Goal: Task Accomplishment & Management: Manage account settings

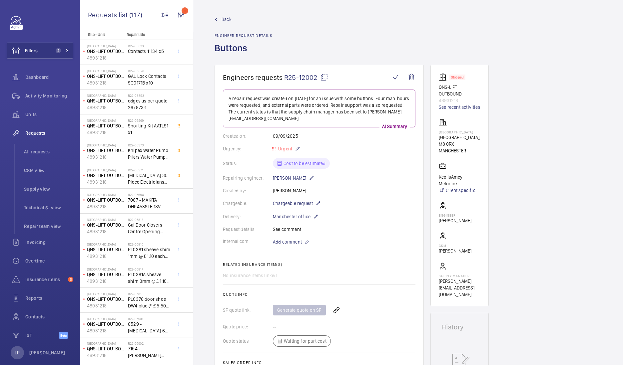
click at [226, 17] on span "Back" at bounding box center [226, 19] width 10 height 7
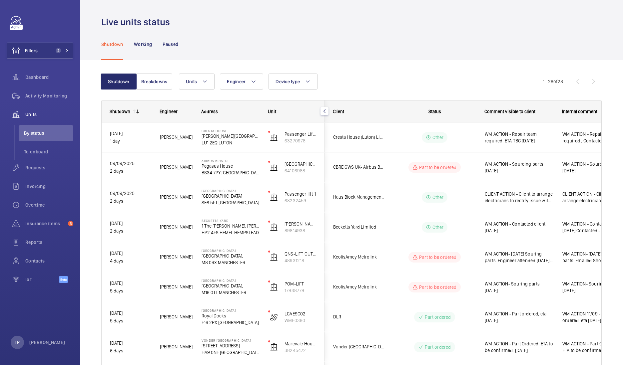
click at [301, 50] on div "Shutdown Working Paused" at bounding box center [351, 44] width 500 height 32
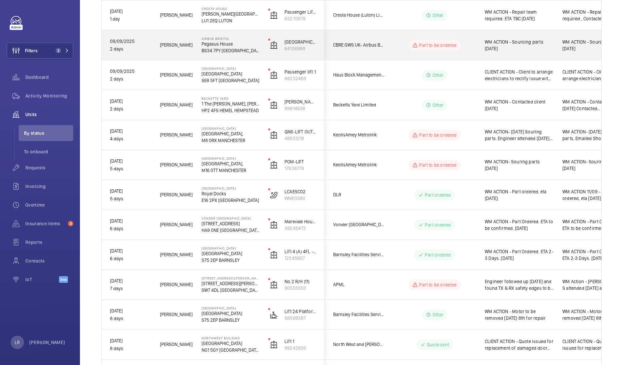
scroll to position [125, 0]
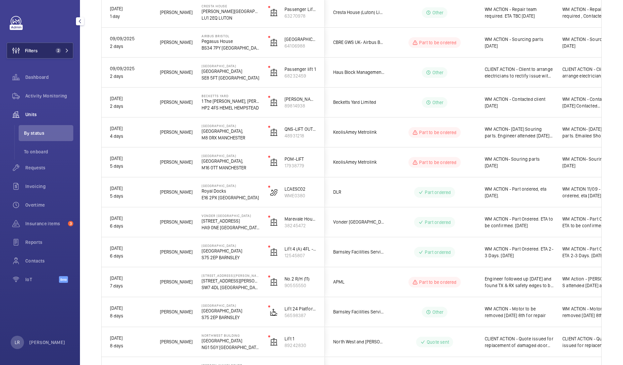
click at [63, 52] on span "2" at bounding box center [61, 50] width 16 height 5
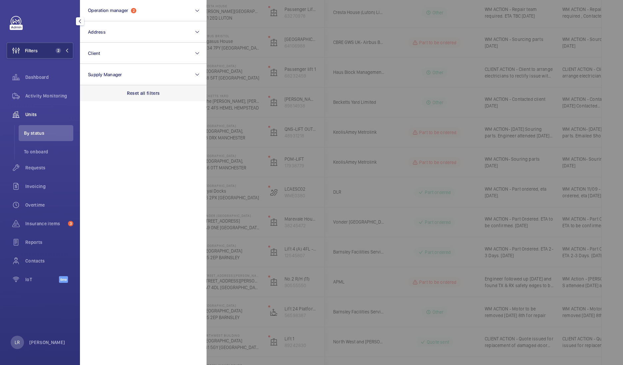
drag, startPoint x: 139, startPoint y: 97, endPoint x: 170, endPoint y: 88, distance: 32.8
click at [139, 97] on div "Reset all filters" at bounding box center [143, 93] width 127 height 16
click at [265, 80] on div at bounding box center [517, 182] width 623 height 365
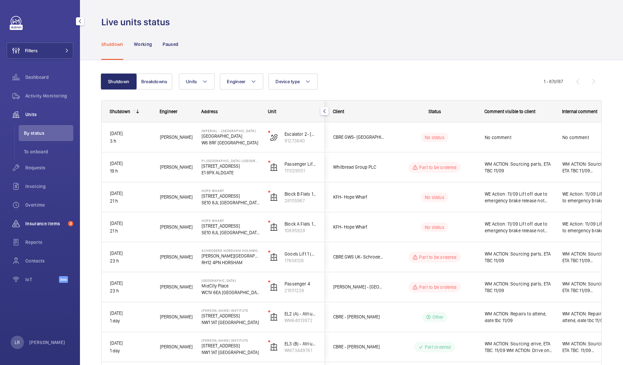
click at [52, 221] on span "Insurance items" at bounding box center [45, 223] width 40 height 7
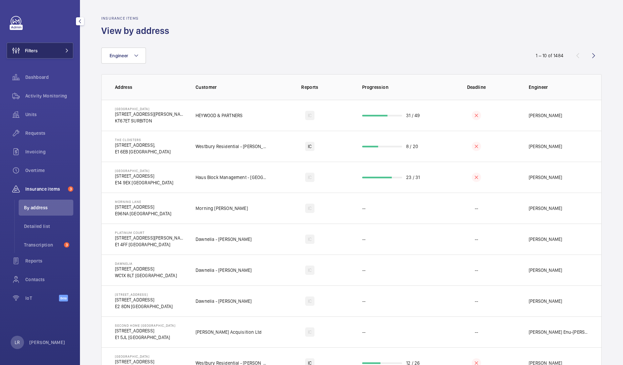
click at [55, 55] on button "Filters" at bounding box center [40, 51] width 67 height 16
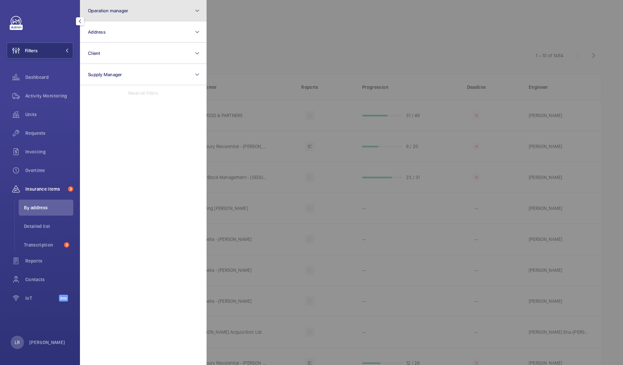
click at [127, 13] on span "Operation manager" at bounding box center [108, 10] width 40 height 5
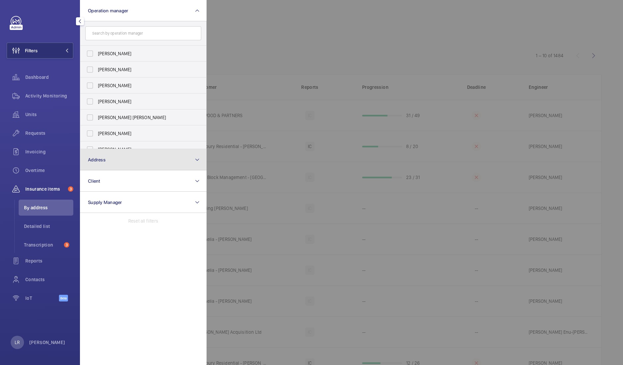
click at [96, 157] on span "Address" at bounding box center [97, 159] width 18 height 5
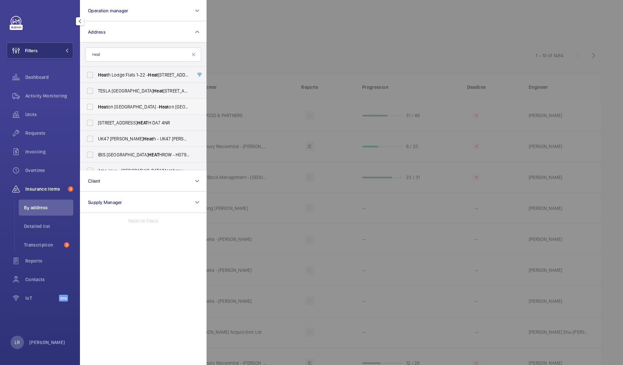
type input "Heat"
click at [154, 110] on span "Heat on Park Railway Station - Heat on Park Railway Station, MANCHESTER M25 1JN" at bounding box center [144, 107] width 92 height 7
drag, startPoint x: 154, startPoint y: 110, endPoint x: 92, endPoint y: 107, distance: 62.7
click at [92, 107] on input "Heat on Park Railway Station - Heat on Park Railway Station, MANCHESTER M25 1JN" at bounding box center [89, 106] width 13 height 13
checkbox input "true"
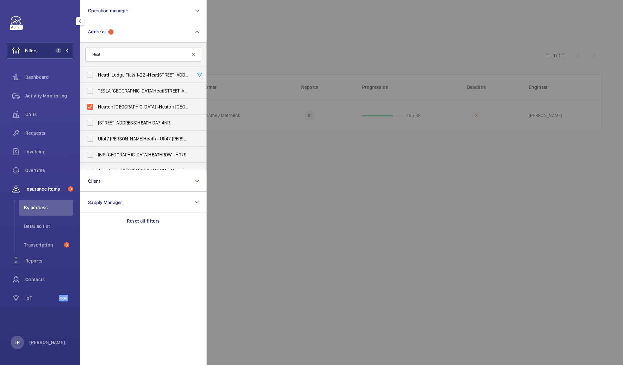
click at [306, 67] on div at bounding box center [517, 182] width 623 height 365
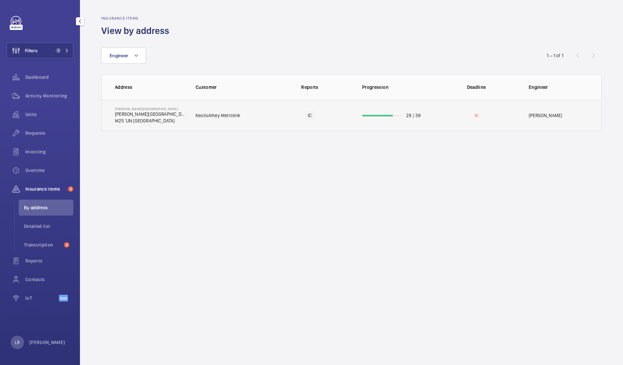
click at [302, 124] on td "IC" at bounding box center [309, 115] width 83 height 31
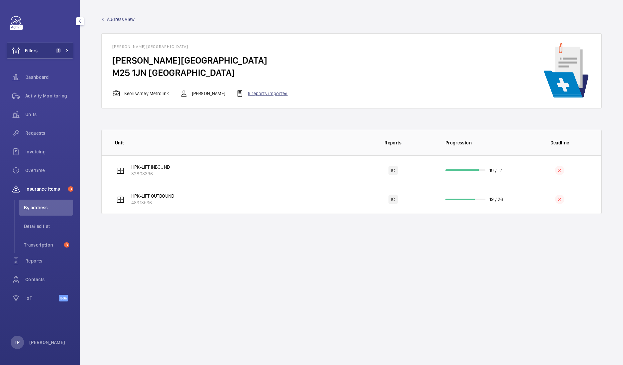
click at [268, 92] on div "9 reports imported" at bounding box center [262, 94] width 52 height 8
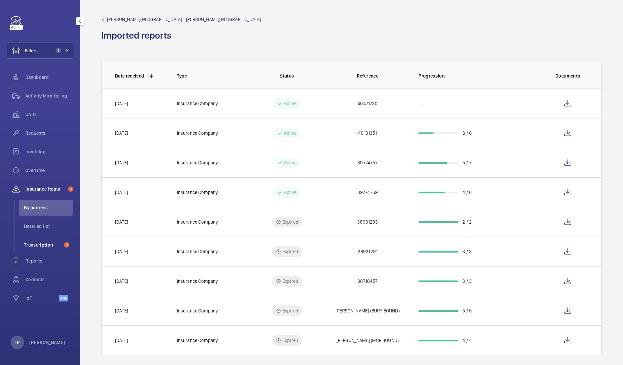
click at [40, 243] on span "Transcription" at bounding box center [42, 245] width 37 height 7
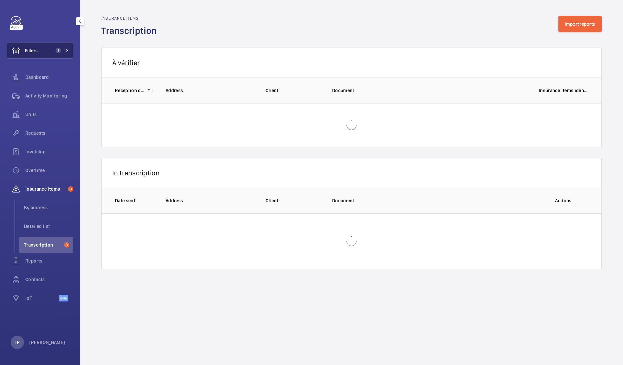
click at [61, 54] on button "Filters 1" at bounding box center [40, 51] width 67 height 16
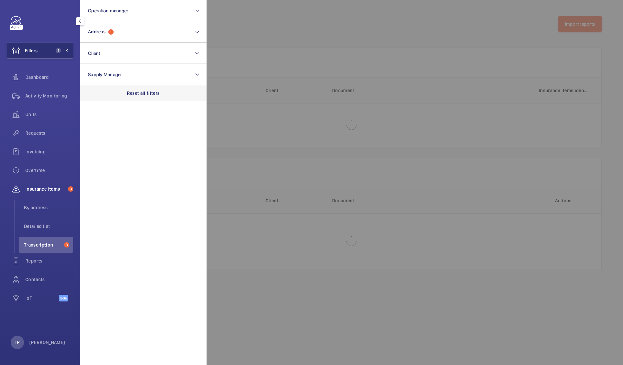
click at [137, 94] on p "Reset all filters" at bounding box center [143, 93] width 33 height 7
click at [279, 42] on div at bounding box center [517, 182] width 623 height 365
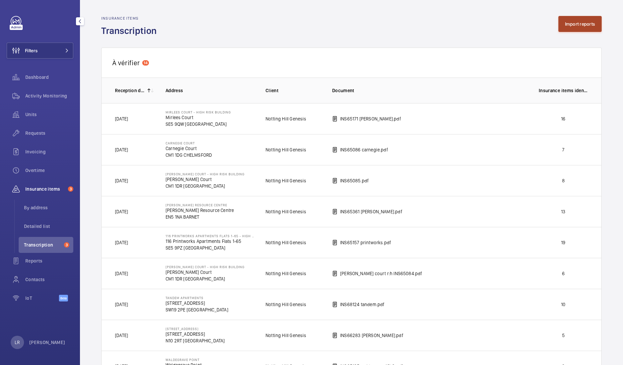
click at [577, 27] on button "Import reports" at bounding box center [580, 24] width 44 height 16
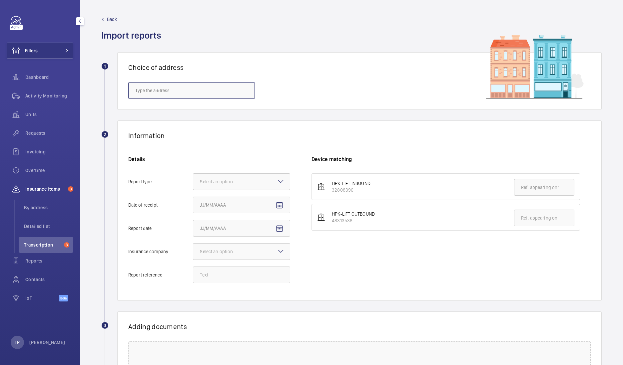
click at [196, 88] on input "text" at bounding box center [191, 90] width 127 height 17
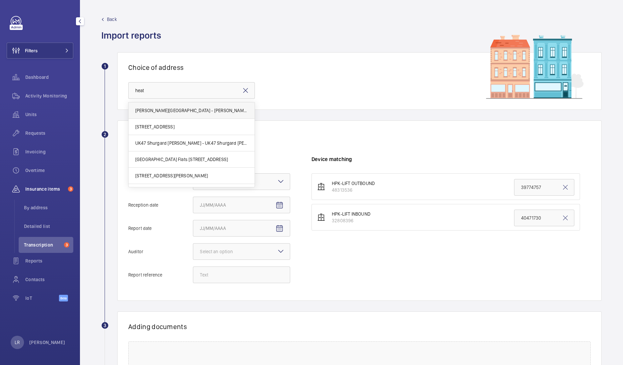
click at [198, 110] on span "Heaton Park Railway Station - Heaton Park Railway Station, MANCHESTER M25 1JN" at bounding box center [191, 110] width 113 height 7
type input "Heaton Park Railway Station - Heaton Park Railway Station, MANCHESTER M25 1JN"
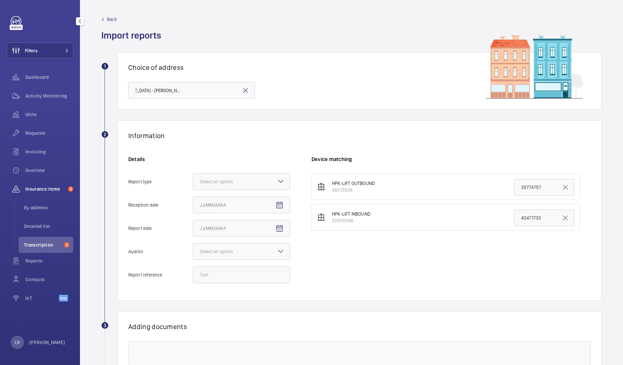
click at [256, 190] on div "Details Report type Select an option Reception date Report date Auditor Select …" at bounding box center [219, 223] width 183 height 134
drag, startPoint x: 262, startPoint y: 182, endPoint x: 260, endPoint y: 186, distance: 4.5
click at [262, 181] on div at bounding box center [241, 182] width 97 height 16
click at [193, 181] on input "Report type Select an option Insurance company Consultant" at bounding box center [193, 182] width 0 height 16
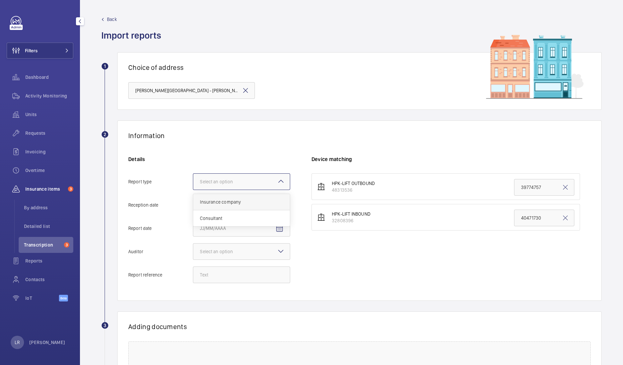
click at [257, 199] on span "Insurance company" at bounding box center [241, 202] width 83 height 7
click at [193, 190] on input "Report type Select an option Insurance company Consultant" at bounding box center [193, 182] width 0 height 16
click at [279, 205] on mat-icon "Open calendar" at bounding box center [279, 205] width 8 height 8
drag, startPoint x: 250, startPoint y: 272, endPoint x: 251, endPoint y: 268, distance: 4.1
click at [251, 272] on span "11" at bounding box center [256, 272] width 12 height 12
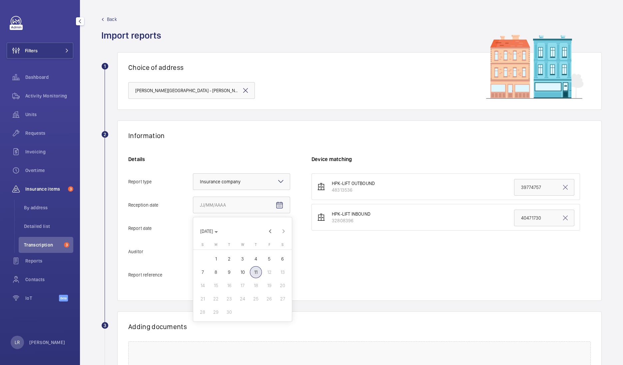
type input "[DATE]"
click at [231, 278] on input "Report reference" at bounding box center [241, 275] width 97 height 17
click at [281, 231] on mat-icon "Open calendar" at bounding box center [279, 229] width 8 height 8
click at [241, 297] on span "10" at bounding box center [242, 296] width 12 height 12
type input "[DATE]"
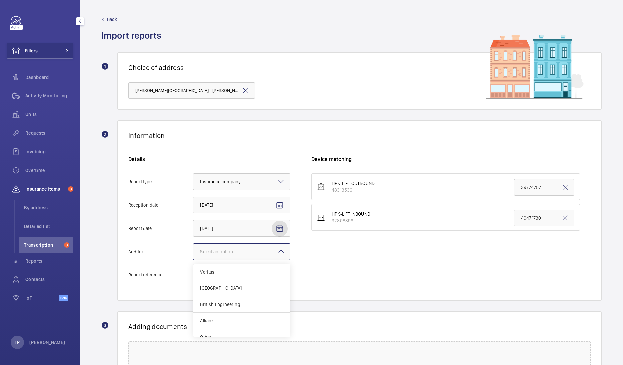
click at [231, 253] on div "Select an option" at bounding box center [225, 251] width 50 height 7
click at [193, 253] on input "Auditor Select an option Veritas Zurich British Engineering Allianz Other" at bounding box center [193, 252] width 0 height 16
click at [226, 304] on span "British Engineering" at bounding box center [241, 304] width 83 height 7
click at [193, 260] on input "Auditor Select an option Veritas Zurich British Engineering Allianz Other" at bounding box center [193, 252] width 0 height 16
click at [229, 278] on input "Report reference" at bounding box center [241, 275] width 97 height 17
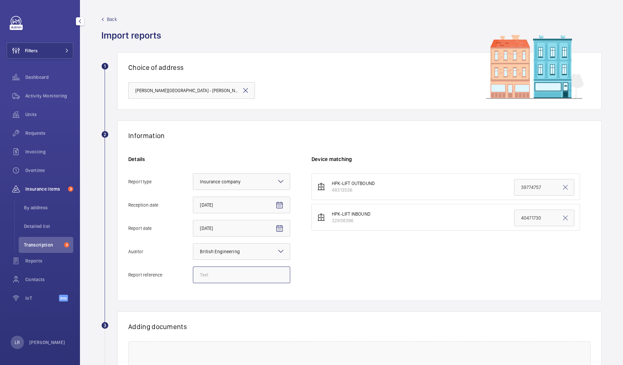
paste input "40471878"
type input "40471878"
click at [333, 116] on wm-front-select-address-card "1 Choice of address Heaton Park Railway Station - Heaton Park Railway Station, …" at bounding box center [351, 86] width 500 height 68
click at [532, 221] on input "40471730" at bounding box center [544, 218] width 60 height 17
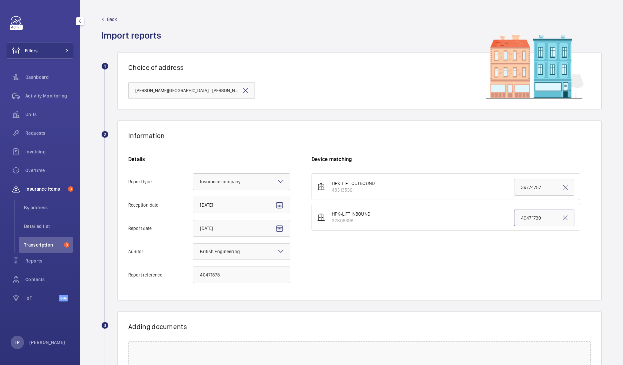
click at [531, 221] on input "40471730" at bounding box center [544, 218] width 60 height 17
paste input "878"
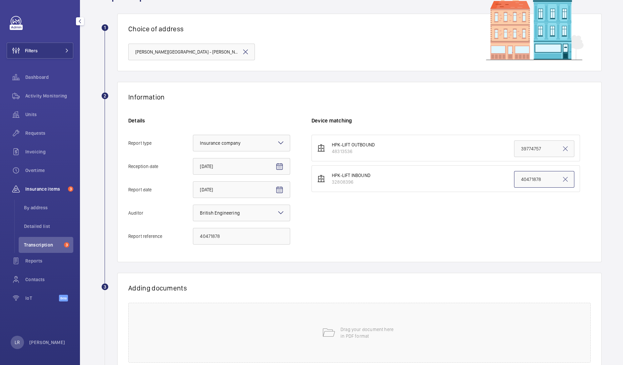
scroll to position [83, 0]
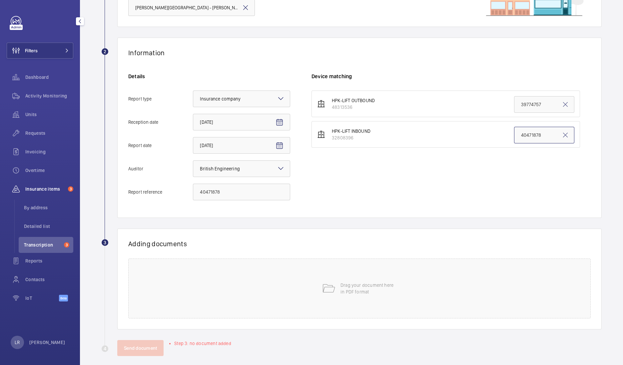
type input "40471878"
click at [362, 303] on div "Drag your document here in PDF format" at bounding box center [359, 289] width 462 height 60
click at [373, 265] on span "Select involved devices" at bounding box center [434, 266] width 233 height 7
click at [354, 301] on span "32808396" at bounding box center [435, 303] width 212 height 7
click at [328, 301] on input "32808396" at bounding box center [321, 303] width 13 height 13
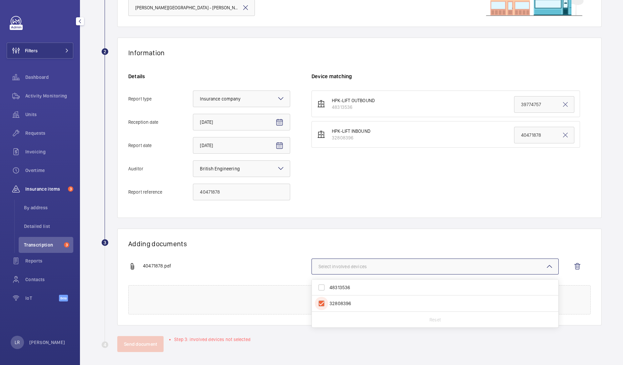
checkbox input "true"
click at [250, 255] on div "Adding documents 40471878.pdf 1 device out of 2 involved 48313536 32808396 Rese…" at bounding box center [359, 277] width 484 height 97
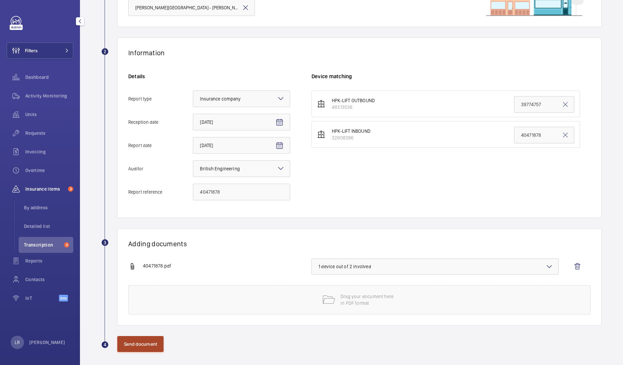
click at [138, 341] on button "Send document" at bounding box center [140, 344] width 46 height 16
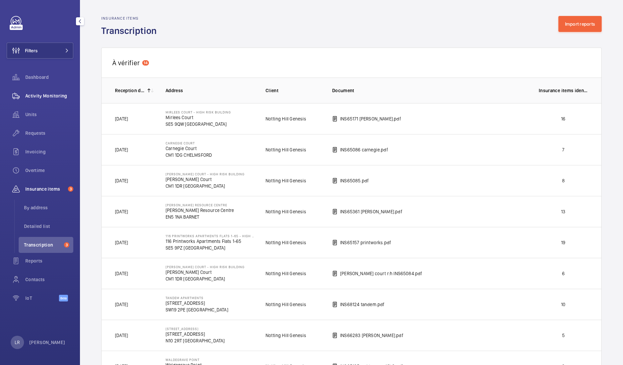
click at [52, 90] on div "Activity Monitoring" at bounding box center [40, 96] width 67 height 16
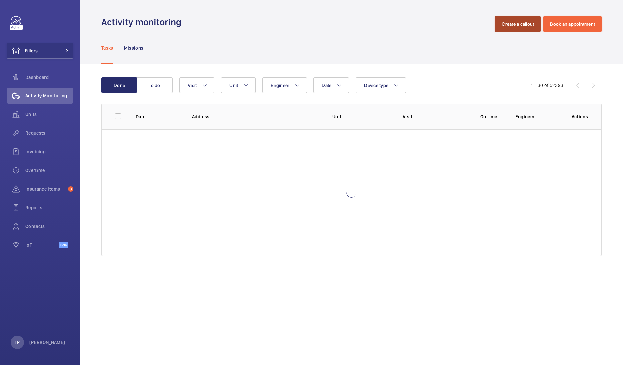
click at [520, 22] on button "Create a callout" at bounding box center [518, 24] width 46 height 16
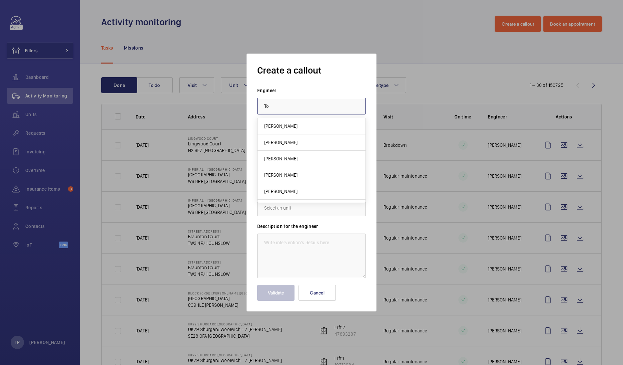
type input "T"
click at [334, 127] on mat-option "[PERSON_NAME]" at bounding box center [311, 126] width 108 height 16
type input "[PERSON_NAME]"
click at [321, 171] on input "text" at bounding box center [311, 174] width 109 height 17
click at [321, 196] on span "Heaton Park Railway Station, M25 1JN MANCHESTER" at bounding box center [301, 194] width 75 height 7
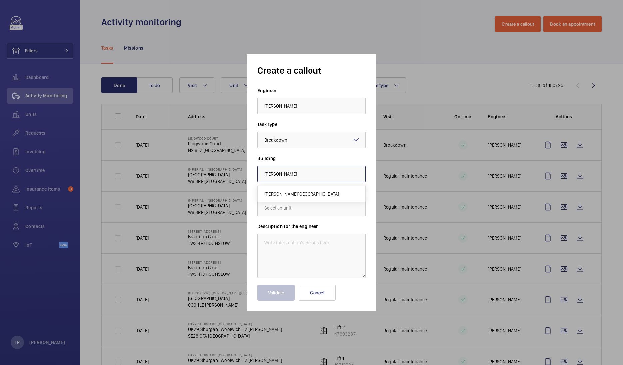
type input "Heaton Park Railway Station, M25 1JN MANCHESTER"
click at [322, 207] on input "text" at bounding box center [311, 208] width 109 height 17
click at [324, 229] on span "32808396 - HPK-LIFT INBOUND" at bounding box center [296, 228] width 64 height 7
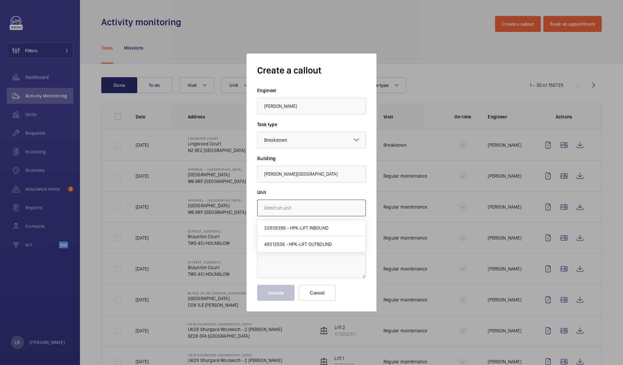
type input "32808396 - HPK-LIFT INBOUND"
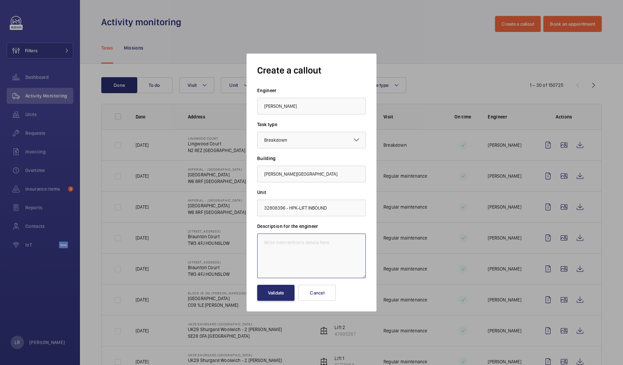
click at [313, 252] on textarea at bounding box center [311, 256] width 109 height 45
click at [335, 243] on textarea "Immediate defect -" at bounding box center [311, 256] width 109 height 45
paste textarea "The platform side car doors can be opened while the lift is running (see image …"
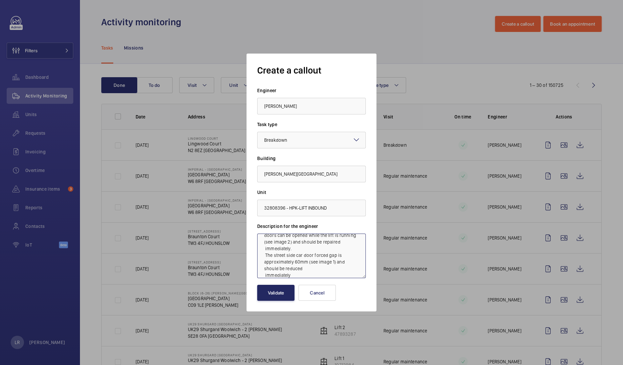
type textarea "Immediate defect - The platform side car doors can be opened while the lift is …"
click at [286, 294] on button "Validate" at bounding box center [275, 293] width 37 height 16
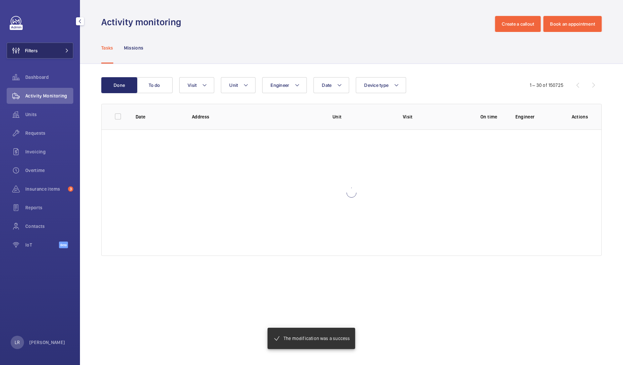
click at [66, 54] on button "Filters" at bounding box center [40, 51] width 67 height 16
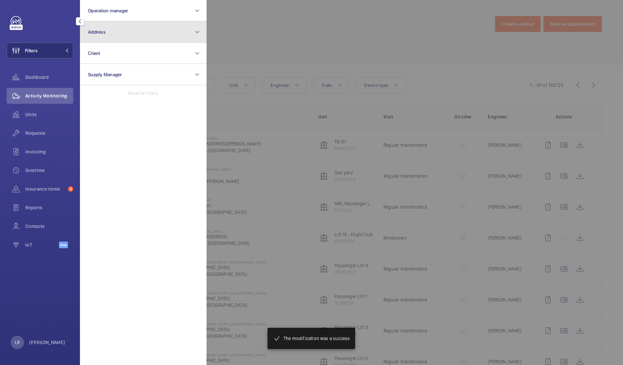
click at [125, 32] on button "Address" at bounding box center [143, 31] width 127 height 21
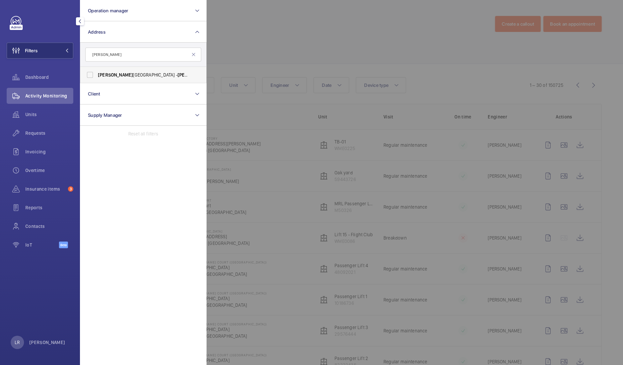
type input "heaton"
click at [155, 72] on span "Heaton Park Railway Station - Heaton Park Railway Station, MANCHESTER M25 1JN" at bounding box center [144, 75] width 92 height 7
click at [93, 75] on input "Heaton Park Railway Station - Heaton Park Railway Station, MANCHESTER M25 1JN" at bounding box center [89, 74] width 13 height 13
checkbox input "true"
click at [290, 36] on div at bounding box center [517, 182] width 623 height 365
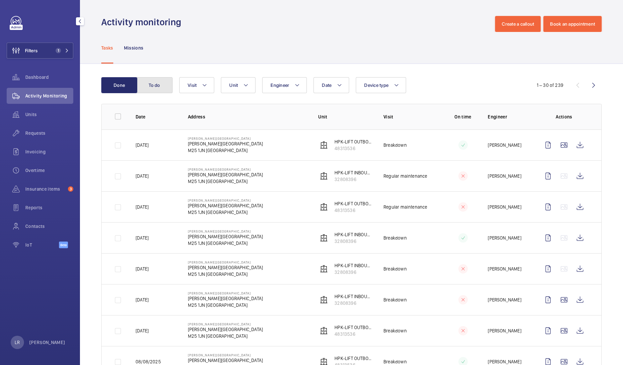
click at [153, 82] on button "To do" at bounding box center [154, 85] width 36 height 16
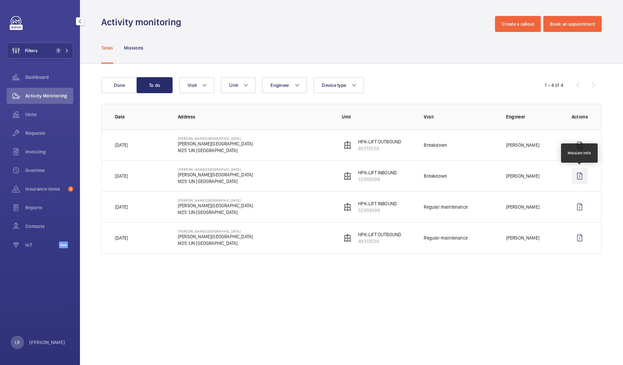
click at [580, 175] on wm-front-icon-button at bounding box center [579, 176] width 16 height 16
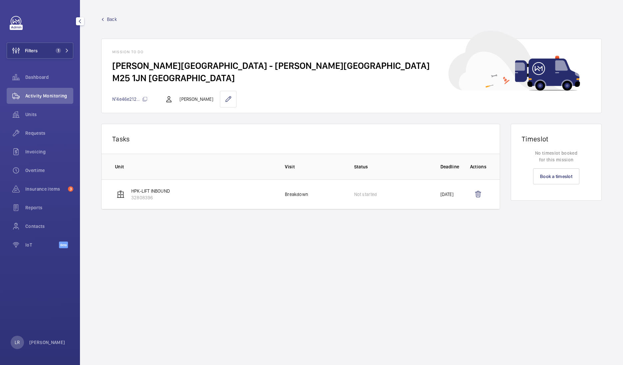
click at [107, 19] on link "Back" at bounding box center [351, 19] width 500 height 7
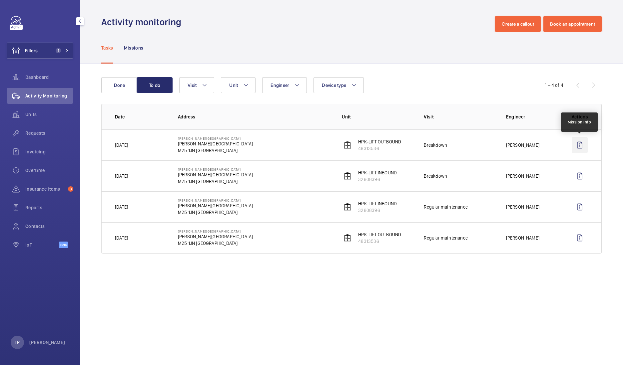
click at [576, 148] on wm-front-icon-button at bounding box center [579, 145] width 16 height 16
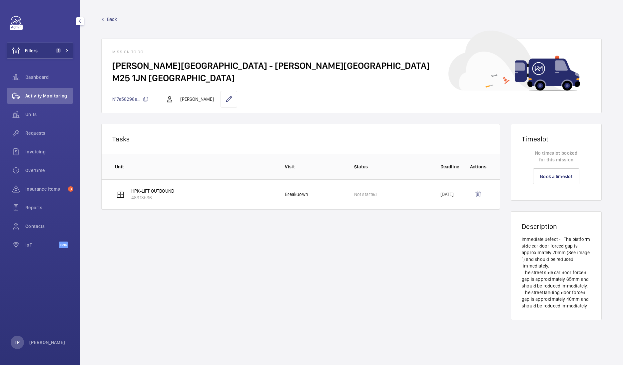
click at [113, 17] on span "Back" at bounding box center [112, 19] width 10 height 7
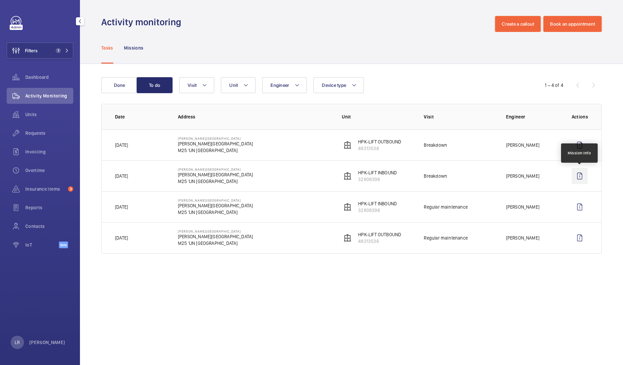
click at [583, 175] on wm-front-icon-button at bounding box center [579, 176] width 16 height 16
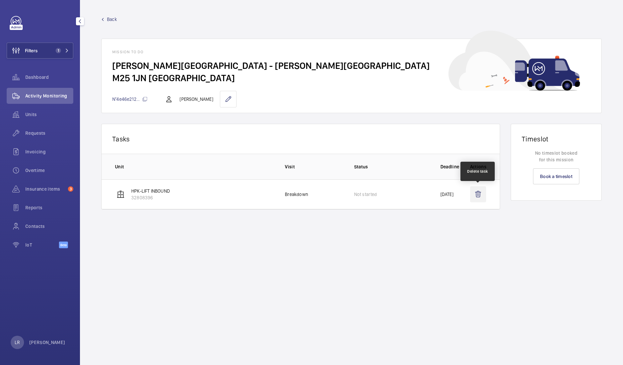
click at [481, 191] on wm-front-icon-button at bounding box center [478, 194] width 16 height 16
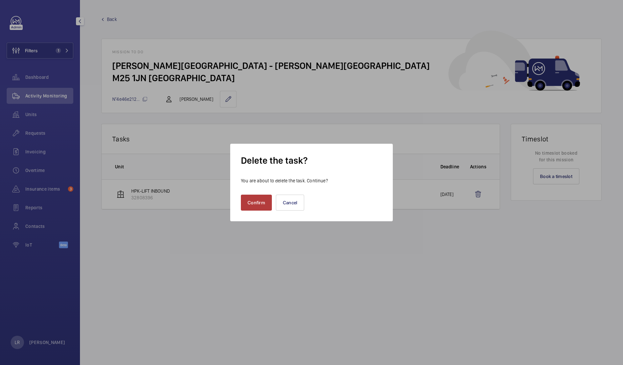
click at [260, 199] on button "Confirm" at bounding box center [256, 203] width 31 height 16
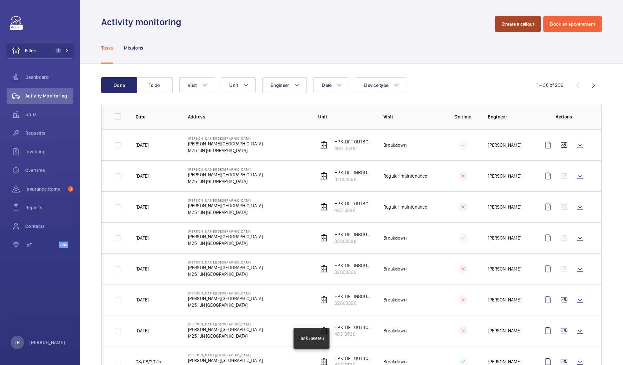
click at [526, 20] on button "Create a callout" at bounding box center [518, 24] width 46 height 16
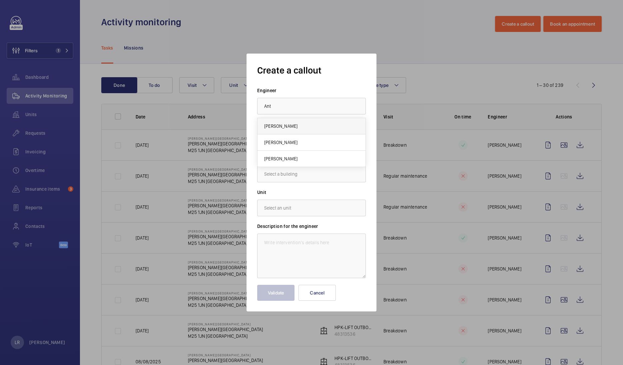
click at [329, 129] on mat-option "[PERSON_NAME]" at bounding box center [311, 126] width 108 height 16
type input "[PERSON_NAME]"
click at [306, 181] on input "text" at bounding box center [311, 174] width 109 height 17
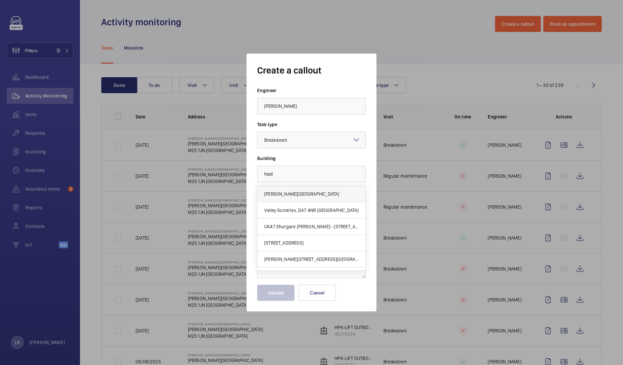
click at [333, 197] on mat-option "Heaton Park Railway Station, M25 1JN MANCHESTER" at bounding box center [311, 194] width 108 height 16
type input "Heaton Park Railway Station, M25 1JN MANCHESTER"
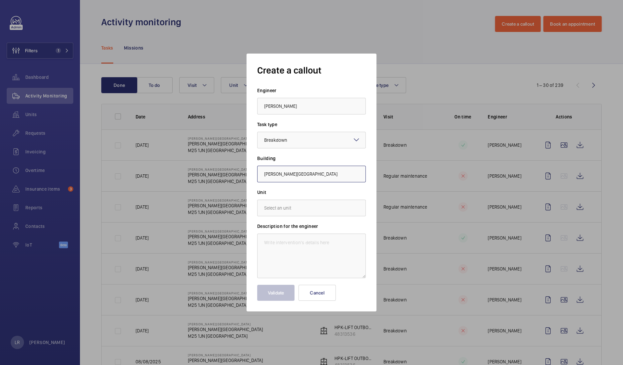
scroll to position [0, 8]
click at [333, 199] on wm-front-autocomplete-dropdown-select "Unit" at bounding box center [311, 202] width 109 height 27
click at [333, 203] on input "text" at bounding box center [311, 208] width 109 height 17
click at [337, 228] on mat-option "32808396 - HPK-LIFT INBOUND" at bounding box center [311, 228] width 108 height 16
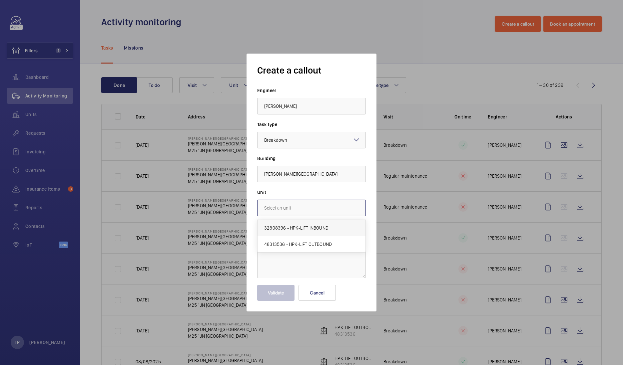
type input "32808396 - HPK-LIFT INBOUND"
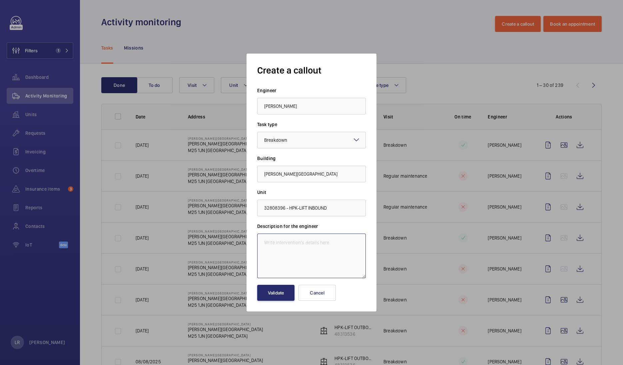
click at [332, 246] on textarea at bounding box center [311, 256] width 109 height 45
paste textarea "The platform side car doors can be opened while the lift is running (see image …"
type textarea "Immediete defect - The platform side car doors can be opened while the lift is …"
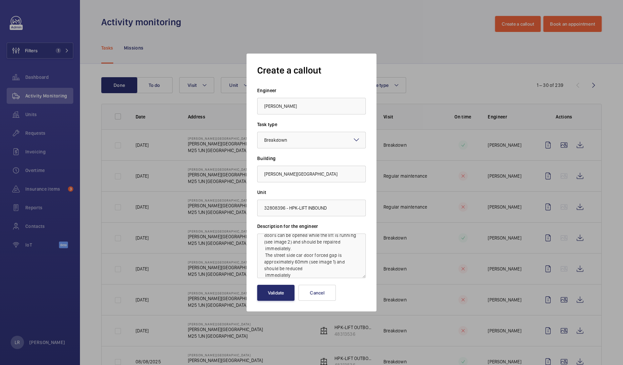
drag, startPoint x: 307, startPoint y: 279, endPoint x: 298, endPoint y: 273, distance: 10.3
click at [299, 273] on form "Engineer Anthony Ruane Task type Select a task type × Breakdown × Building Heat…" at bounding box center [311, 194] width 109 height 214
click at [298, 272] on textarea "Immediete defect - The platform side car doors can be opened while the lift is …" at bounding box center [311, 256] width 109 height 45
click at [299, 273] on textarea "Immediete defect - The platform side car doors can be opened while the lift is …" at bounding box center [311, 256] width 109 height 45
drag, startPoint x: 299, startPoint y: 273, endPoint x: 270, endPoint y: 230, distance: 52.1
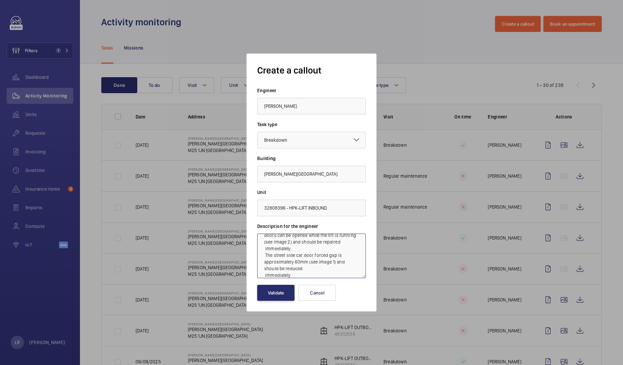
click at [270, 230] on div "Description for the engineer Immediete defect - The platform side car doors can…" at bounding box center [311, 250] width 109 height 55
click at [317, 250] on textarea "Immediate defect" at bounding box center [311, 256] width 109 height 45
paste textarea "The platform side car doors can be opened while the lift is running (see image …"
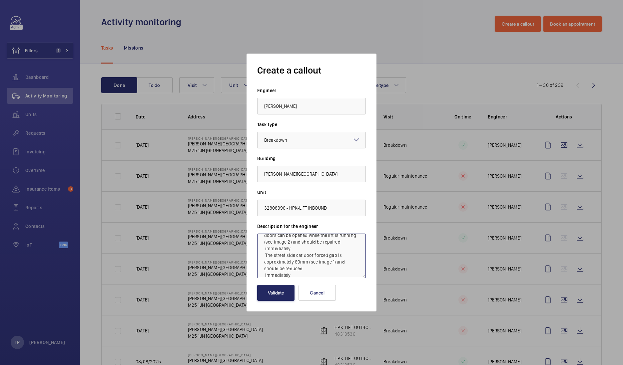
type textarea "Immediate defect - The platform side car doors can be opened while the lift is …"
click at [273, 290] on button "Validate" at bounding box center [275, 293] width 37 height 16
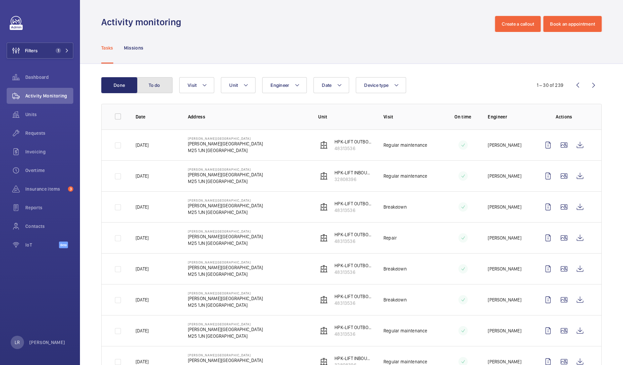
click at [143, 85] on button "To do" at bounding box center [154, 85] width 36 height 16
click at [151, 89] on button "To do" at bounding box center [154, 85] width 36 height 16
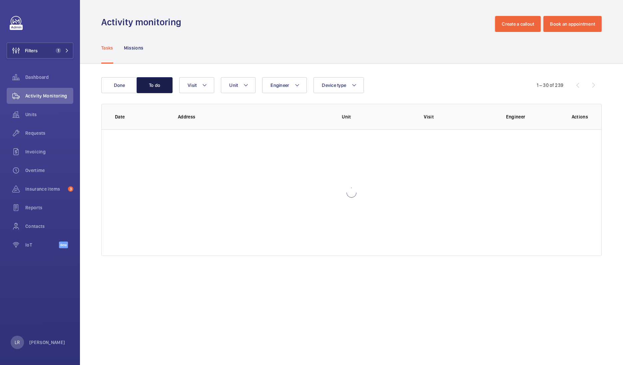
click at [166, 86] on button "To do" at bounding box center [154, 85] width 36 height 16
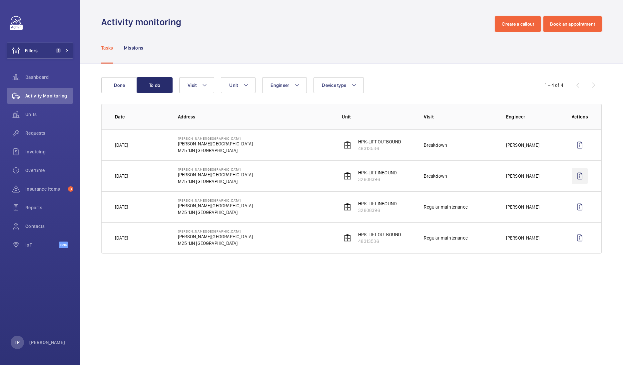
click at [581, 174] on wm-front-icon-button at bounding box center [579, 176] width 16 height 16
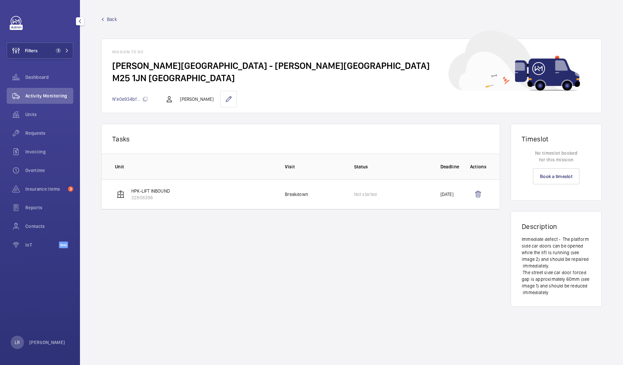
click at [108, 20] on span "Back" at bounding box center [112, 19] width 10 height 7
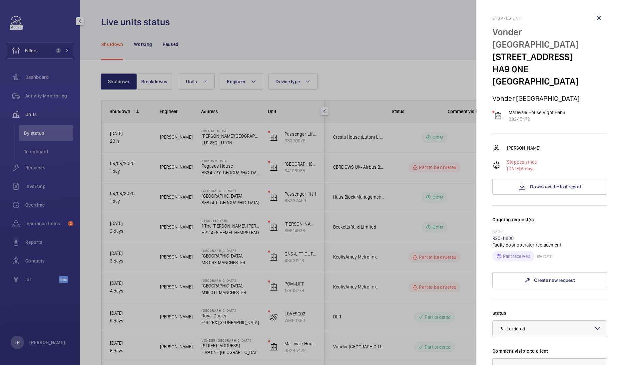
scroll to position [0, 36]
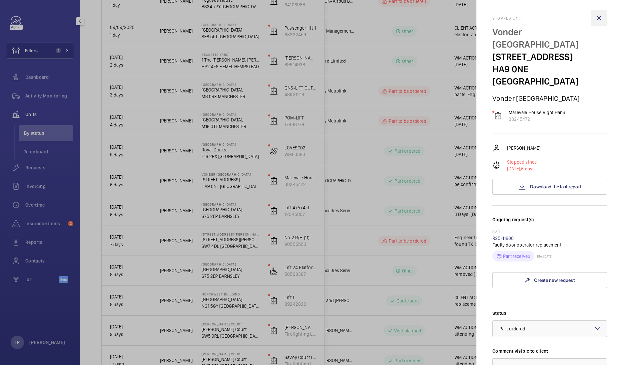
click at [595, 22] on wm-front-icon-button at bounding box center [599, 18] width 16 height 16
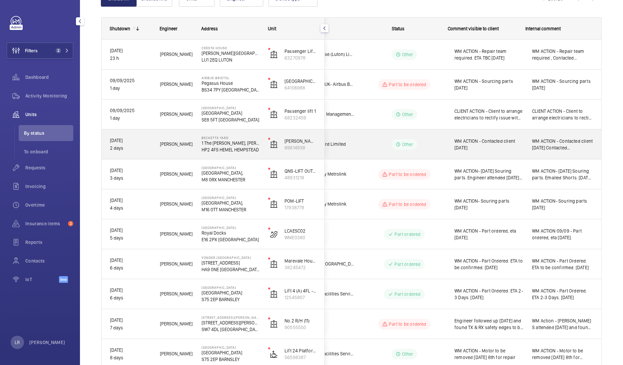
scroll to position [41, 0]
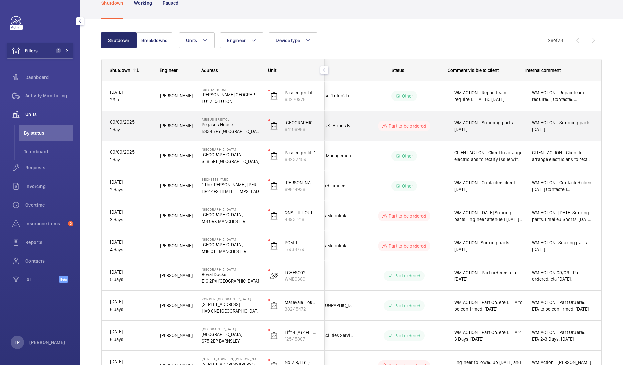
click at [363, 127] on wm-front-pills-cell "Part to be ordered" at bounding box center [404, 126] width 83 height 11
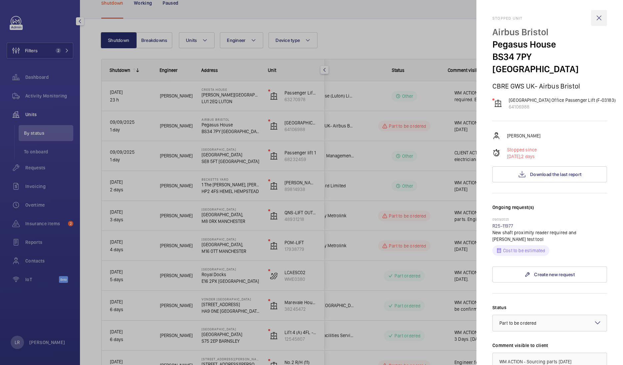
click at [591, 19] on wm-front-icon-button at bounding box center [599, 18] width 16 height 16
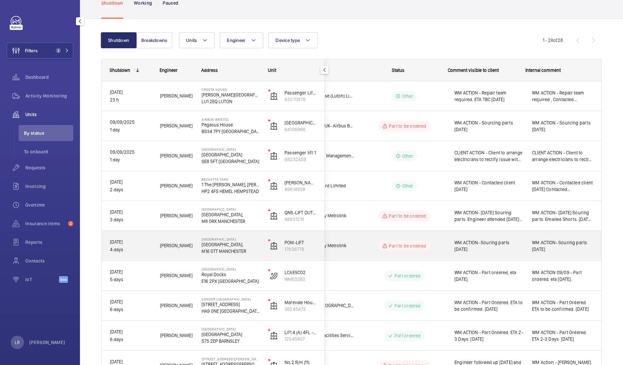
click at [357, 252] on div "Part to be ordered" at bounding box center [400, 246] width 91 height 24
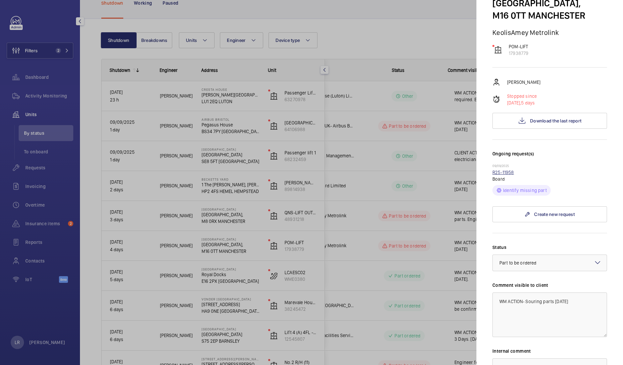
click at [505, 170] on link "R25-11958" at bounding box center [503, 172] width 22 height 5
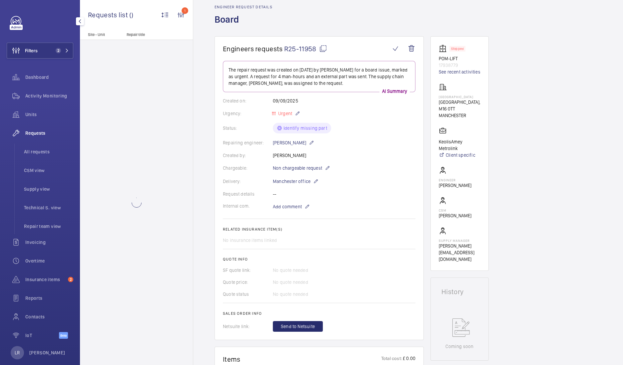
scroll to position [41, 0]
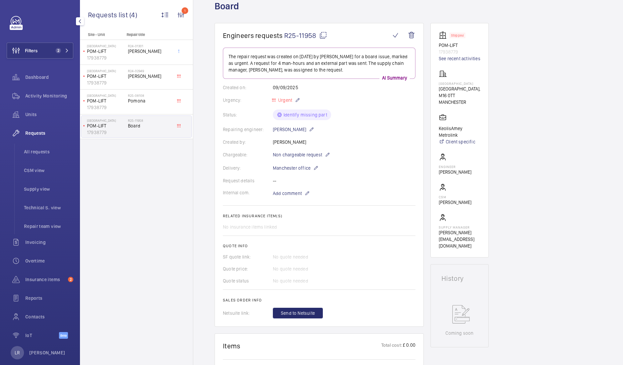
scroll to position [41, 0]
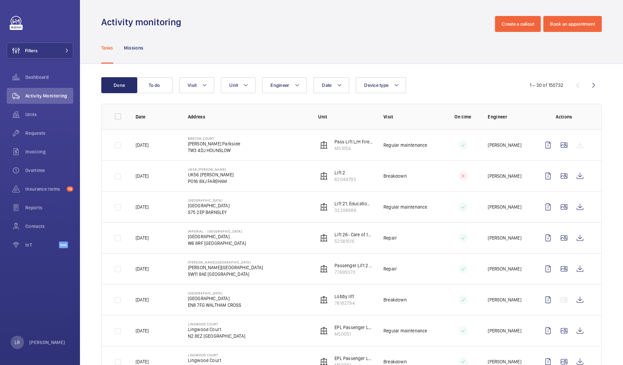
click at [389, 34] on div "Tasks Missions" at bounding box center [351, 48] width 500 height 32
click at [43, 192] on span "Insurance items" at bounding box center [44, 189] width 39 height 7
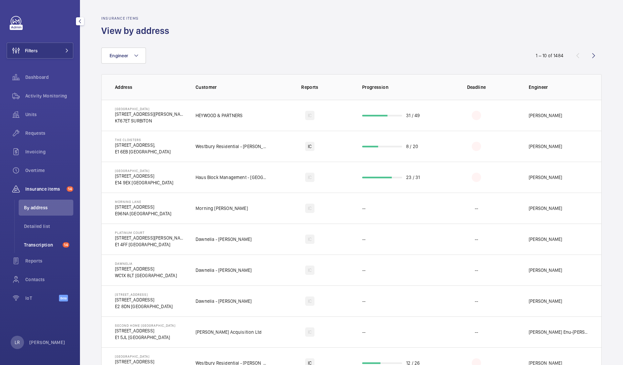
click at [41, 239] on li "Transcription 14" at bounding box center [46, 245] width 55 height 16
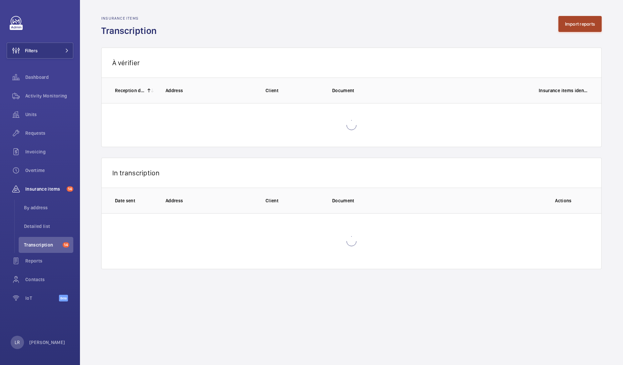
click at [586, 25] on button "Import reports" at bounding box center [580, 24] width 44 height 16
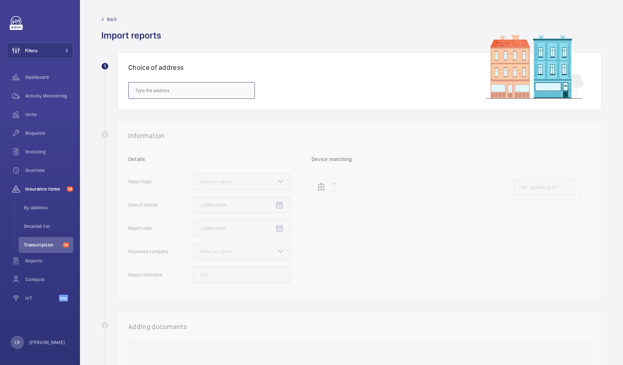
click at [196, 85] on input "text" at bounding box center [191, 90] width 127 height 17
click at [189, 106] on mat-option "Salvor [STREET_ADDRESS]" at bounding box center [192, 111] width 126 height 16
type input "Salvor [STREET_ADDRESS]"
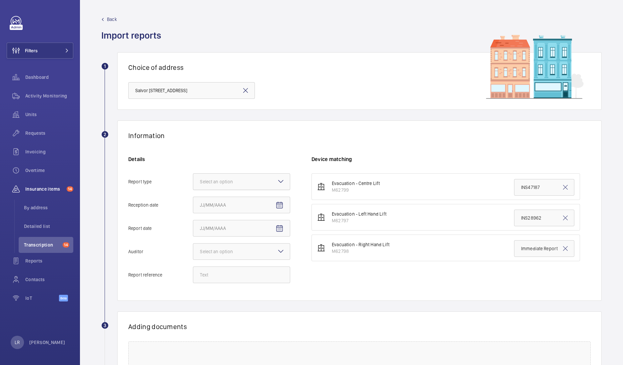
click at [243, 174] on div "Details Report type Select an option Reception date Report date Auditor Select …" at bounding box center [219, 223] width 183 height 134
drag, startPoint x: 243, startPoint y: 174, endPoint x: 241, endPoint y: 187, distance: 13.1
click at [241, 187] on div at bounding box center [241, 182] width 97 height 16
click at [244, 201] on span "Insurance company" at bounding box center [241, 202] width 83 height 7
click at [276, 205] on mat-icon "Open calendar" at bounding box center [279, 205] width 8 height 8
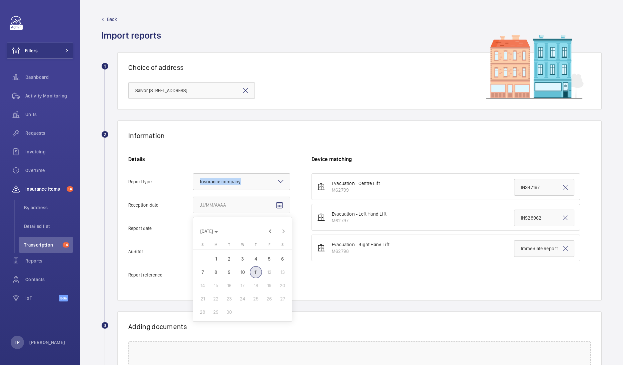
click at [253, 271] on span "11" at bounding box center [256, 272] width 12 height 12
type input "9/11/2025"
click at [277, 227] on mat-icon "Open calendar" at bounding box center [279, 229] width 8 height 8
click at [255, 297] on span "11" at bounding box center [256, 296] width 12 height 12
type input "[DATE]"
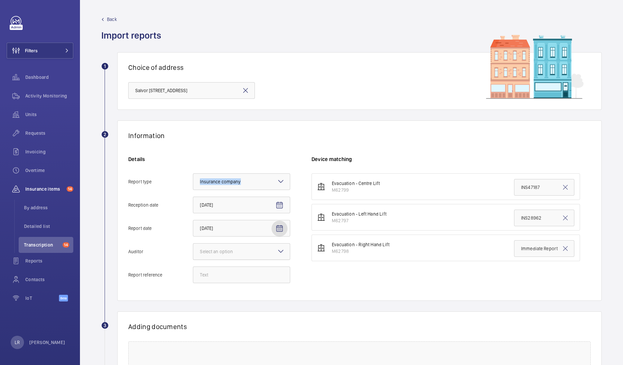
click at [227, 257] on div at bounding box center [241, 252] width 97 height 16
click at [231, 291] on span "[GEOGRAPHIC_DATA]" at bounding box center [241, 288] width 83 height 7
click at [238, 276] on input "Report reference" at bounding box center [241, 275] width 97 height 17
drag, startPoint x: 246, startPoint y: 277, endPoint x: 189, endPoint y: 282, distance: 57.5
click at [189, 282] on label "Report reference Emergency Report" at bounding box center [209, 275] width 162 height 17
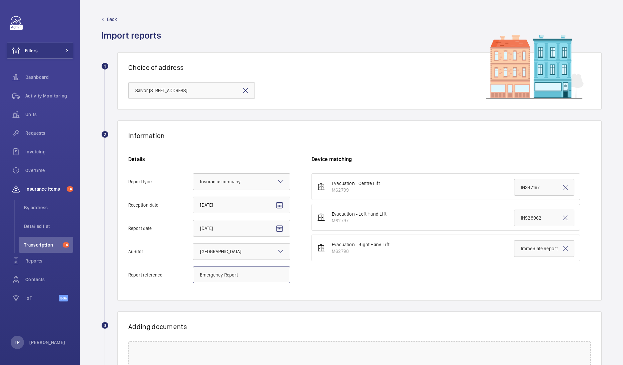
type input "Emergency Report"
click at [368, 131] on div "Information Details Report type Select an option × Insurance company × Receptio…" at bounding box center [359, 211] width 484 height 180
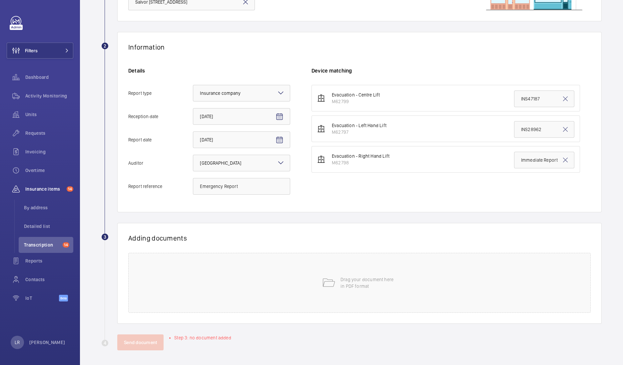
scroll to position [90, 0]
click at [535, 95] on input "INS47187" at bounding box center [544, 98] width 60 height 17
drag, startPoint x: 540, startPoint y: 97, endPoint x: 505, endPoint y: 101, distance: 34.9
click at [505, 101] on li "Evacuation - Centre Lift M62799 INS47187" at bounding box center [445, 97] width 268 height 27
paste input "Emergency Report"
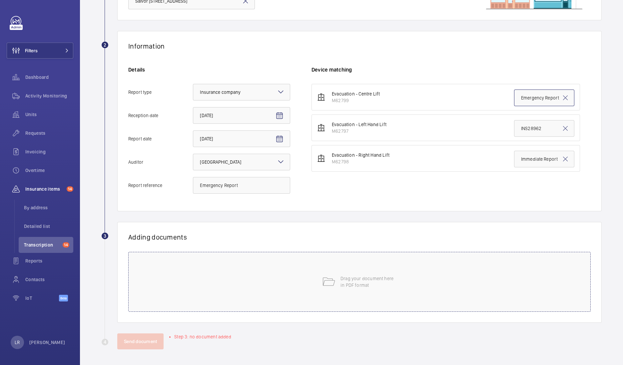
type input "Emergency Report"
click at [373, 287] on p "Drag your document here in PDF format" at bounding box center [368, 281] width 57 height 13
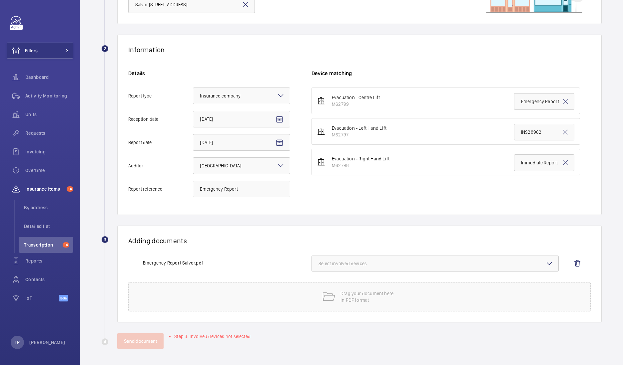
scroll to position [86, 0]
click at [403, 267] on button "Select involved devices" at bounding box center [434, 264] width 247 height 16
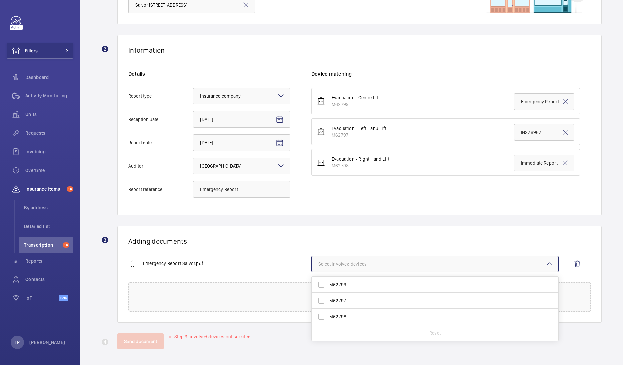
click at [363, 283] on span "M62799" at bounding box center [435, 285] width 212 height 7
click at [328, 283] on input "M62799" at bounding box center [321, 284] width 13 height 13
checkbox input "true"
click at [376, 218] on wm-front-report-upload-form "2 Information Details Report type Select an option × Insurance company × Recept…" at bounding box center [351, 192] width 500 height 315
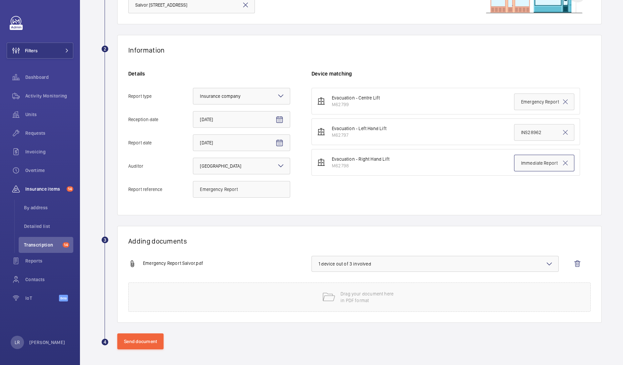
drag, startPoint x: 538, startPoint y: 163, endPoint x: 589, endPoint y: 164, distance: 50.9
click at [589, 164] on div "Information Details Report type Select an option × Insurance company × Receptio…" at bounding box center [359, 125] width 484 height 180
click at [469, 212] on div "Information Details Report type Select an option × Insurance company × Receptio…" at bounding box center [359, 125] width 484 height 180
click at [140, 341] on button "Send document" at bounding box center [140, 342] width 46 height 16
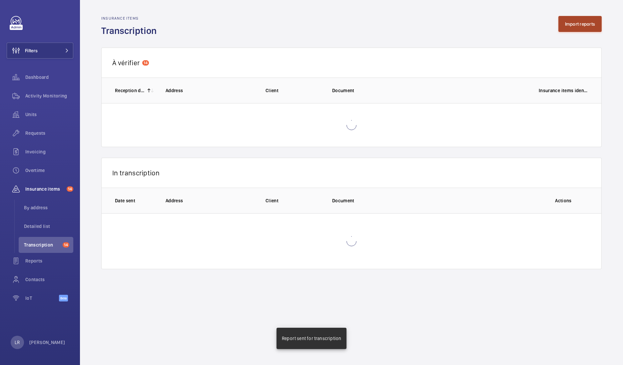
click at [591, 26] on button "Import reports" at bounding box center [580, 24] width 44 height 16
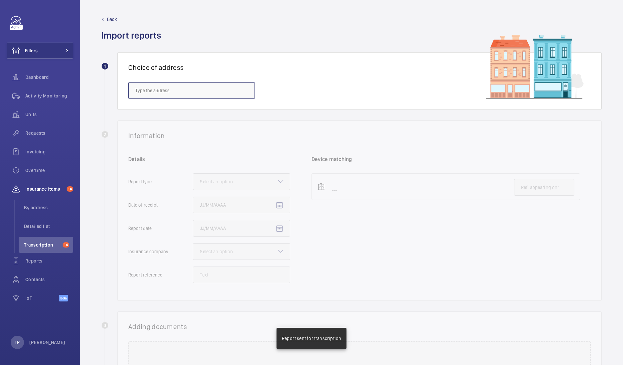
click at [228, 89] on input "text" at bounding box center [191, 90] width 127 height 17
click at [188, 113] on span "Salvor [STREET_ADDRESS]" at bounding box center [161, 110] width 53 height 7
type input "Salvor [STREET_ADDRESS]"
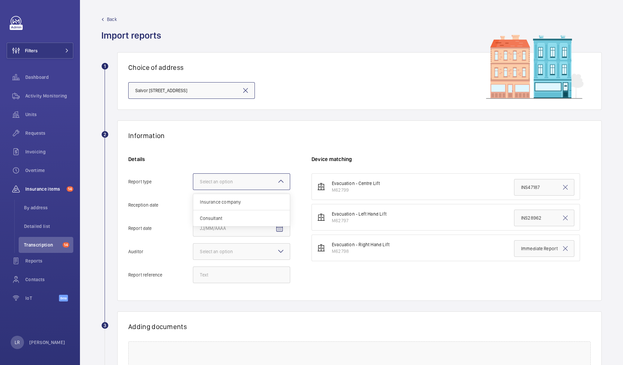
click at [258, 180] on div at bounding box center [241, 182] width 97 height 16
click at [193, 180] on input "Report type Select an option Insurance company Consultant" at bounding box center [193, 182] width 0 height 16
click at [258, 203] on span "Insurance company" at bounding box center [241, 202] width 83 height 7
click at [193, 190] on input "Report type Select an option Insurance company Consultant" at bounding box center [193, 182] width 0 height 16
click at [275, 205] on mat-icon "Open calendar" at bounding box center [279, 205] width 8 height 8
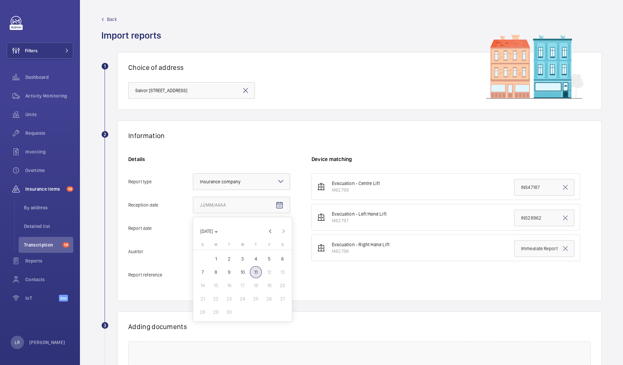
click at [258, 272] on span "11" at bounding box center [256, 272] width 12 height 12
type input "[DATE]"
click at [274, 231] on span "Open calendar" at bounding box center [279, 229] width 16 height 16
click at [257, 295] on span "11" at bounding box center [256, 296] width 12 height 12
type input "[DATE]"
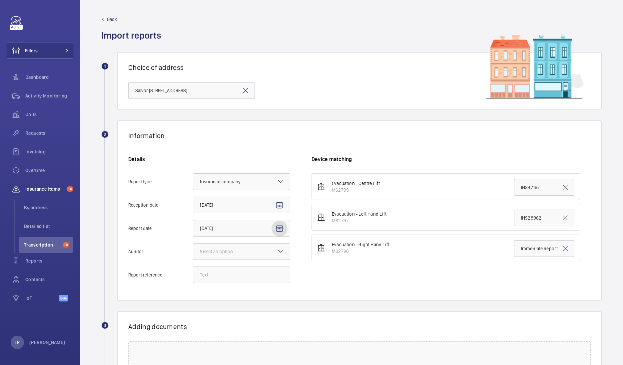
click at [265, 254] on div at bounding box center [241, 252] width 97 height 16
click at [193, 254] on input "Auditor Select an option" at bounding box center [193, 252] width 0 height 16
click at [245, 285] on span "[GEOGRAPHIC_DATA]" at bounding box center [241, 288] width 83 height 7
click at [193, 260] on input "Auditor Select an option Veritas Zurich British Engineering Allianz Other" at bounding box center [193, 252] width 0 height 16
click at [251, 275] on input "Report reference" at bounding box center [241, 275] width 97 height 17
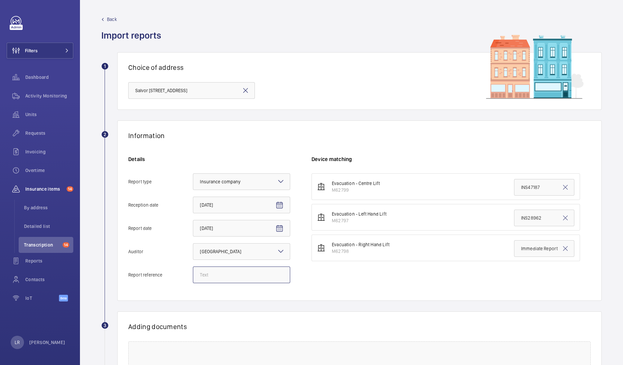
paste input "Emergency Report"
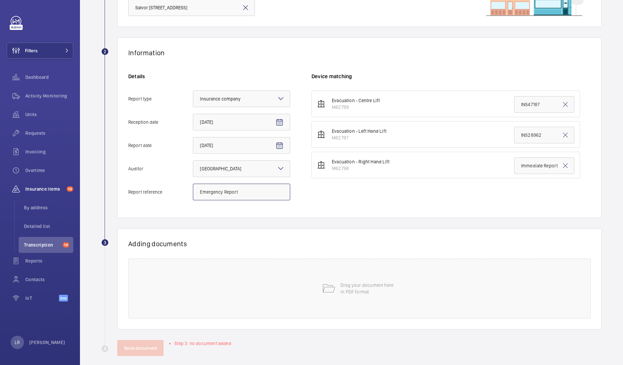
type input "Emergency Report"
click at [533, 138] on input "INS28962" at bounding box center [544, 135] width 60 height 17
click at [546, 136] on input "INS28962" at bounding box center [544, 135] width 60 height 17
paste input "Emergency Report"
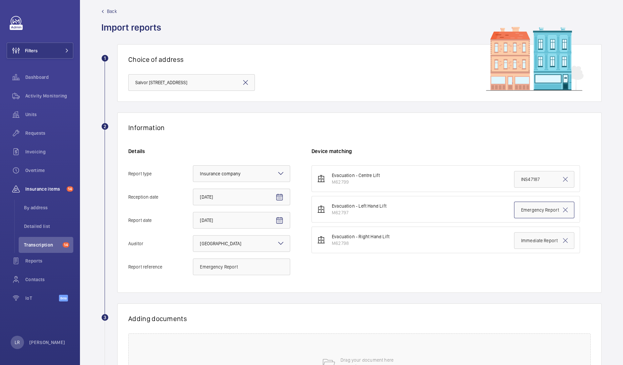
scroll to position [6, 0]
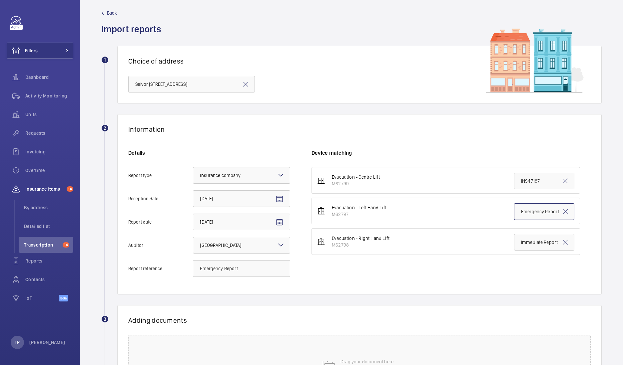
type input "Emergency Report"
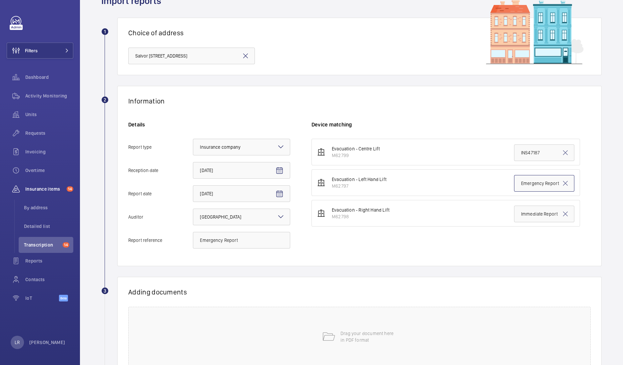
scroll to position [90, 0]
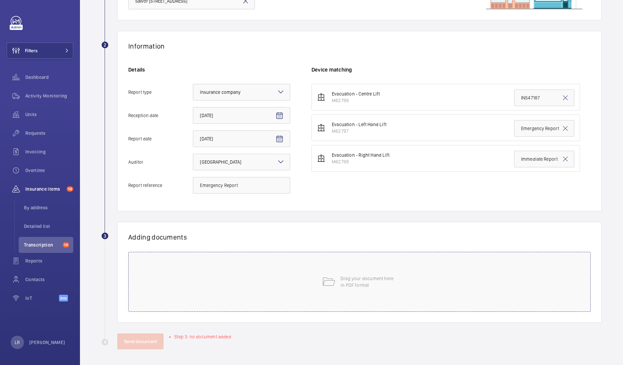
click at [332, 261] on div "Drag your document here in PDF format" at bounding box center [359, 282] width 462 height 60
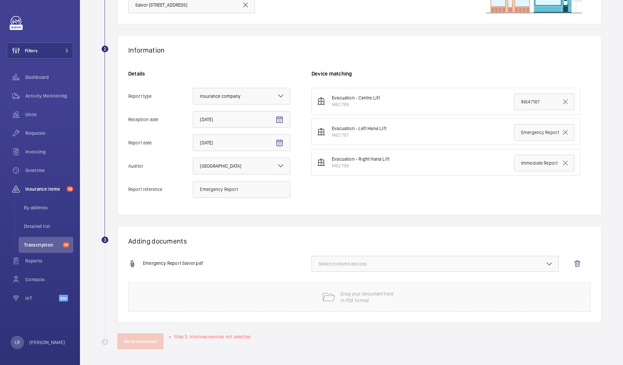
click at [377, 262] on span "Select involved devices" at bounding box center [434, 264] width 233 height 7
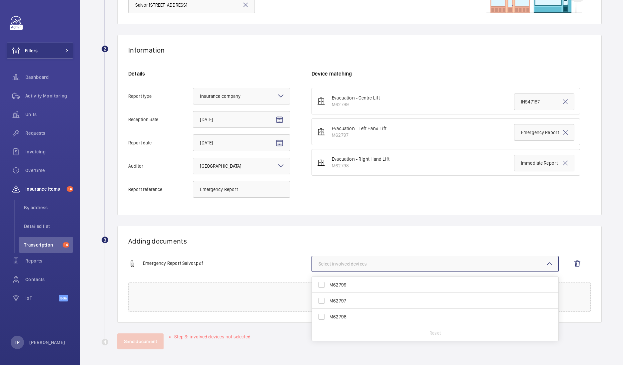
click at [355, 299] on span "M62797" at bounding box center [435, 301] width 212 height 7
click at [328, 299] on input "M62797" at bounding box center [321, 300] width 13 height 13
checkbox input "true"
click at [362, 243] on h1 "Adding documents" at bounding box center [359, 241] width 462 height 8
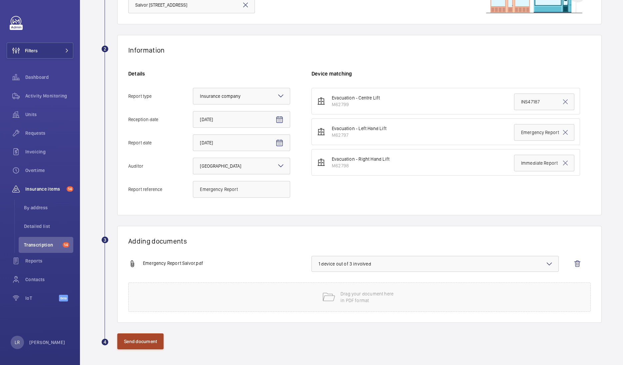
click at [147, 341] on button "Send document" at bounding box center [140, 342] width 46 height 16
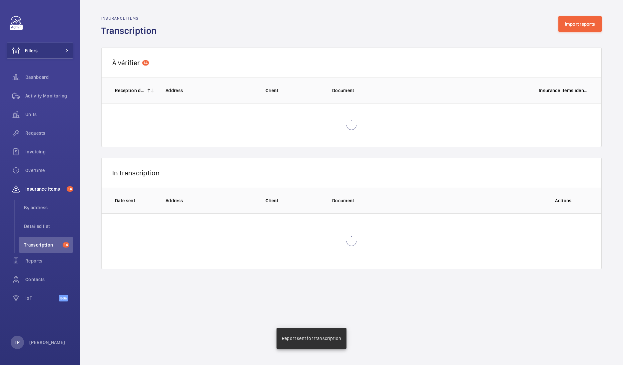
click at [582, 14] on wm-front-admin-audit-in-transcription-table "Insurance items Transcription Import reports À vérifier 14 1 – 14 of 14 Recepti…" at bounding box center [351, 142] width 543 height 285
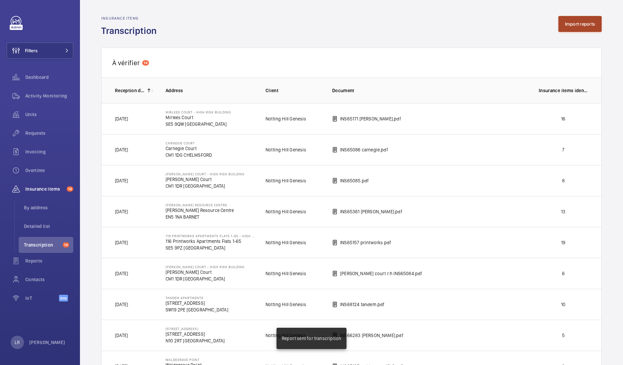
click at [582, 23] on button "Import reports" at bounding box center [580, 24] width 44 height 16
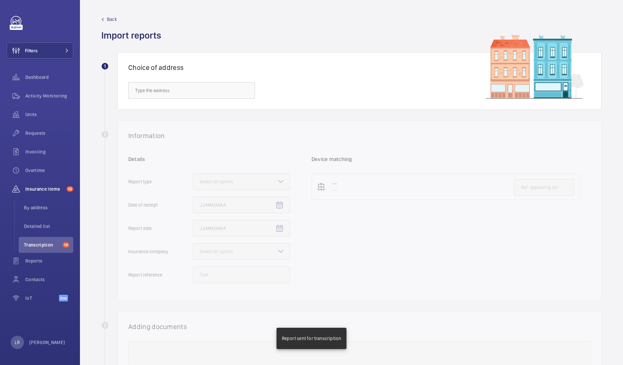
click at [242, 80] on div "Choice of address" at bounding box center [359, 81] width 484 height 58
click at [236, 92] on input "text" at bounding box center [191, 90] width 127 height 17
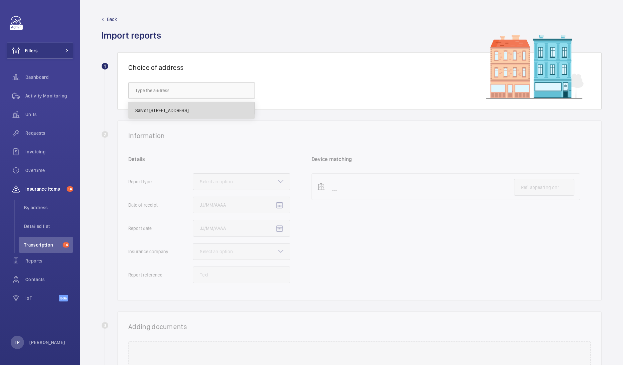
click at [215, 117] on mat-option "Salvor Tower - Salvor Tower, LONDON E14 9XY" at bounding box center [192, 111] width 126 height 16
type input "Salvor Tower - Salvor Tower, LONDON E14 9XY"
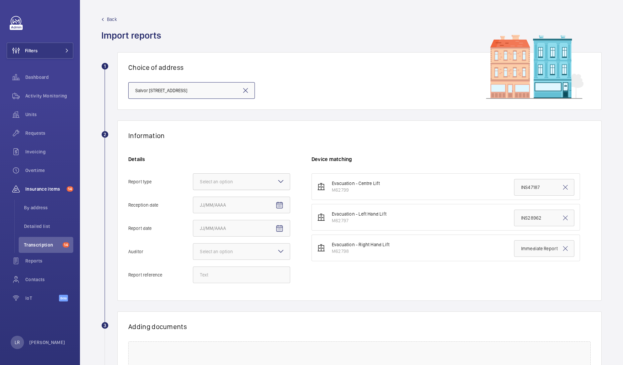
click at [234, 181] on div "Select an option" at bounding box center [225, 181] width 50 height 7
click at [193, 181] on input "Report type Select an option" at bounding box center [193, 182] width 0 height 16
click at [238, 203] on span "Insurance company" at bounding box center [241, 202] width 83 height 7
click at [193, 190] on input "Report type Select an option Insurance company Consultant" at bounding box center [193, 182] width 0 height 16
click at [292, 201] on div "Details Report type Select an option × Insurance company × Reception date Repor…" at bounding box center [219, 223] width 183 height 134
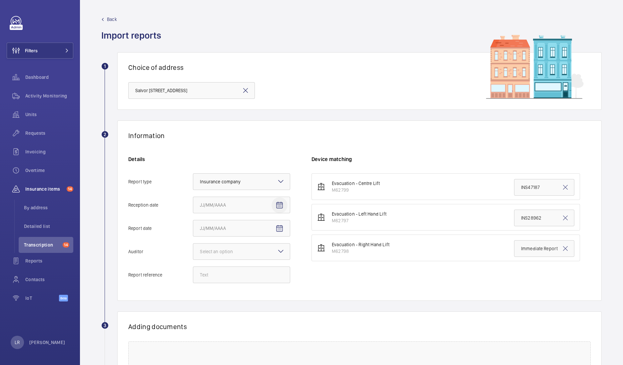
click at [284, 206] on span "Open calendar" at bounding box center [279, 205] width 16 height 16
drag, startPoint x: 250, startPoint y: 269, endPoint x: 255, endPoint y: 265, distance: 6.6
click at [250, 270] on span "11" at bounding box center [256, 272] width 12 height 12
type input "9/11/2025"
click at [282, 230] on mat-icon "Open calendar" at bounding box center [279, 229] width 8 height 8
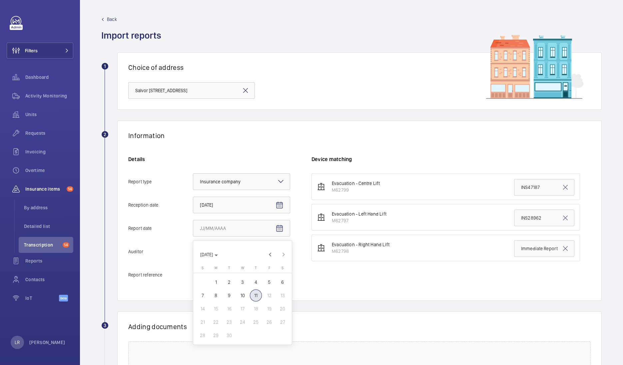
click at [256, 292] on span "11" at bounding box center [256, 296] width 12 height 12
type input "9/11/2025"
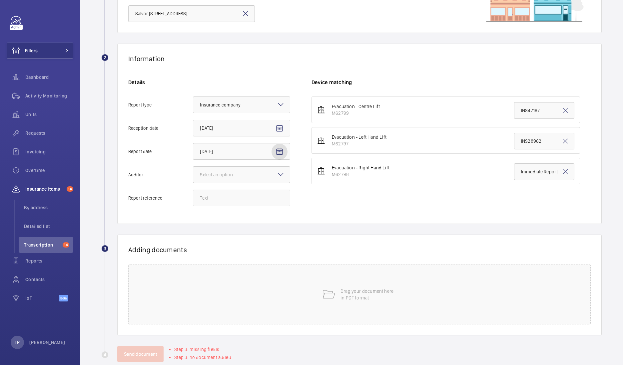
scroll to position [83, 0]
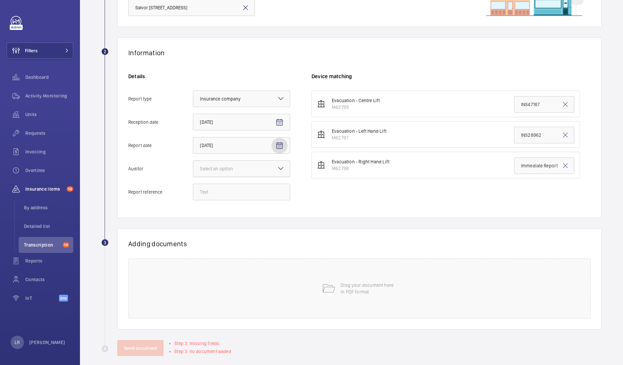
click at [254, 168] on div at bounding box center [241, 169] width 97 height 16
click at [193, 168] on input "Auditor Select an option" at bounding box center [193, 169] width 0 height 16
click at [244, 201] on div "Zurich" at bounding box center [241, 205] width 97 height 16
click at [193, 177] on input "Auditor Select an option Veritas Zurich British Engineering Allianz Other" at bounding box center [193, 169] width 0 height 16
click at [245, 190] on input "Report reference" at bounding box center [241, 192] width 97 height 17
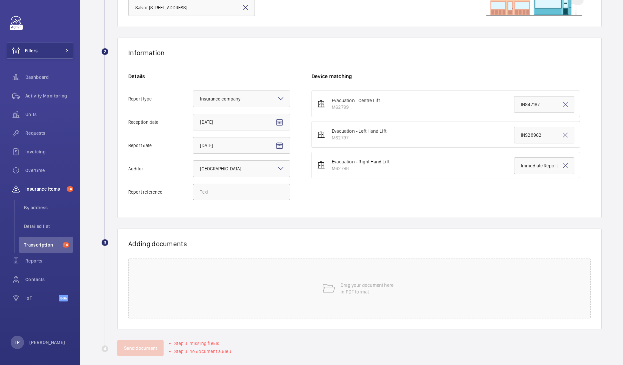
paste input "Emergency Report"
type input "Emergency Report"
click at [529, 160] on input "Immediate Report" at bounding box center [544, 165] width 60 height 17
click at [531, 160] on input "Immediate Report" at bounding box center [544, 165] width 60 height 17
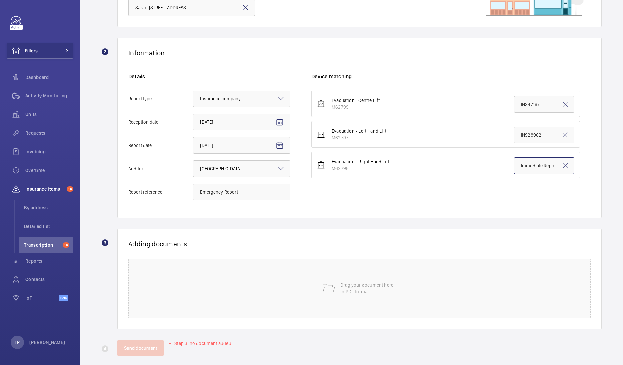
click at [531, 160] on input "Immediate Report" at bounding box center [544, 165] width 60 height 17
paste input "Emergency"
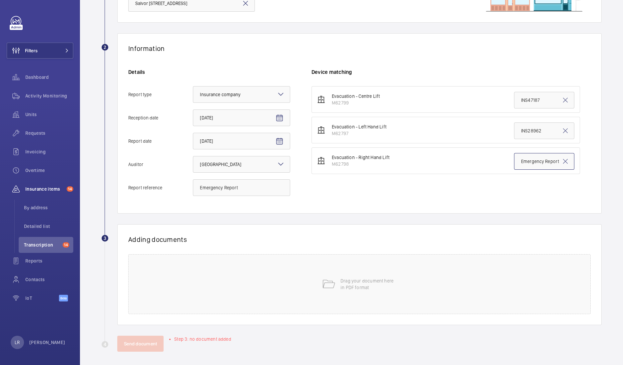
scroll to position [90, 0]
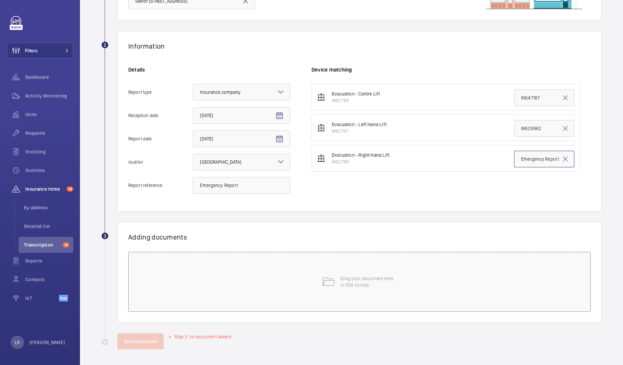
type input "Emergency Report"
click at [296, 277] on div "Drag your document here in PDF format" at bounding box center [359, 282] width 462 height 60
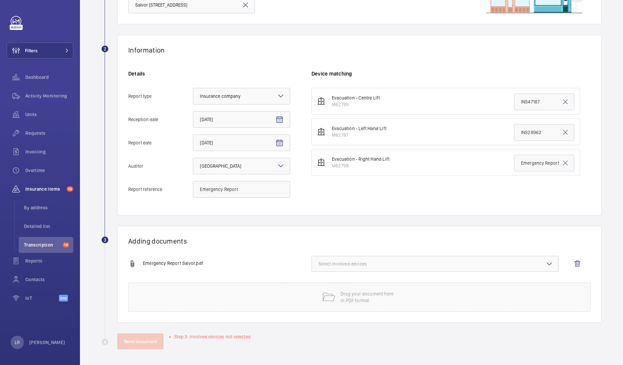
click at [366, 267] on button "Select involved devices" at bounding box center [434, 264] width 247 height 16
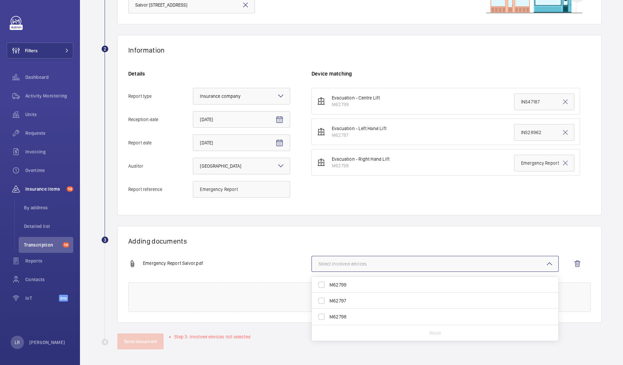
click at [353, 317] on span "M62798" at bounding box center [435, 317] width 212 height 7
click at [328, 317] on input "M62798" at bounding box center [321, 316] width 13 height 13
checkbox input "true"
click at [357, 215] on wm-front-report-upload-form "2 Information Details Report type Select an option × Insurance company × Recept…" at bounding box center [351, 192] width 500 height 315
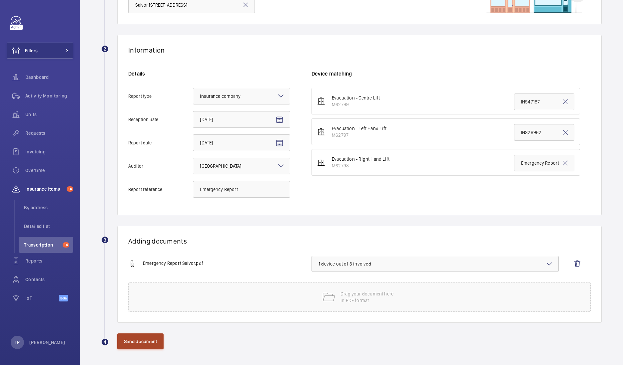
click at [154, 342] on button "Send document" at bounding box center [140, 342] width 46 height 16
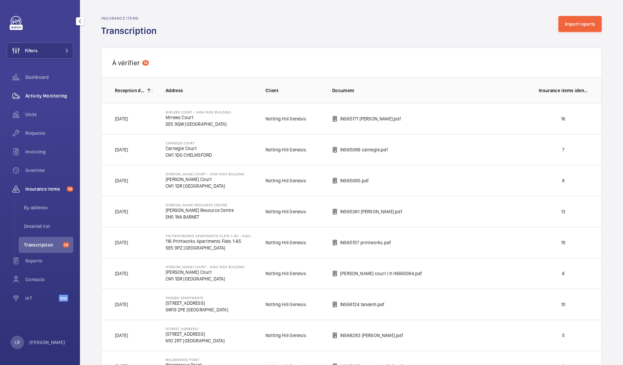
click at [45, 93] on span "Activity Monitoring" at bounding box center [49, 96] width 48 height 7
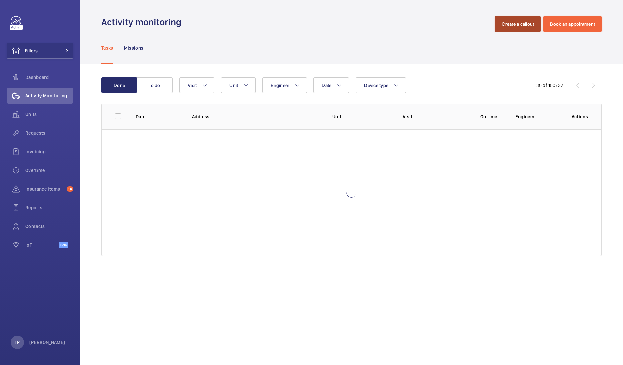
click at [511, 31] on button "Create a callout" at bounding box center [518, 24] width 46 height 16
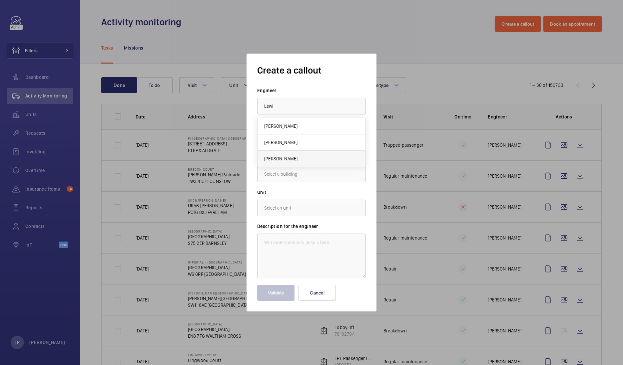
click at [316, 157] on mat-option "Lewis Wormleighton" at bounding box center [311, 159] width 108 height 16
type input "Lewis Wormleighton"
click at [331, 176] on input "text" at bounding box center [311, 174] width 109 height 17
click at [335, 193] on mat-option "Salvor Tower, E14 9XY LONDON" at bounding box center [311, 194] width 108 height 16
type input "Salvor Tower, E14 9XY LONDON"
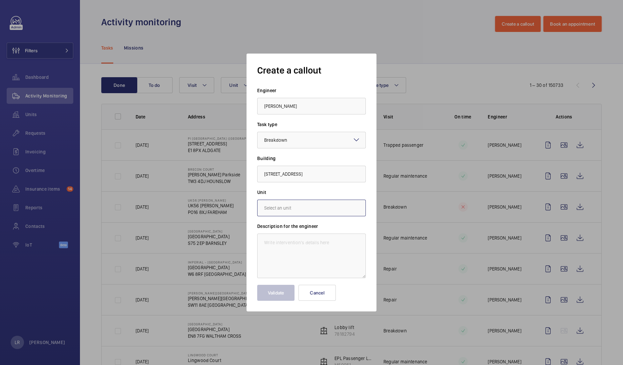
click at [323, 208] on input "text" at bounding box center [311, 208] width 109 height 17
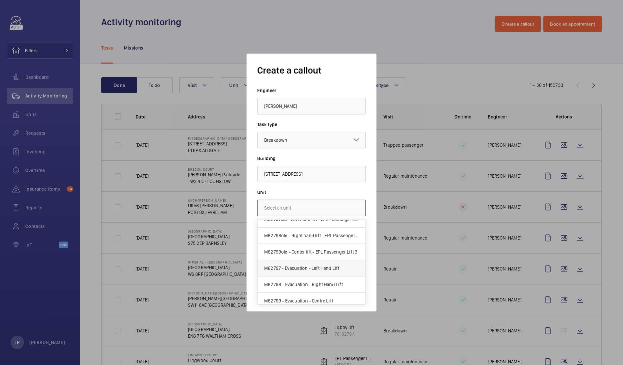
scroll to position [13, 0]
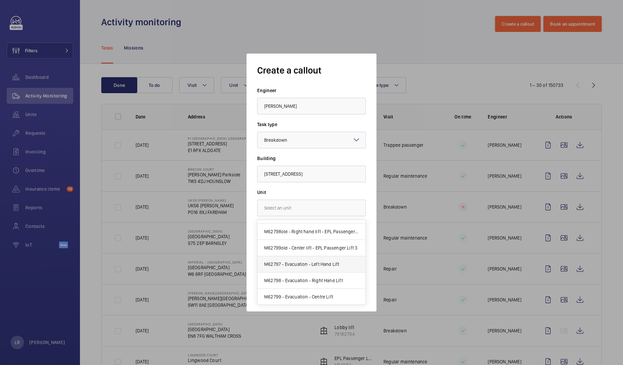
click at [332, 264] on span "M62797 - Evacuation - Left Hand Lift" at bounding box center [301, 264] width 75 height 7
type input "M62797 - Evacuation - Left Hand Lift"
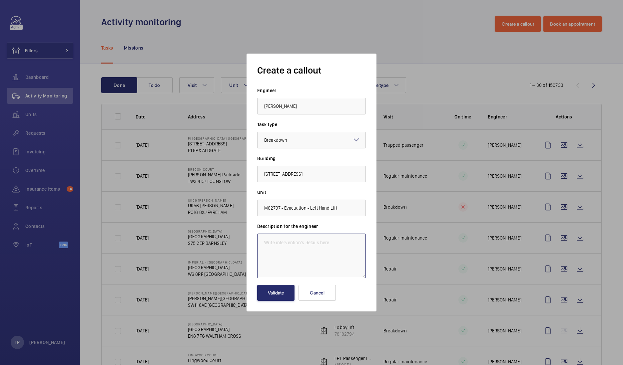
click at [318, 241] on textarea at bounding box center [311, 256] width 109 height 45
click at [331, 239] on textarea "Immediate defect" at bounding box center [311, 256] width 109 height 45
type textarea "Immediate defect -"
click at [317, 289] on button "Cancel" at bounding box center [316, 293] width 37 height 16
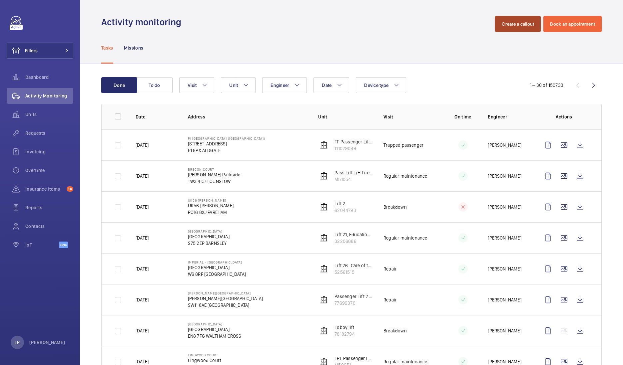
click at [507, 26] on button "Create a callout" at bounding box center [518, 24] width 46 height 16
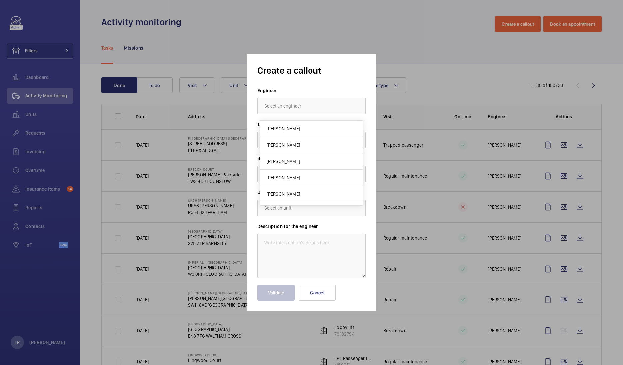
click at [380, 58] on div at bounding box center [311, 182] width 623 height 365
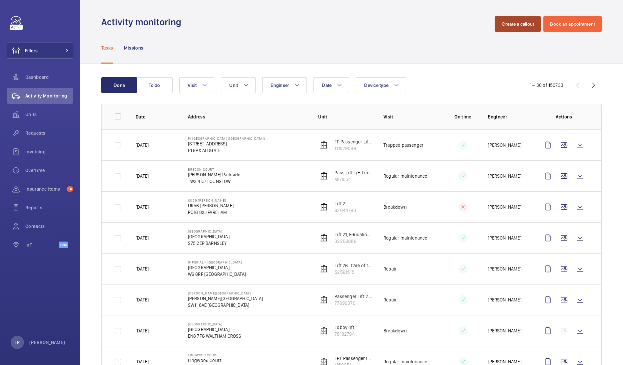
click at [518, 22] on button "Create a callout" at bounding box center [518, 24] width 46 height 16
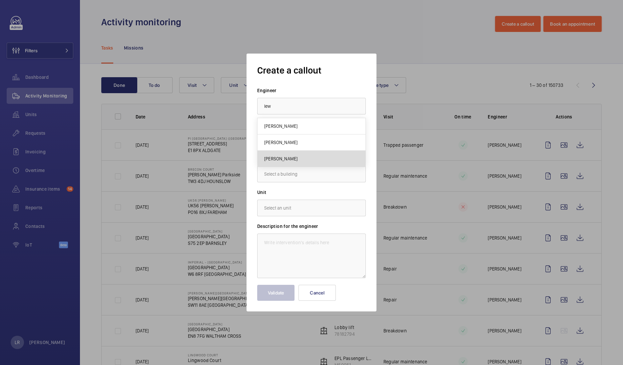
click at [336, 162] on mat-option "Lewis Wormleighton" at bounding box center [311, 159] width 108 height 16
type input "Lewis Wormleighton"
click at [319, 136] on div at bounding box center [311, 140] width 108 height 16
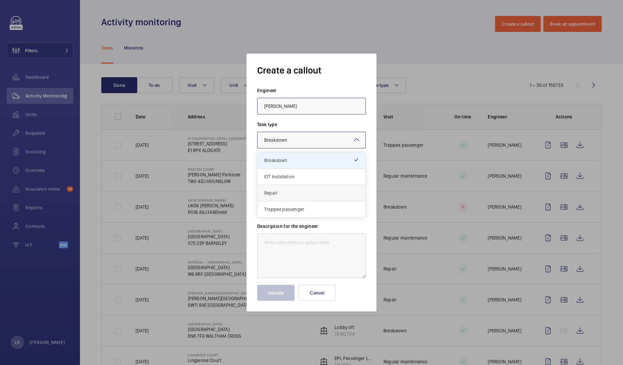
click at [315, 191] on span "Repair" at bounding box center [311, 193] width 95 height 7
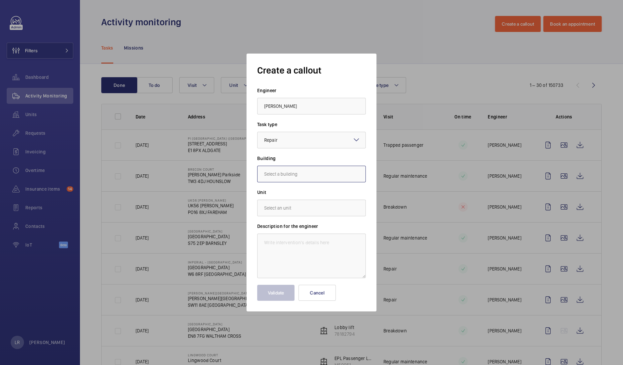
click at [314, 178] on input "text" at bounding box center [311, 174] width 109 height 17
click at [303, 192] on span "Salvor Tower, E14 9XY LONDON" at bounding box center [283, 194] width 39 height 7
type input "Salvor Tower, E14 9XY LONDON"
click at [327, 208] on input "text" at bounding box center [311, 208] width 109 height 17
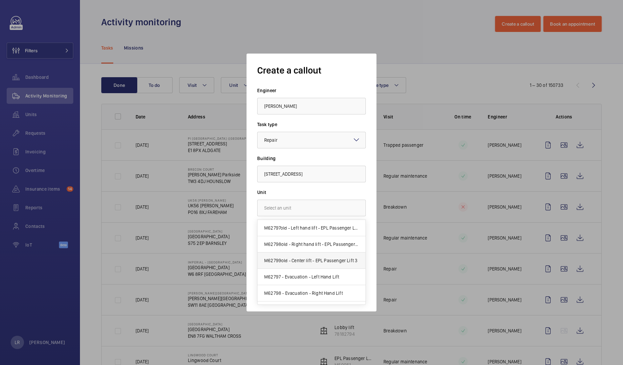
click at [337, 263] on span "M62799old - Center lift - EPL Passenger Lift 3" at bounding box center [310, 260] width 93 height 7
type input "M62799old - Center lift - EPL Passenger Lift 3"
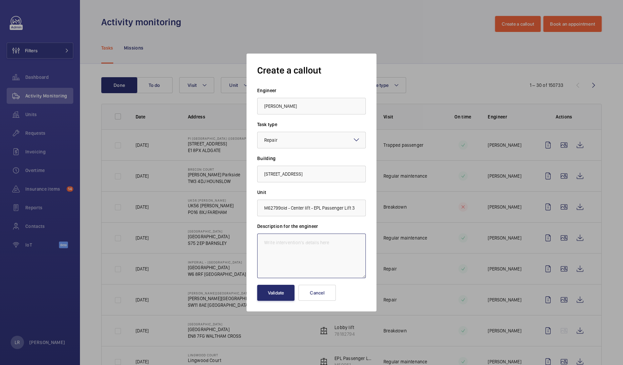
click at [333, 253] on textarea at bounding box center [311, 256] width 109 height 45
click at [312, 246] on textarea "Immediate defect -" at bounding box center [311, 256] width 109 height 45
paste textarea "The overspeed governor rope is kinked with broken wires and should be renewed a…"
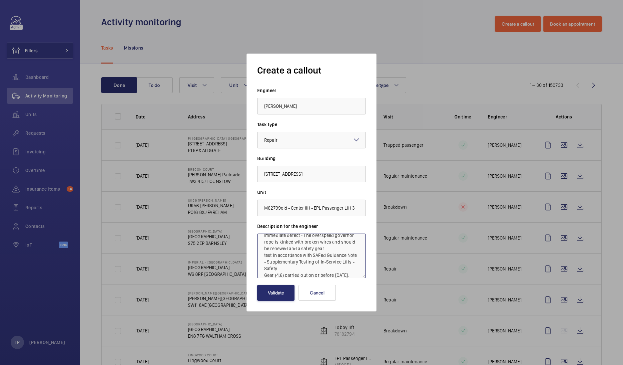
drag, startPoint x: 361, startPoint y: 278, endPoint x: 315, endPoint y: 237, distance: 61.5
click at [315, 237] on textarea "Immediate defect - The overspeed governor rope is kinked with broken wires and …" at bounding box center [311, 256] width 109 height 45
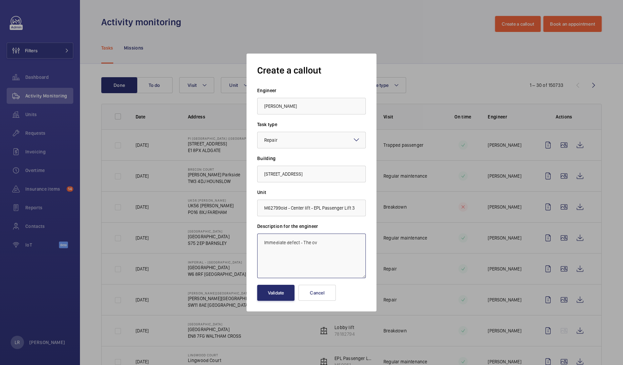
scroll to position [0, 0]
paste textarea "The overspeed governor rope is kinked with broken wires and should be renewed a…"
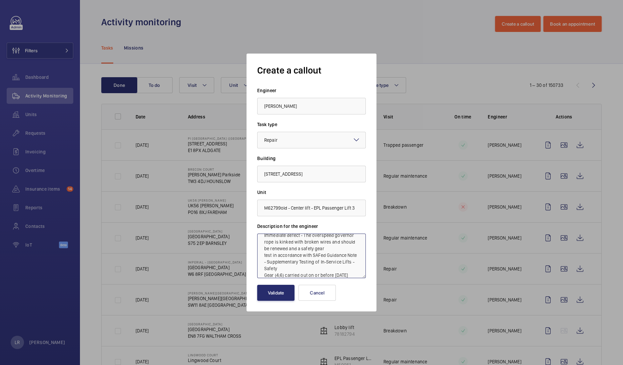
type textarea "Immediate defect - The overspeed governor rope is kinked with broken wires and …"
click at [317, 210] on input "M62799old - Center lift - EPL Passenger Lift 3" at bounding box center [311, 208] width 109 height 17
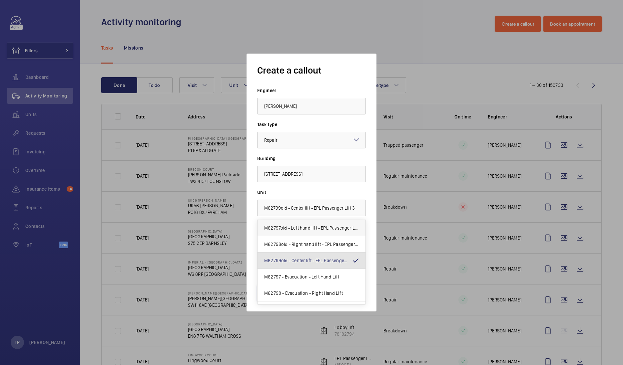
click at [331, 226] on span "M62797old - Left hand lift - EPL Passenger Lift 1" at bounding box center [311, 228] width 95 height 7
type input "M62797old - Left hand lift - EPL Passenger Lift 1"
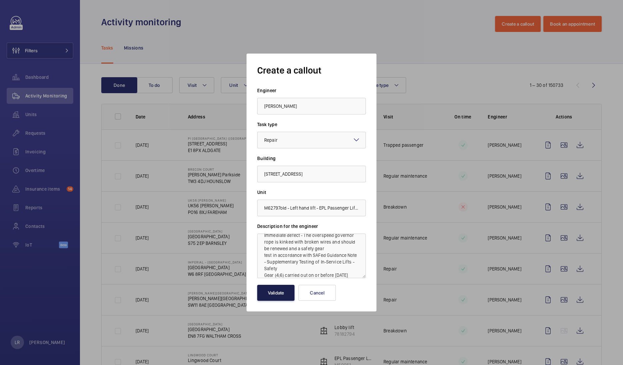
click at [277, 294] on button "Validate" at bounding box center [275, 293] width 37 height 16
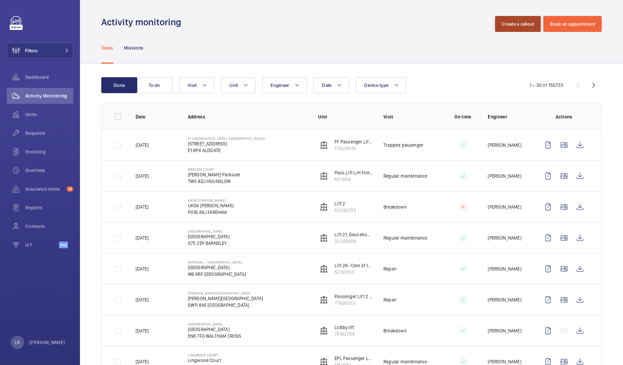
click at [509, 24] on button "Create a callout" at bounding box center [518, 24] width 46 height 16
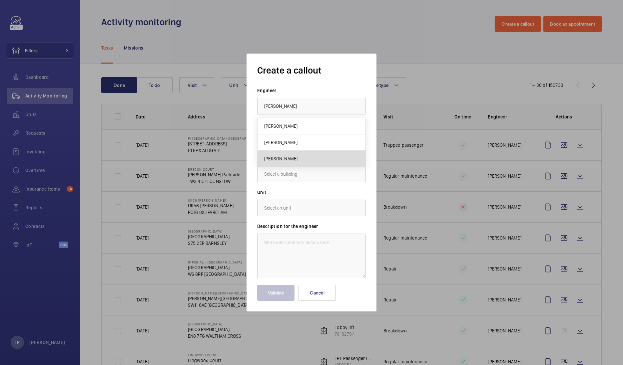
click at [297, 161] on span "Lewis Wormleighton" at bounding box center [280, 158] width 33 height 7
type input "Lewis Wormleighton"
click at [312, 140] on div at bounding box center [311, 140] width 108 height 16
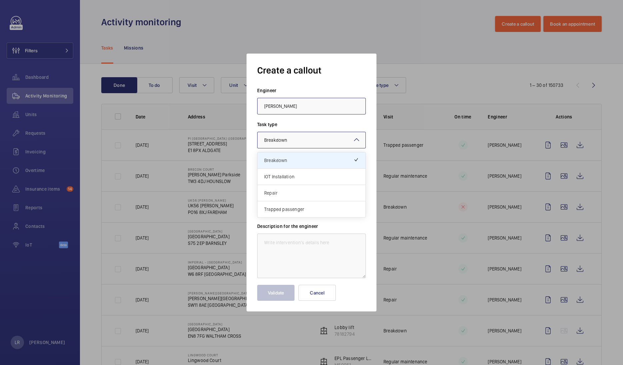
click at [291, 194] on span "Repair" at bounding box center [311, 193] width 95 height 7
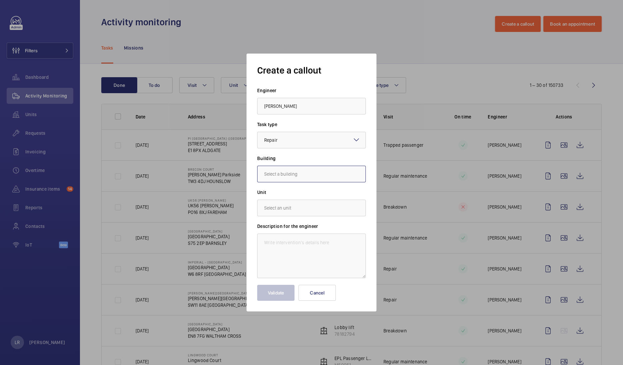
click at [306, 176] on input "text" at bounding box center [311, 174] width 109 height 17
click at [397, 144] on div at bounding box center [311, 182] width 623 height 365
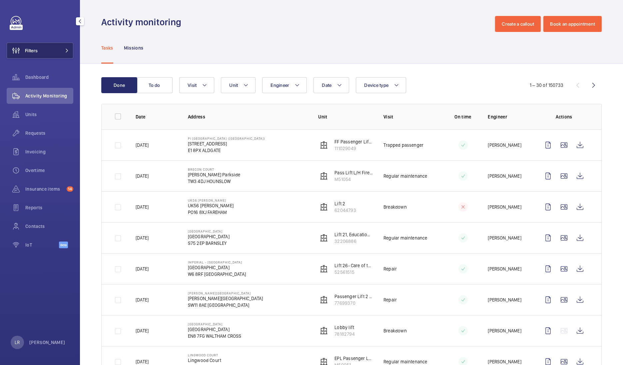
click at [65, 48] on button "Filters" at bounding box center [40, 51] width 67 height 16
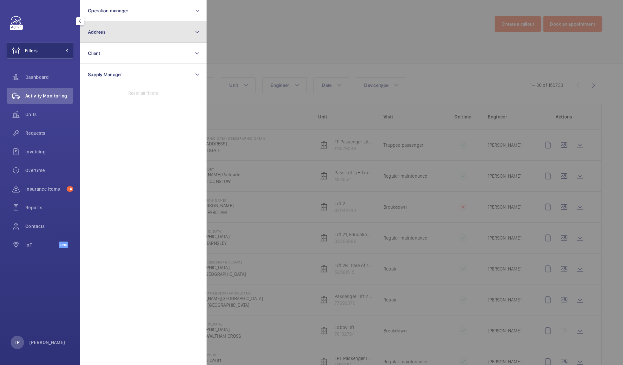
click at [149, 26] on button "Address" at bounding box center [143, 31] width 127 height 21
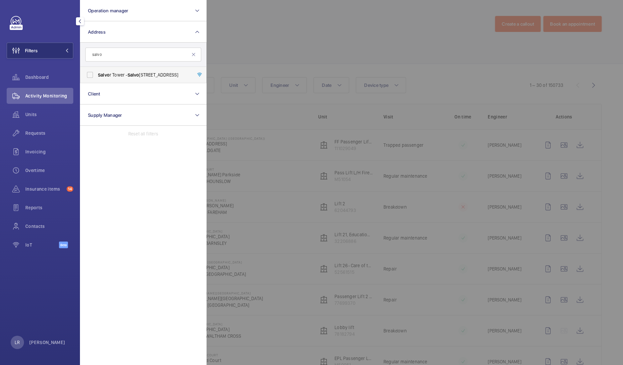
type input "salvo"
click at [143, 74] on span "Salvo r Tower - Salvo r Tower, LONDON E14 9XY" at bounding box center [144, 75] width 92 height 7
click at [97, 74] on input "Salvo r Tower - Salvo r Tower, LONDON E14 9XY" at bounding box center [89, 74] width 13 height 13
checkbox input "true"
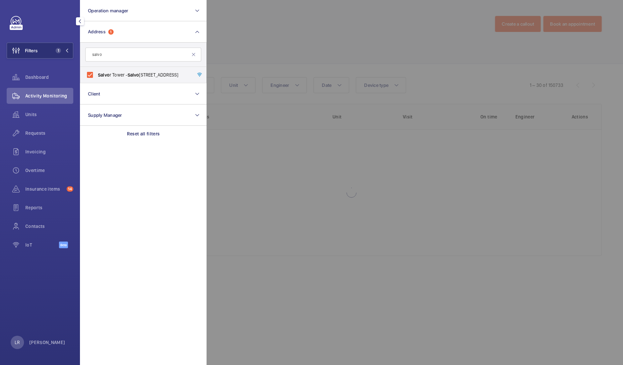
click at [291, 40] on div at bounding box center [517, 182] width 623 height 365
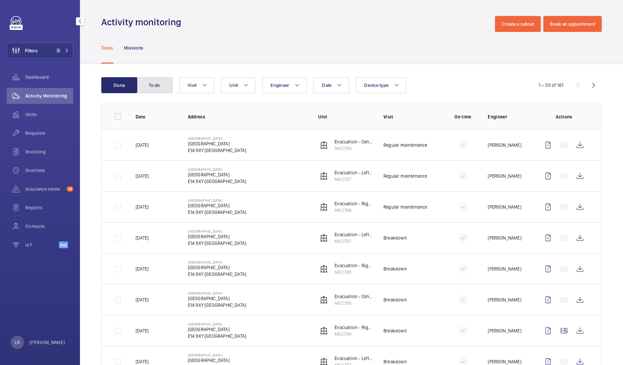
click at [163, 84] on button "To do" at bounding box center [154, 85] width 36 height 16
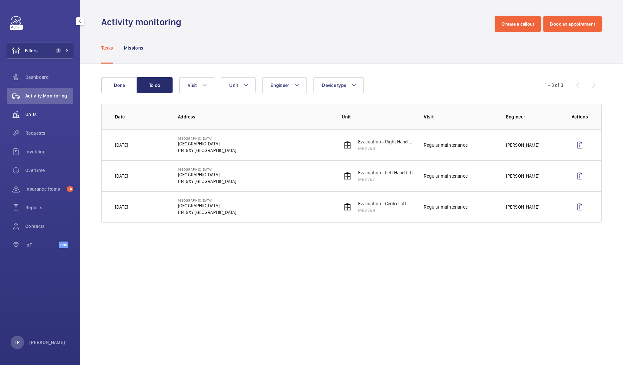
click at [44, 111] on span "Units" at bounding box center [49, 114] width 48 height 7
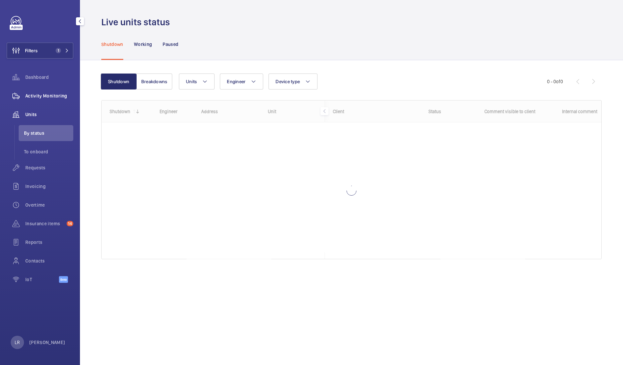
click at [61, 97] on span "Activity Monitoring" at bounding box center [49, 96] width 48 height 7
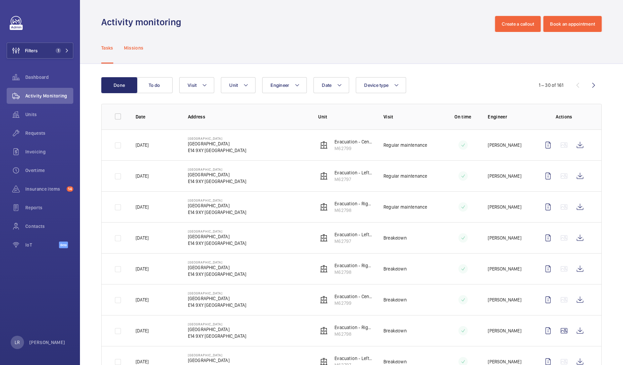
click at [136, 50] on p "Missions" at bounding box center [134, 48] width 20 height 7
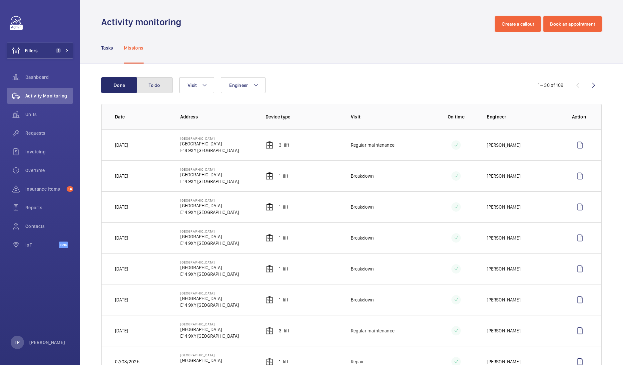
click at [160, 87] on button "To do" at bounding box center [154, 85] width 36 height 16
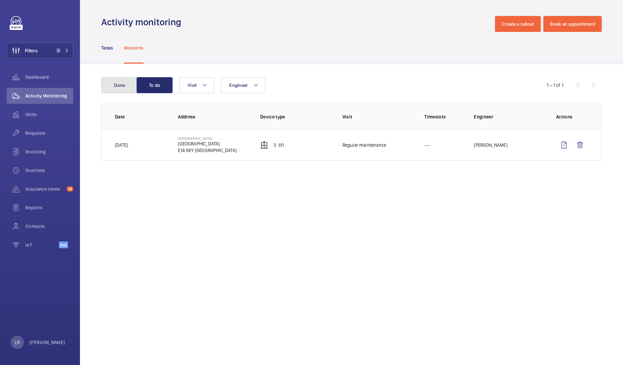
click at [122, 90] on button "Done" at bounding box center [119, 85] width 36 height 16
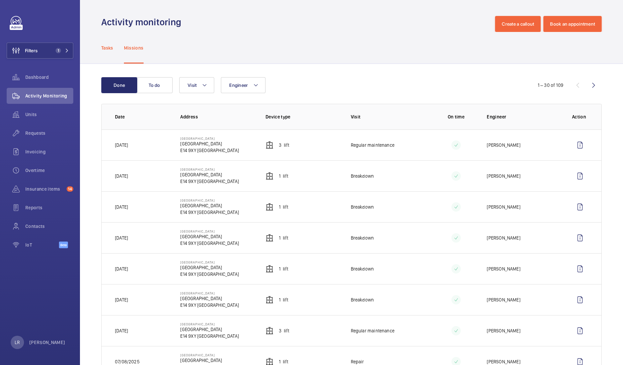
click at [113, 49] on p "Tasks" at bounding box center [107, 48] width 12 height 7
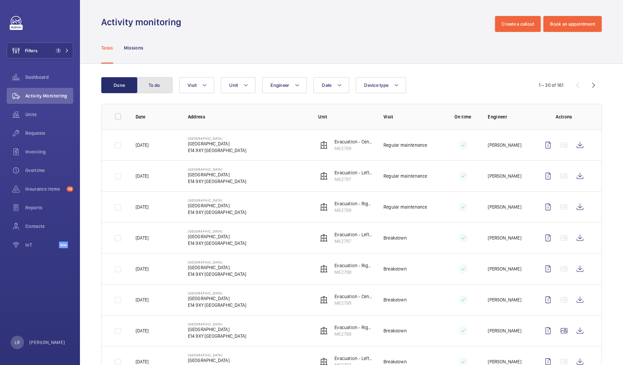
click at [171, 90] on button "To do" at bounding box center [154, 85] width 36 height 16
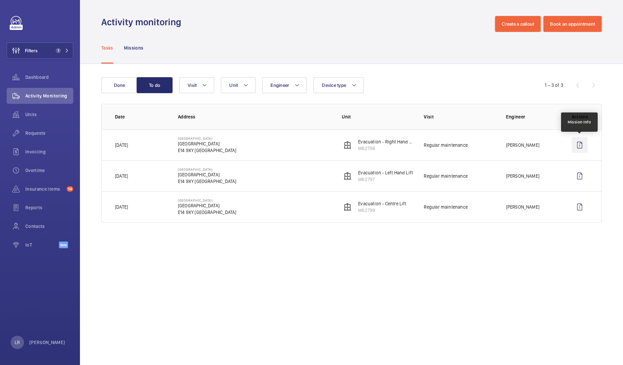
click at [586, 144] on wm-front-icon-button at bounding box center [579, 145] width 16 height 16
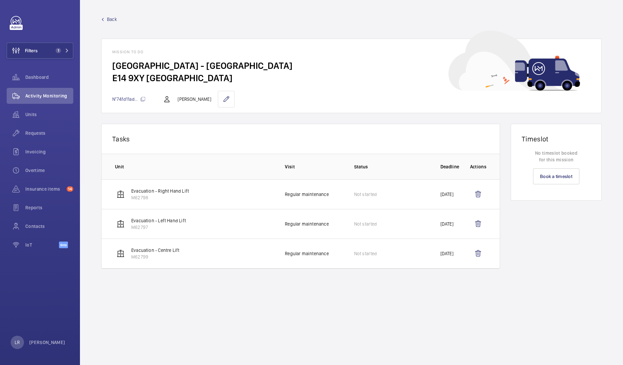
click at [113, 20] on span "Back" at bounding box center [112, 19] width 10 height 7
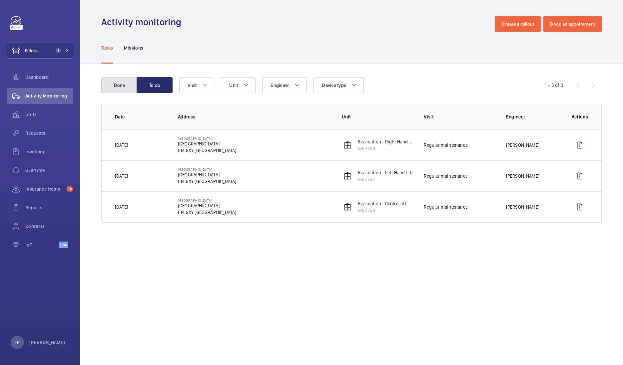
click at [123, 85] on button "Done" at bounding box center [119, 85] width 36 height 16
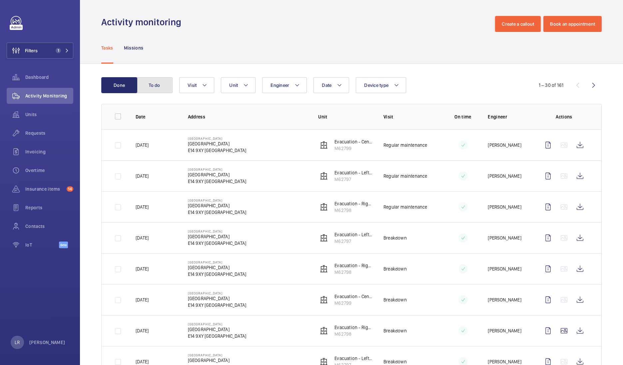
click at [147, 88] on button "To do" at bounding box center [154, 85] width 36 height 16
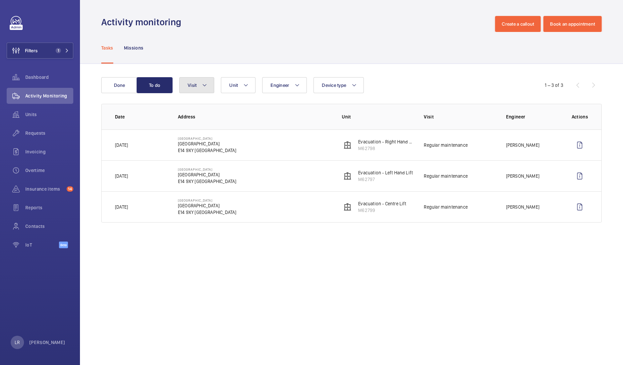
click at [202, 91] on button "Visit" at bounding box center [196, 85] width 35 height 16
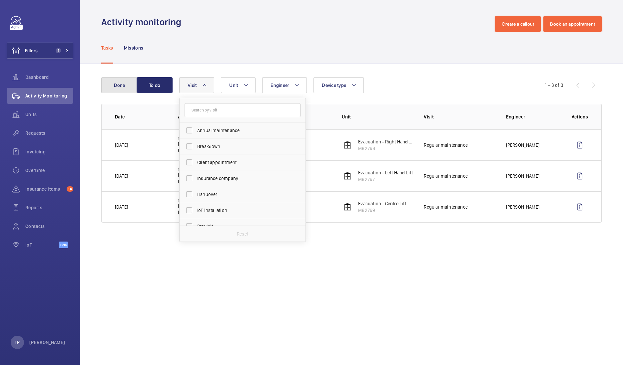
click at [125, 83] on button "Done" at bounding box center [119, 85] width 36 height 16
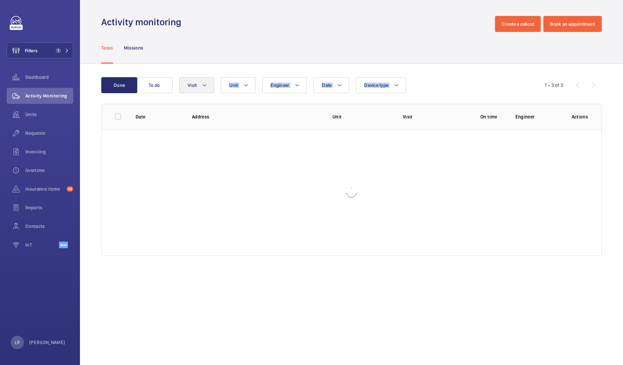
click at [179, 81] on wm-front-filters "Done To do Date Engineer Unit Device type Visit" at bounding box center [311, 85] width 420 height 16
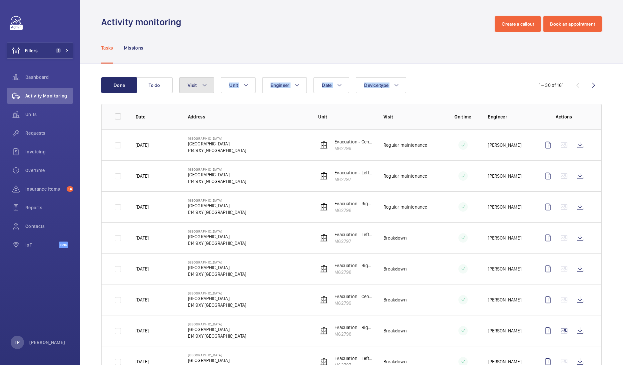
drag, startPoint x: 179, startPoint y: 81, endPoint x: 185, endPoint y: 91, distance: 11.6
click at [187, 89] on button "Visit" at bounding box center [196, 85] width 35 height 16
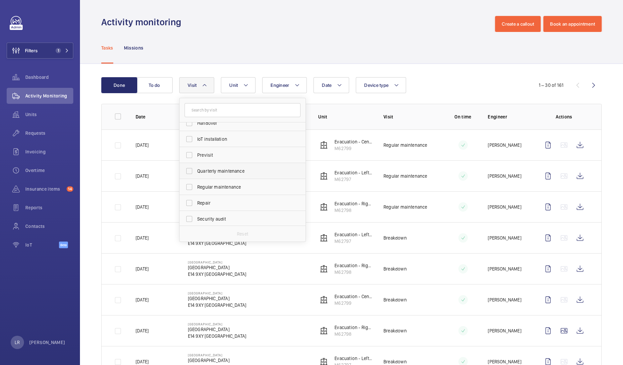
scroll to position [105, 0]
click at [218, 172] on span "Repair" at bounding box center [243, 169] width 92 height 7
click at [196, 172] on input "Repair" at bounding box center [188, 169] width 13 height 13
checkbox input "true"
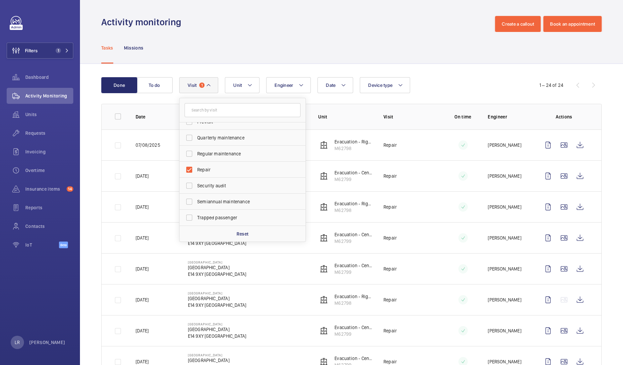
click at [215, 42] on div "Tasks Missions" at bounding box center [351, 48] width 500 height 32
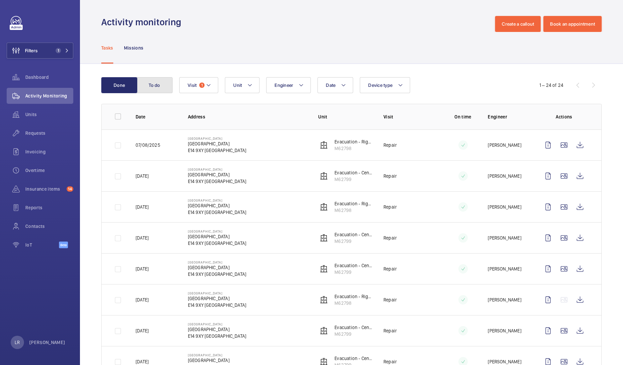
click at [154, 86] on button "To do" at bounding box center [154, 85] width 36 height 16
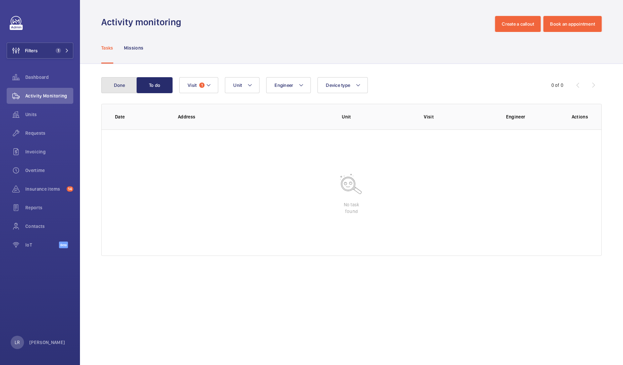
click at [122, 85] on button "Done" at bounding box center [119, 85] width 36 height 16
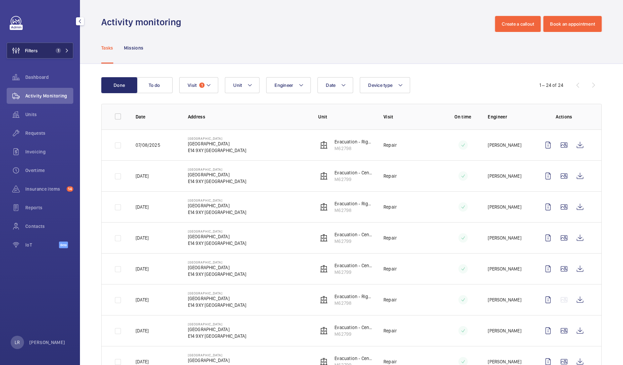
click at [27, 48] on span "Filters" at bounding box center [31, 50] width 13 height 7
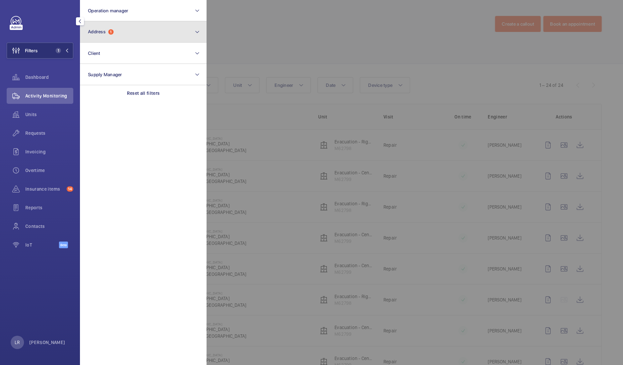
click at [107, 33] on span "Address 1" at bounding box center [101, 32] width 26 height 6
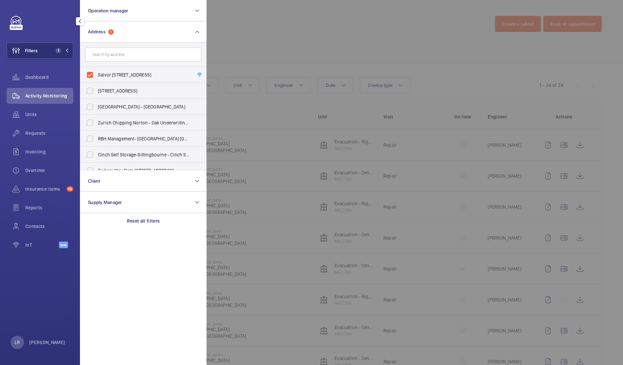
click at [235, 61] on div at bounding box center [517, 182] width 623 height 365
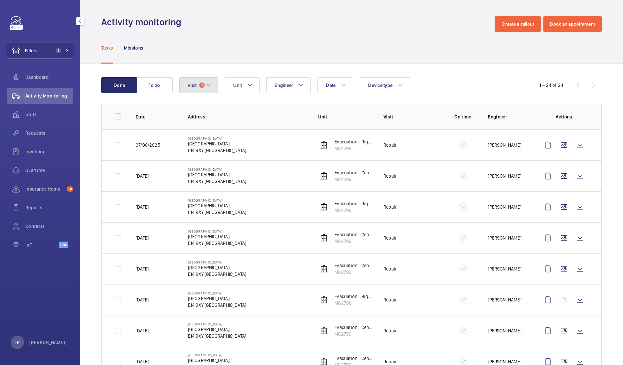
click at [198, 86] on button "Visit 1" at bounding box center [198, 85] width 39 height 16
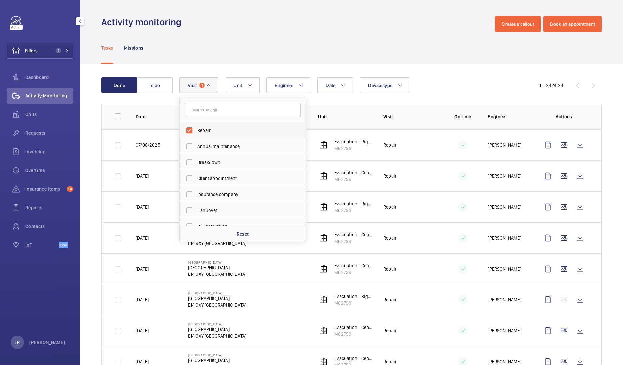
click at [196, 128] on label "Repair" at bounding box center [237, 131] width 116 height 16
click at [196, 128] on input "Repair" at bounding box center [188, 130] width 13 height 13
checkbox input "false"
click at [196, 50] on div "Tasks Missions" at bounding box center [351, 48] width 500 height 32
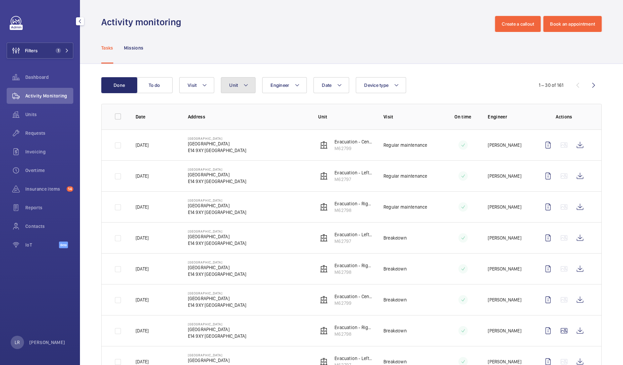
click at [236, 84] on span "Unit" at bounding box center [233, 85] width 9 height 5
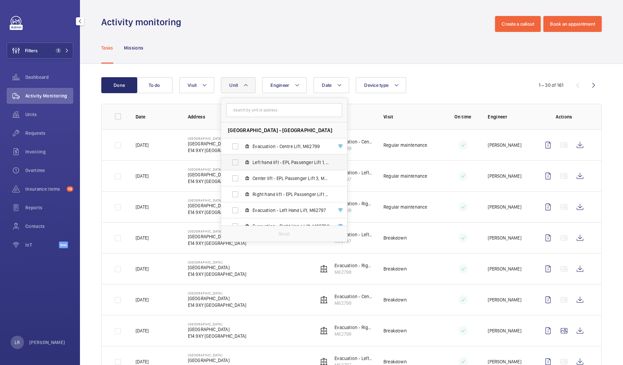
click at [281, 162] on span "Left hand lift - EPL Passenger Lift 1, M62797old" at bounding box center [290, 162] width 77 height 7
click at [242, 162] on input "Left hand lift - EPL Passenger Lift 1, M62797old" at bounding box center [234, 162] width 13 height 13
checkbox input "true"
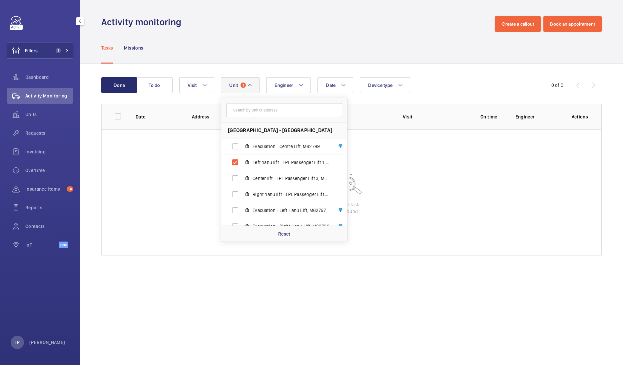
click at [321, 49] on div "Tasks Missions" at bounding box center [351, 48] width 500 height 32
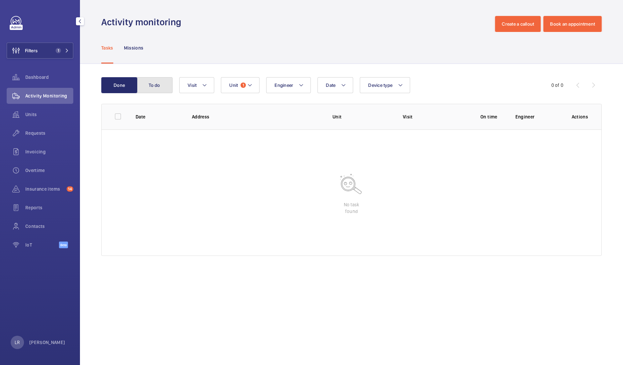
click at [154, 87] on button "To do" at bounding box center [154, 85] width 36 height 16
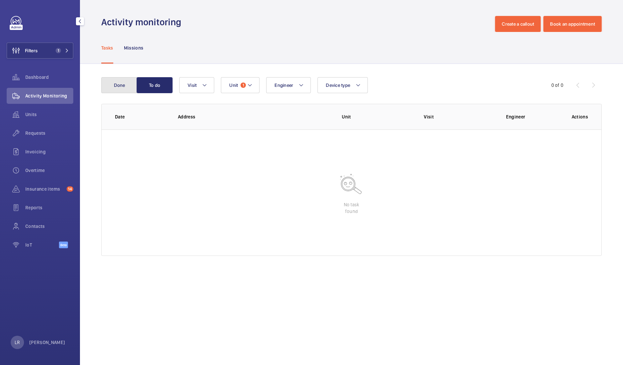
click at [121, 88] on button "Done" at bounding box center [119, 85] width 36 height 16
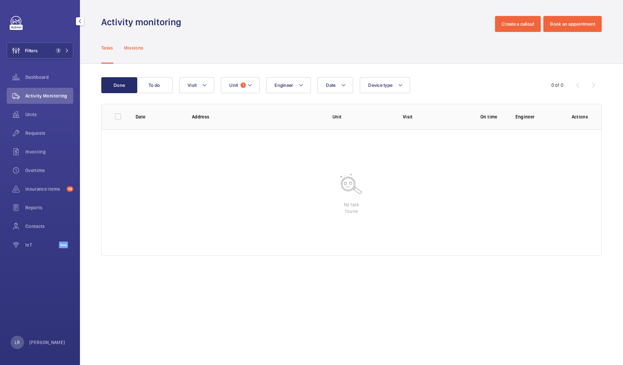
click at [127, 46] on p "Missions" at bounding box center [134, 48] width 20 height 7
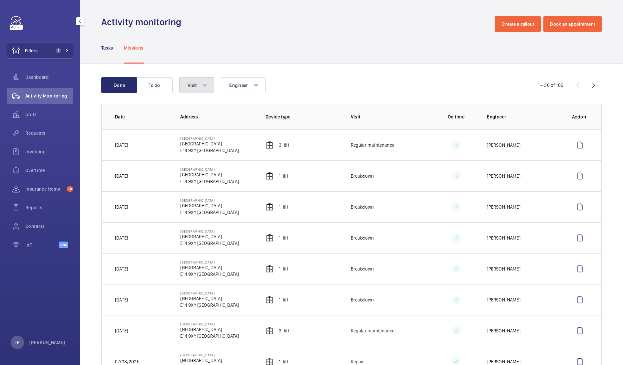
click at [198, 88] on button "Visit" at bounding box center [196, 85] width 35 height 16
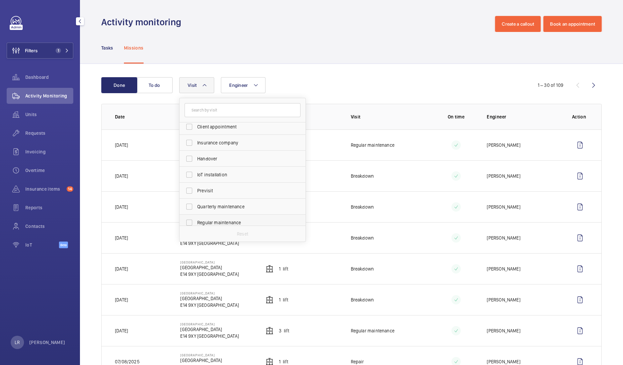
scroll to position [83, 0]
click at [206, 188] on span "Repair" at bounding box center [243, 191] width 92 height 7
click at [196, 187] on input "Repair" at bounding box center [188, 191] width 13 height 13
checkbox input "true"
click at [269, 48] on div "Tasks Missions" at bounding box center [351, 48] width 500 height 32
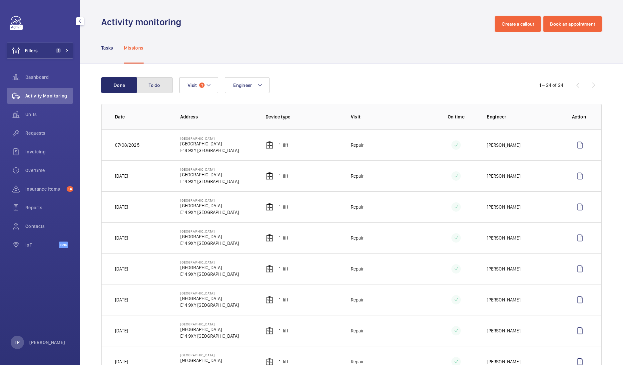
click at [165, 83] on button "To do" at bounding box center [154, 85] width 36 height 16
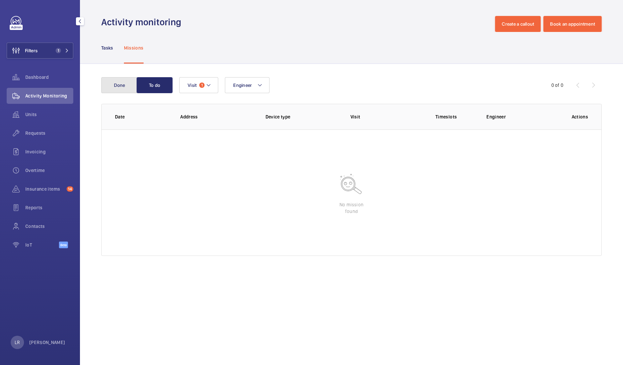
click at [118, 86] on button "Done" at bounding box center [119, 85] width 36 height 16
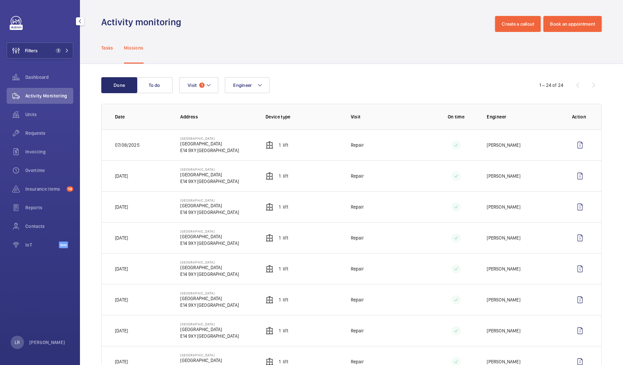
click at [112, 43] on div "Tasks" at bounding box center [107, 48] width 12 height 32
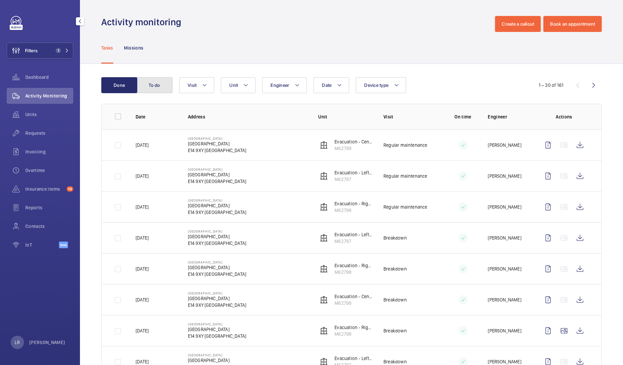
click at [159, 78] on button "To do" at bounding box center [154, 85] width 36 height 16
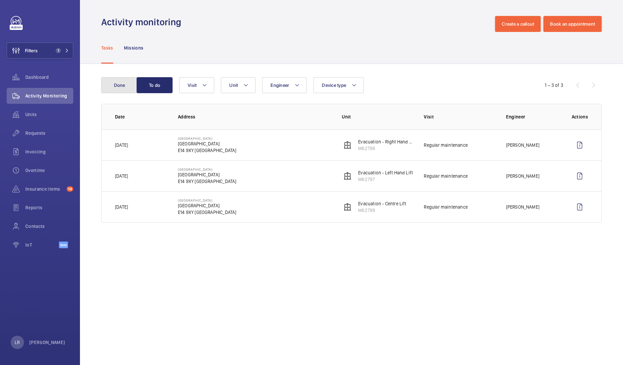
click at [123, 90] on button "Done" at bounding box center [119, 85] width 36 height 16
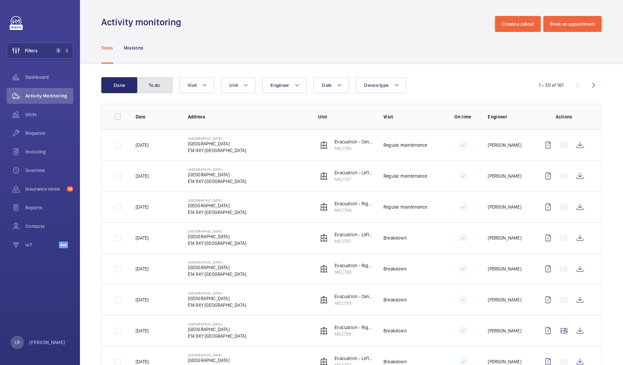
click at [165, 87] on button "To do" at bounding box center [154, 85] width 36 height 16
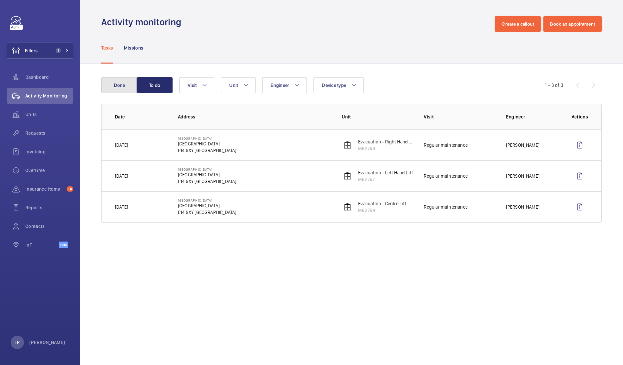
click at [123, 87] on button "Done" at bounding box center [119, 85] width 36 height 16
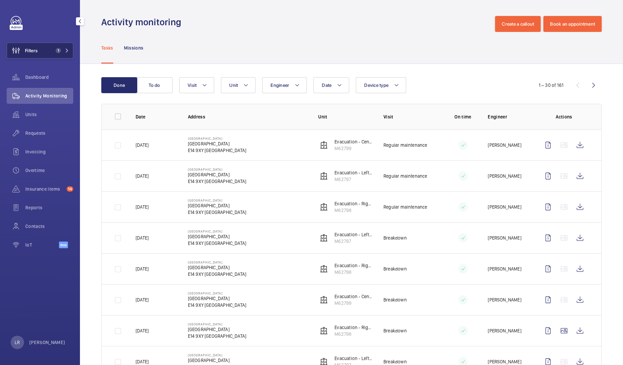
click at [66, 55] on button "Filters 1" at bounding box center [40, 51] width 67 height 16
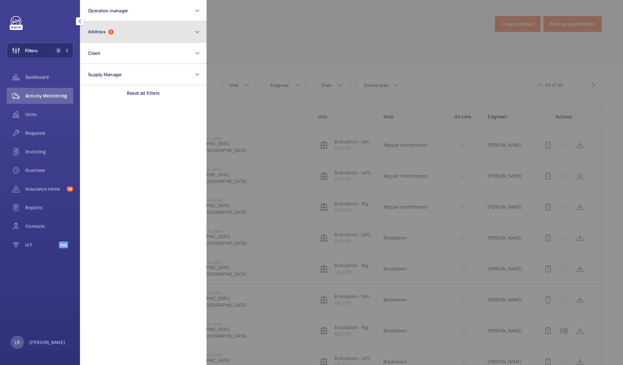
click at [116, 39] on button "Address 1" at bounding box center [143, 31] width 127 height 21
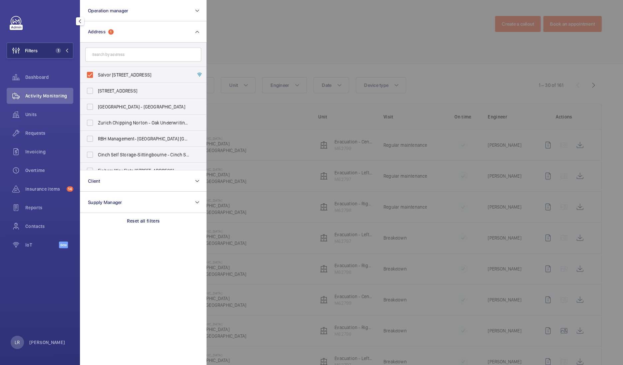
click at [135, 220] on p "Reset all filters" at bounding box center [143, 221] width 33 height 7
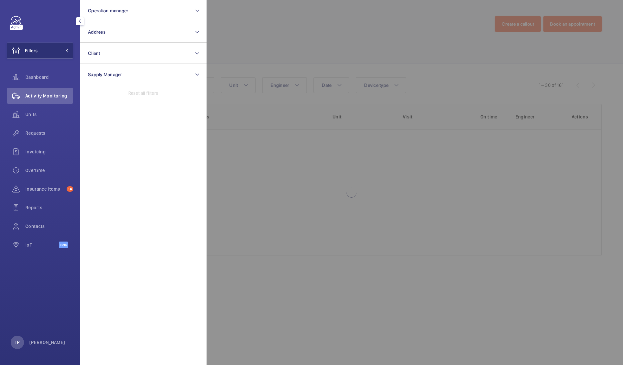
click at [254, 39] on div at bounding box center [517, 182] width 623 height 365
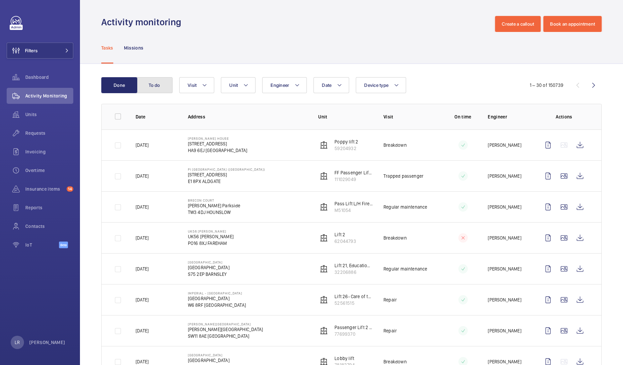
click at [157, 87] on button "To do" at bounding box center [154, 85] width 36 height 16
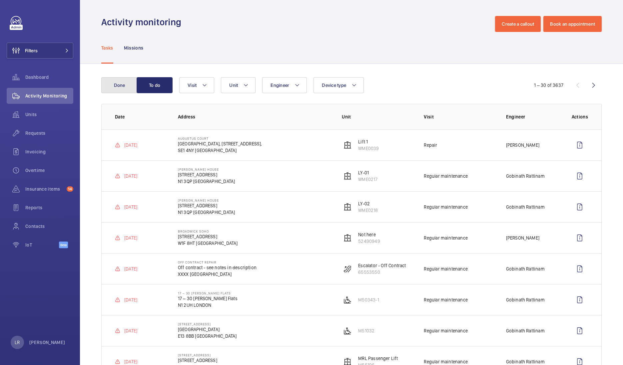
click at [128, 86] on button "Done" at bounding box center [119, 85] width 36 height 16
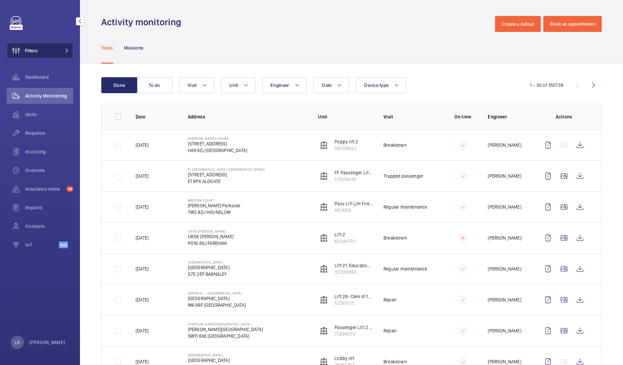
click at [64, 53] on button "Filters" at bounding box center [40, 51] width 67 height 16
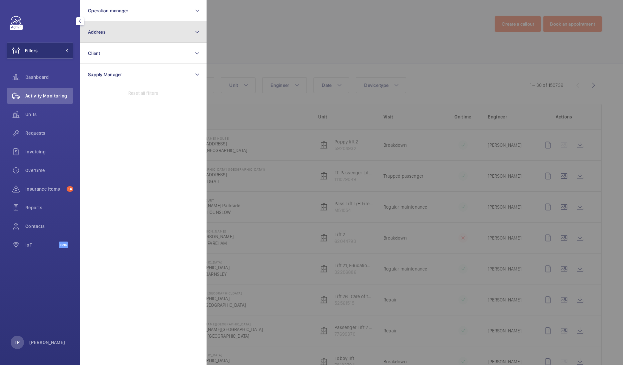
click at [127, 38] on button "Address" at bounding box center [143, 31] width 127 height 21
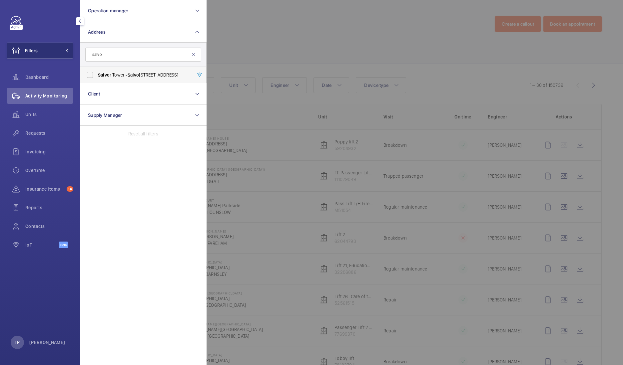
type input "salvo"
click at [153, 77] on span "Salvo r Tower - Salvo r Tower, LONDON E14 9XY" at bounding box center [144, 75] width 92 height 7
click at [102, 75] on span "Salvo" at bounding box center [104, 74] width 12 height 5
click at [97, 75] on input "Salvo r Tower - Salvo r Tower, LONDON E14 9XY" at bounding box center [89, 74] width 13 height 13
checkbox input "true"
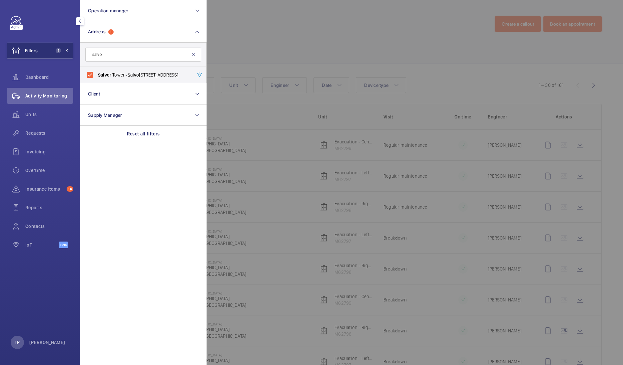
click at [224, 39] on div at bounding box center [517, 182] width 623 height 365
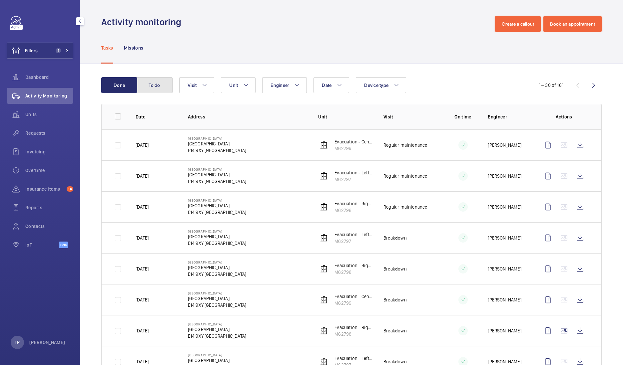
click at [156, 84] on button "To do" at bounding box center [154, 85] width 36 height 16
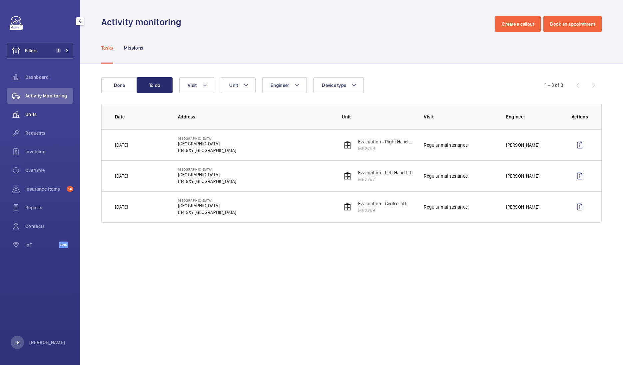
click at [21, 119] on wm-front-icon-button at bounding box center [16, 115] width 19 height 16
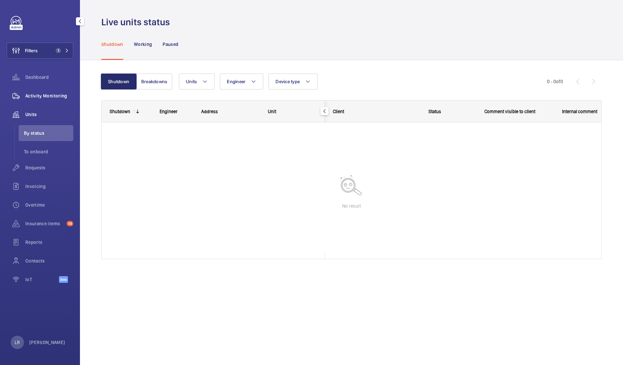
click at [57, 101] on div "Activity Monitoring" at bounding box center [40, 96] width 67 height 16
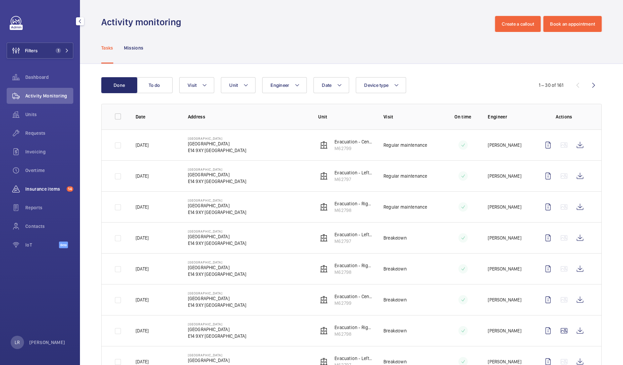
click at [57, 190] on span "Insurance items" at bounding box center [44, 189] width 39 height 7
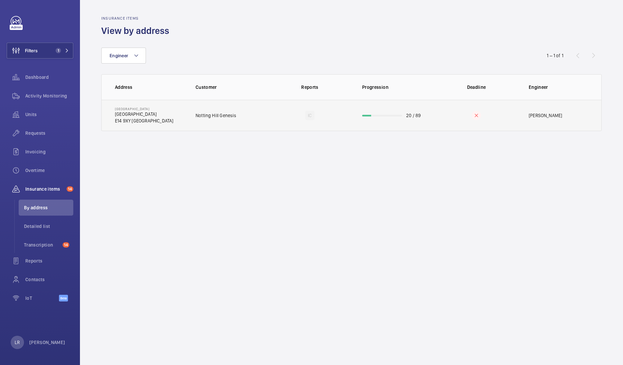
click at [178, 123] on td "Salvor Tower Salvor Tower E14 9XY LONDON" at bounding box center [143, 115] width 83 height 31
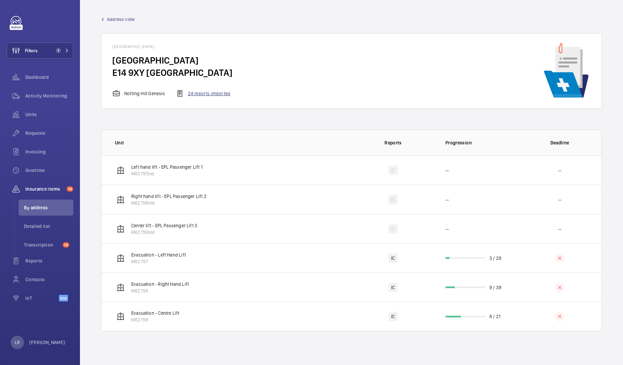
click at [205, 94] on div "24 reports imported" at bounding box center [203, 94] width 54 height 8
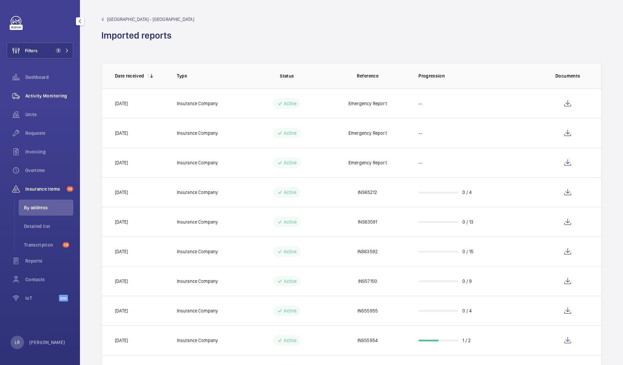
click at [45, 99] on div "Activity Monitoring" at bounding box center [40, 96] width 67 height 16
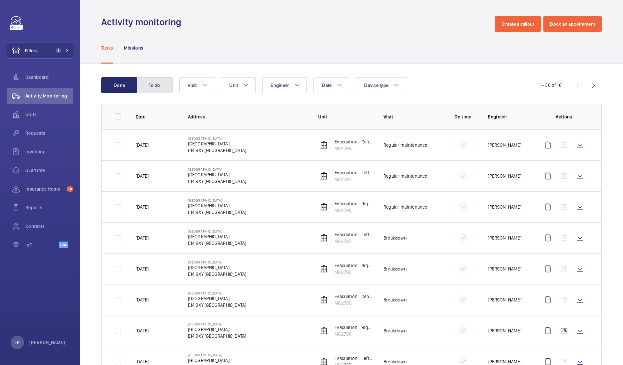
click at [159, 84] on button "To do" at bounding box center [154, 85] width 36 height 16
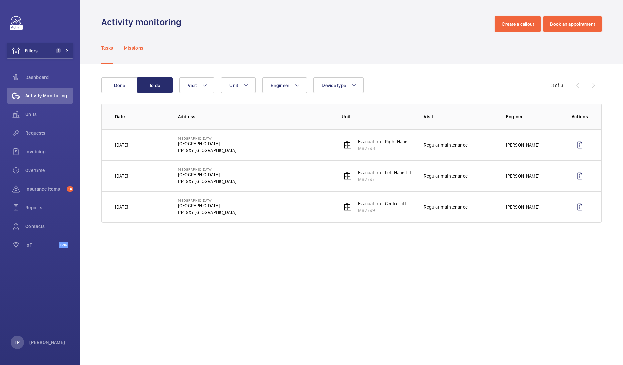
click at [142, 55] on div "Missions" at bounding box center [134, 48] width 20 height 32
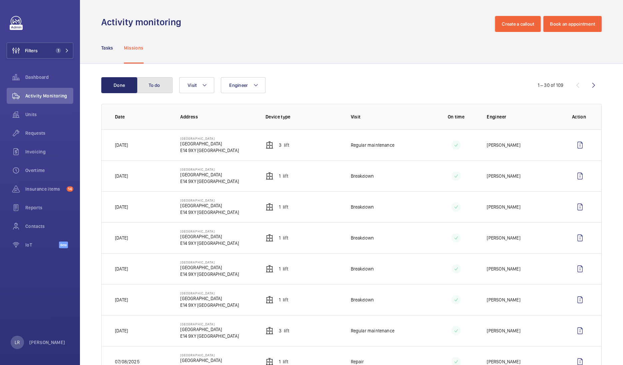
click at [153, 90] on button "To do" at bounding box center [154, 85] width 36 height 16
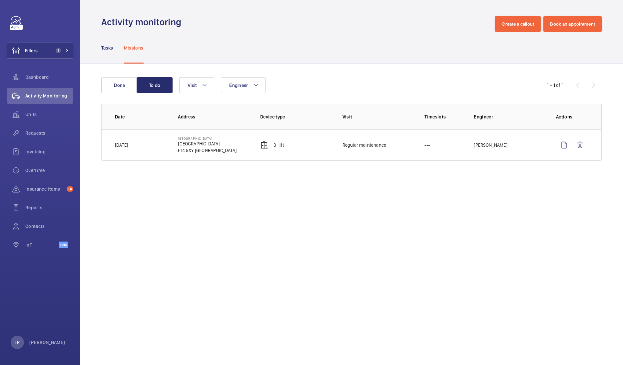
click at [116, 56] on nav "Tasks Missions" at bounding box center [122, 48] width 42 height 32
click at [569, 150] on wm-front-icon-button at bounding box center [564, 145] width 16 height 16
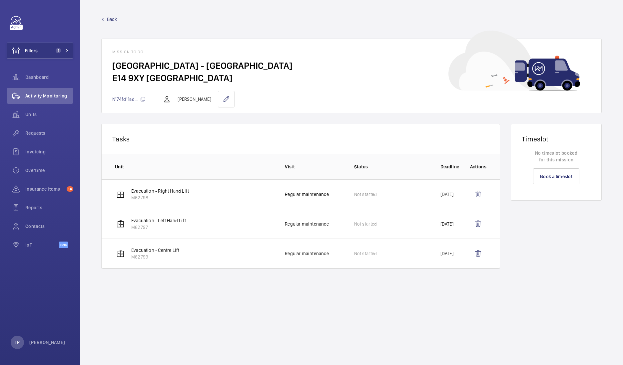
click at [109, 20] on span "Back" at bounding box center [112, 19] width 10 height 7
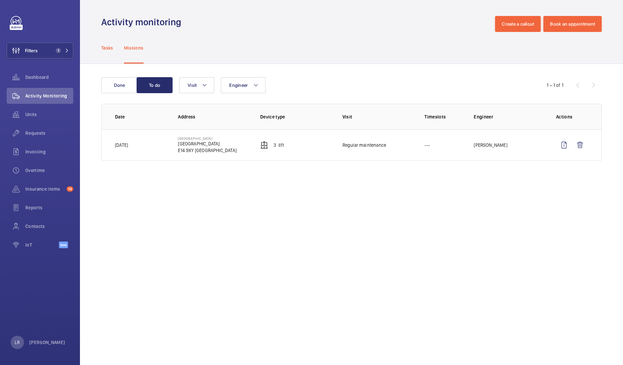
click at [105, 50] on p "Tasks" at bounding box center [107, 48] width 12 height 7
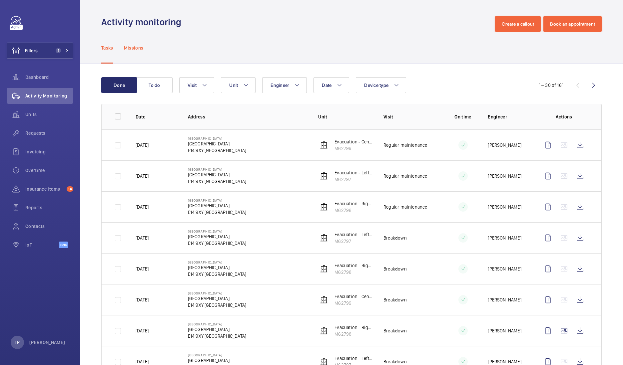
click at [128, 55] on div "Missions" at bounding box center [134, 48] width 20 height 32
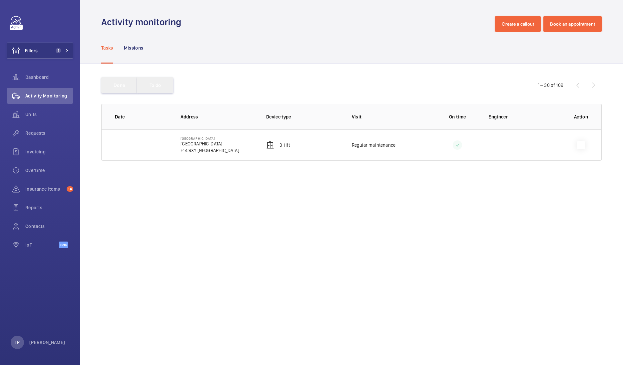
click at [160, 89] on button "To do" at bounding box center [155, 85] width 36 height 16
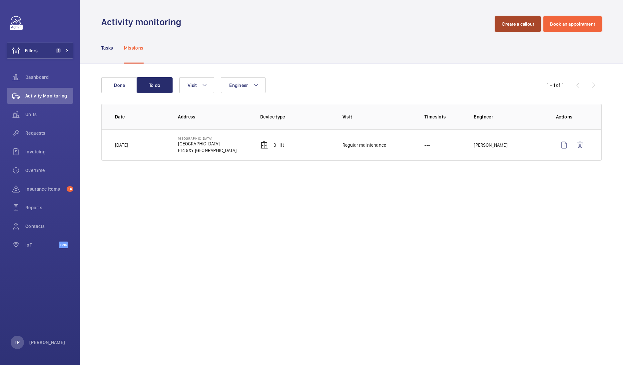
click at [504, 25] on button "Create a callout" at bounding box center [518, 24] width 46 height 16
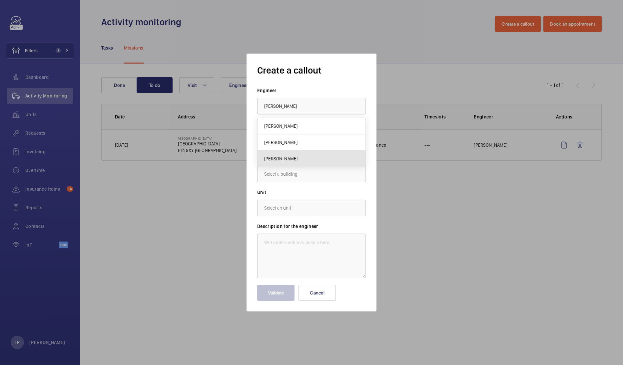
click at [353, 155] on mat-option "[PERSON_NAME]" at bounding box center [311, 159] width 108 height 16
type input "[PERSON_NAME]"
click at [343, 139] on div at bounding box center [311, 140] width 108 height 16
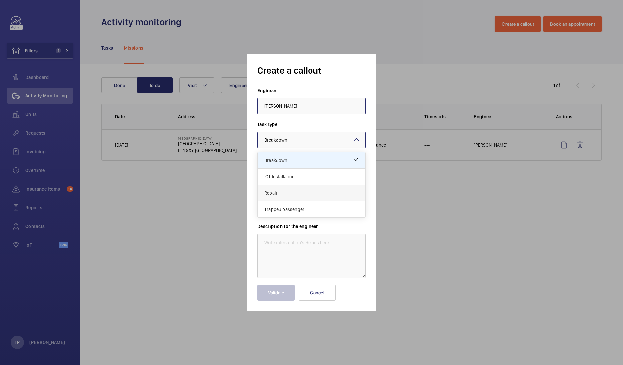
click at [314, 190] on span "Repair" at bounding box center [311, 193] width 95 height 7
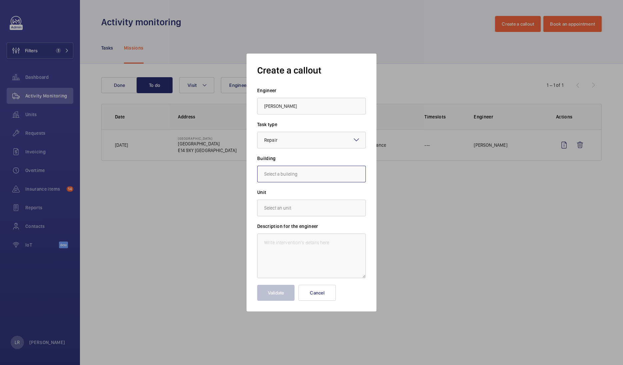
click at [305, 174] on input "text" at bounding box center [311, 174] width 109 height 17
click at [341, 196] on mat-option "Salvor Tower, E14 9XY LONDON" at bounding box center [311, 194] width 108 height 16
type input "Salvor Tower, E14 9XY LONDON"
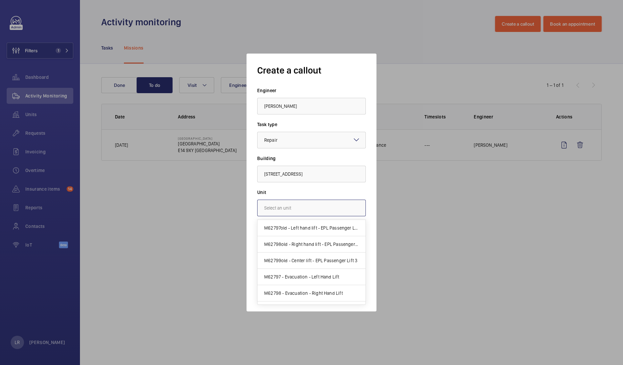
click at [329, 203] on input "text" at bounding box center [311, 208] width 109 height 17
click at [341, 229] on span "M62797old - Left hand lift - EPL Passenger Lift 1" at bounding box center [311, 228] width 95 height 7
type input "M62797old - Left hand lift - EPL Passenger Lift 1"
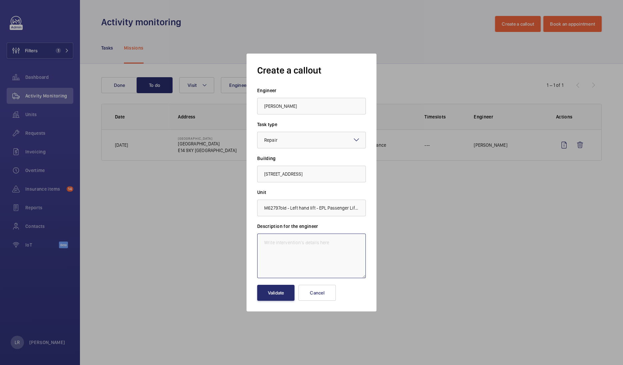
click at [330, 238] on textarea at bounding box center [311, 256] width 109 height 45
click at [327, 245] on textarea "Immediate defect -" at bounding box center [311, 256] width 109 height 45
paste textarea "The overspeed governor rope is kinked with broken wires and should be renewed a…"
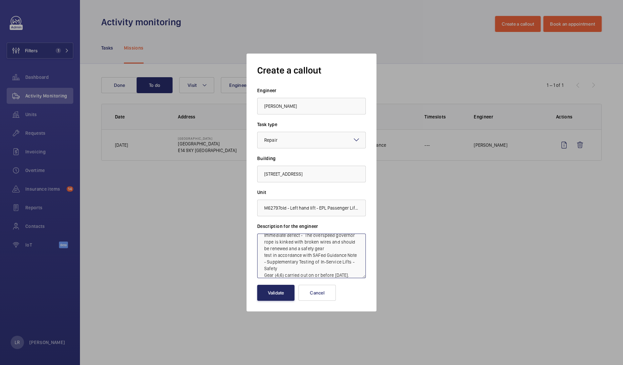
type textarea "Immediate defect - The overspeed governor rope is kinked with broken wires and …"
click at [286, 289] on button "Validate" at bounding box center [275, 293] width 37 height 16
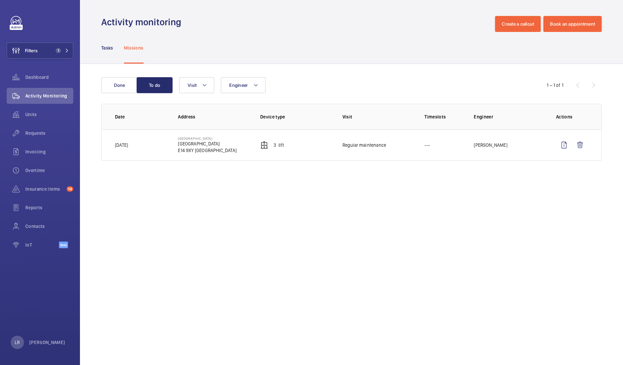
click at [129, 94] on wm-front-table "Done To do Engineer Visit 1 – 1 of 1 Date Address Device type Visit Timeslots E…" at bounding box center [351, 119] width 500 height 84
click at [128, 87] on button "Done" at bounding box center [119, 85] width 36 height 16
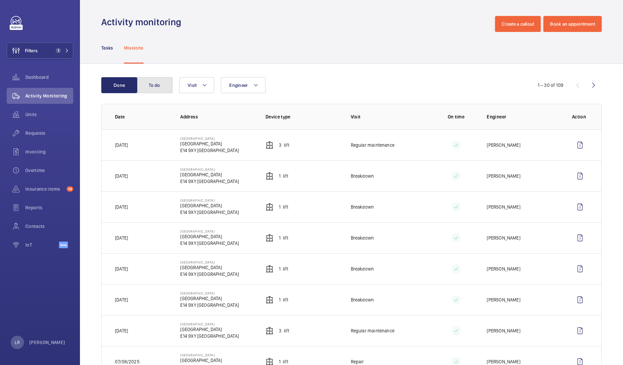
click at [153, 83] on button "To do" at bounding box center [154, 85] width 36 height 16
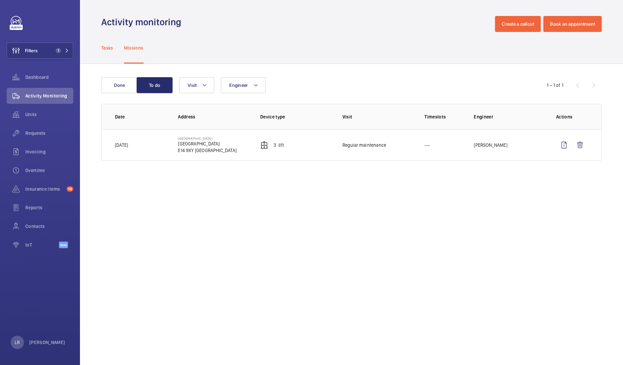
click at [112, 43] on div "Tasks" at bounding box center [107, 48] width 12 height 32
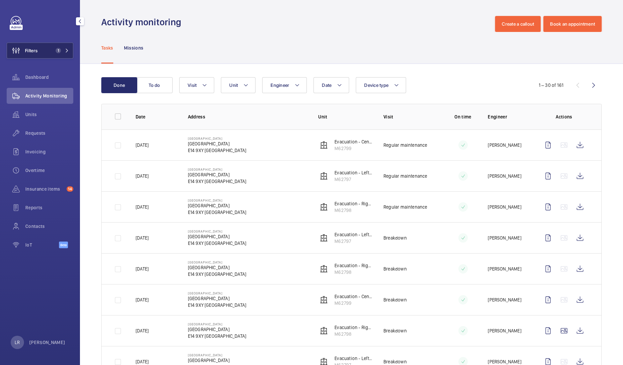
click at [59, 52] on span "1" at bounding box center [58, 50] width 5 height 5
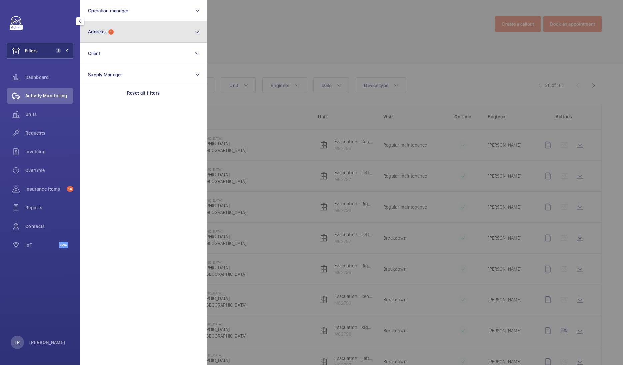
click at [109, 31] on span "Address 1" at bounding box center [101, 32] width 26 height 6
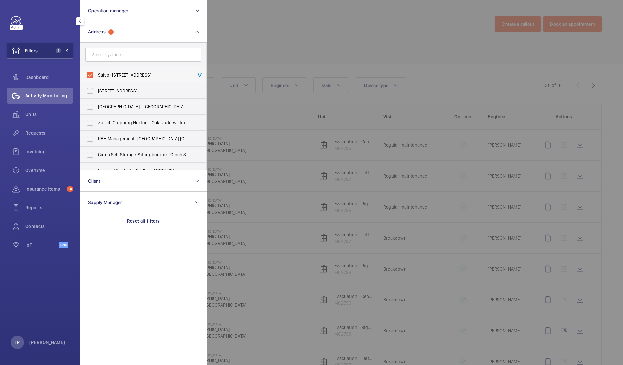
click at [174, 74] on span "Salvor [STREET_ADDRESS]" at bounding box center [144, 75] width 92 height 7
click at [97, 74] on input "Salvor [STREET_ADDRESS]" at bounding box center [89, 74] width 13 height 13
checkbox input "false"
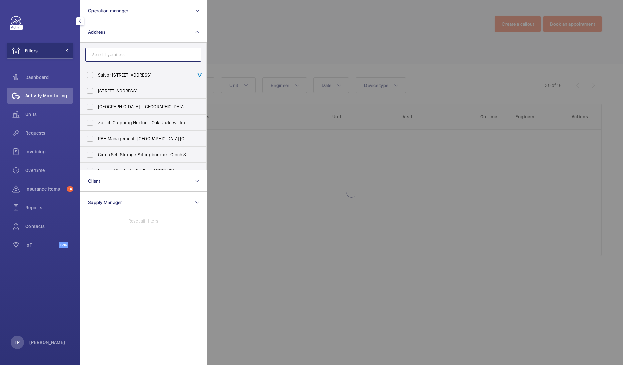
click at [165, 51] on input "text" at bounding box center [143, 55] width 116 height 14
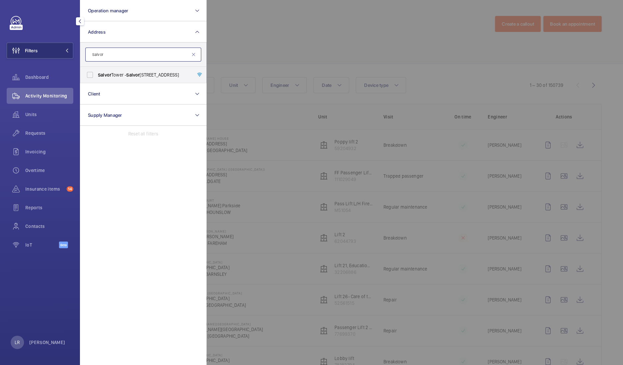
type input "Salvor"
click at [175, 77] on span "Salvor [STREET_ADDRESS]" at bounding box center [144, 75] width 92 height 7
click at [97, 77] on input "Salvor [STREET_ADDRESS]" at bounding box center [89, 74] width 13 height 13
checkbox input "true"
click at [258, 63] on div at bounding box center [517, 182] width 623 height 365
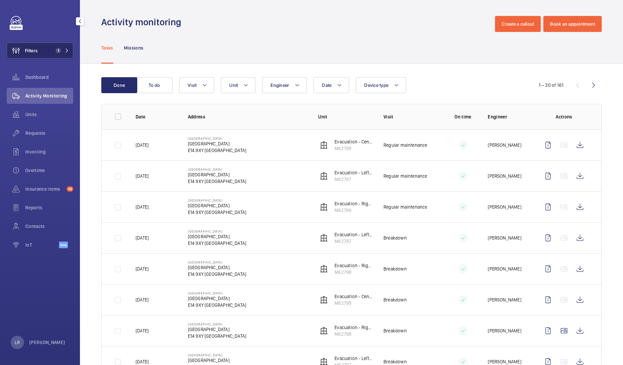
click at [65, 45] on button "Filters 1" at bounding box center [40, 51] width 67 height 16
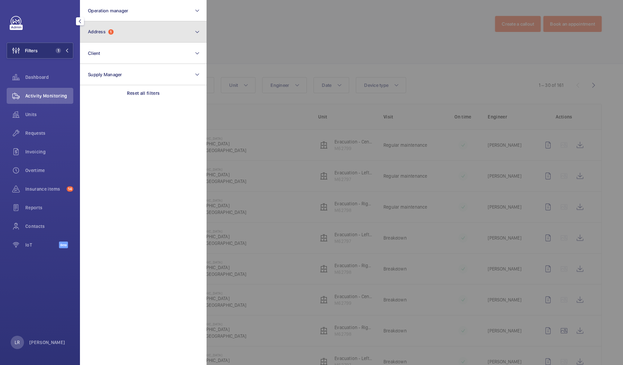
click at [109, 32] on span "1" at bounding box center [110, 31] width 5 height 5
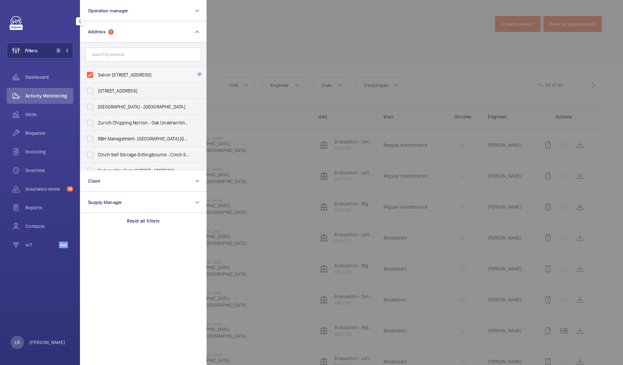
click at [128, 76] on span "Salvor [STREET_ADDRESS]" at bounding box center [144, 75] width 92 height 7
click at [97, 76] on input "Salvor [STREET_ADDRESS]" at bounding box center [89, 74] width 13 height 13
checkbox input "false"
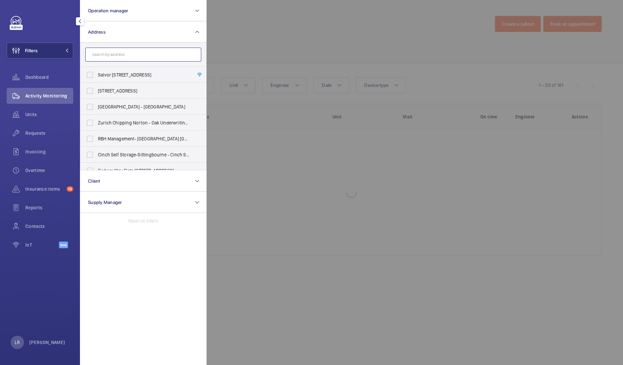
click at [141, 51] on input "text" at bounding box center [143, 55] width 116 height 14
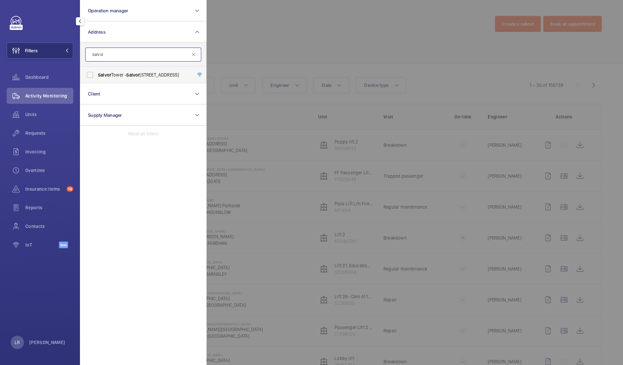
type input "Salvor"
drag, startPoint x: 147, startPoint y: 75, endPoint x: 168, endPoint y: 74, distance: 21.0
click at [147, 76] on span "Salvor [STREET_ADDRESS]" at bounding box center [144, 75] width 92 height 7
click at [97, 76] on input "Salvor [STREET_ADDRESS]" at bounding box center [89, 74] width 13 height 13
checkbox input "true"
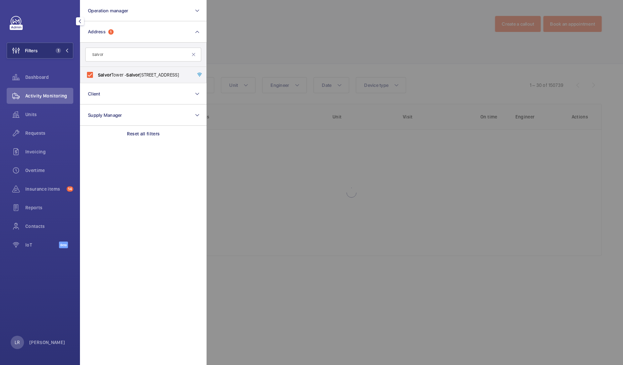
click at [288, 52] on div at bounding box center [517, 182] width 623 height 365
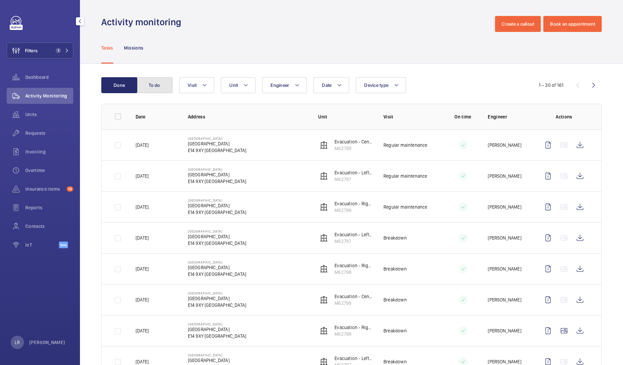
click at [160, 85] on button "To do" at bounding box center [154, 85] width 36 height 16
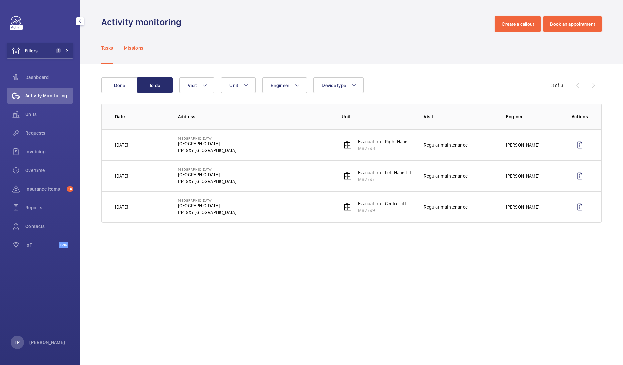
click at [141, 46] on p "Missions" at bounding box center [134, 48] width 20 height 7
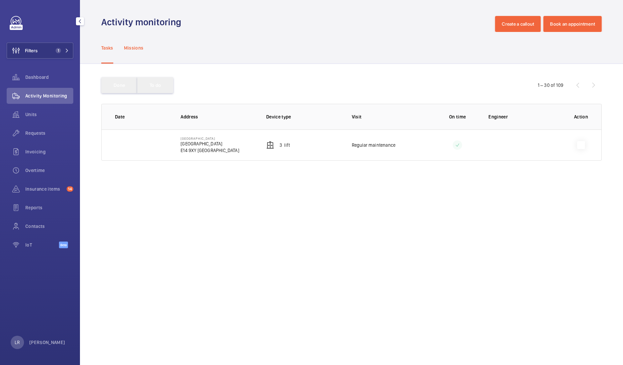
click at [140, 45] on p "Missions" at bounding box center [134, 48] width 20 height 7
click at [165, 85] on button "To do" at bounding box center [155, 85] width 36 height 16
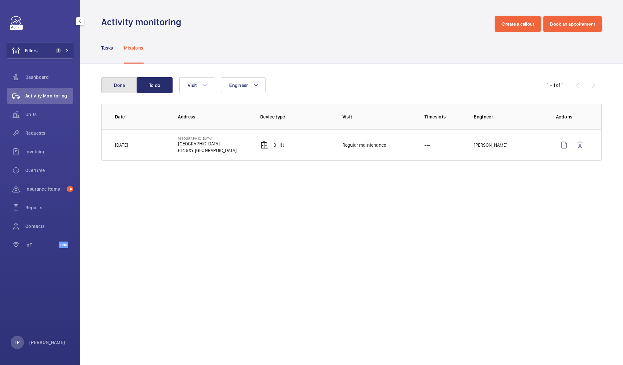
click at [122, 82] on button "Done" at bounding box center [119, 85] width 36 height 16
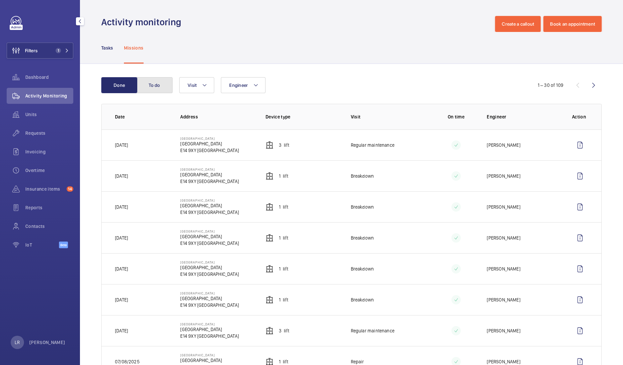
click at [161, 90] on button "To do" at bounding box center [154, 85] width 36 height 16
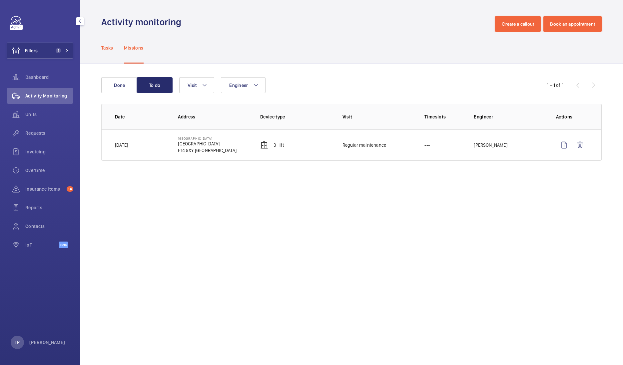
click at [113, 49] on p "Tasks" at bounding box center [107, 48] width 12 height 7
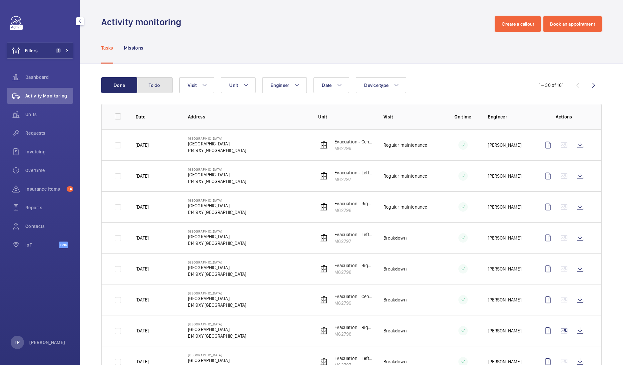
click at [158, 83] on button "To do" at bounding box center [154, 85] width 36 height 16
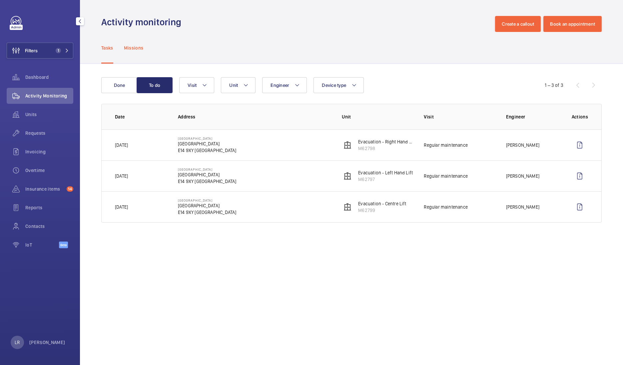
click at [135, 51] on p "Missions" at bounding box center [134, 48] width 20 height 7
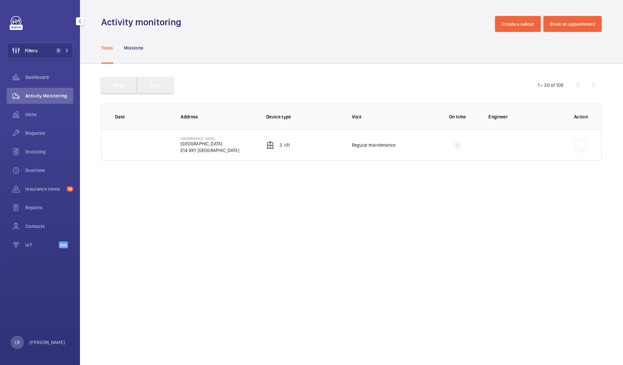
click at [168, 87] on button "To do" at bounding box center [155, 85] width 36 height 16
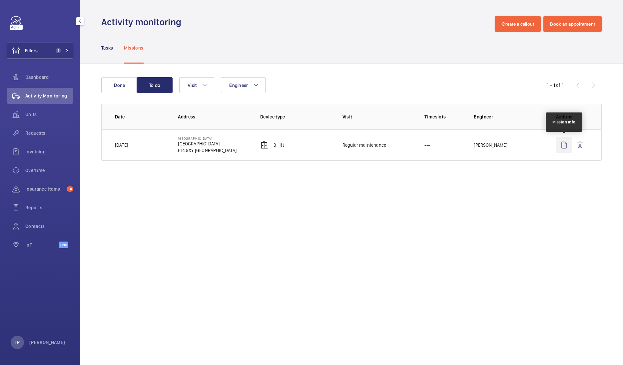
click at [563, 148] on wm-front-icon-button at bounding box center [564, 145] width 16 height 16
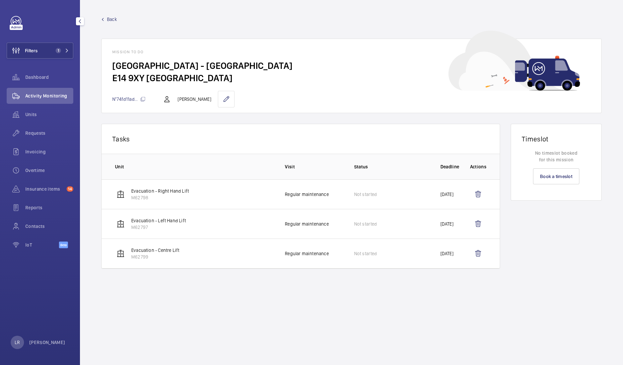
click at [113, 21] on span "Back" at bounding box center [112, 19] width 10 height 7
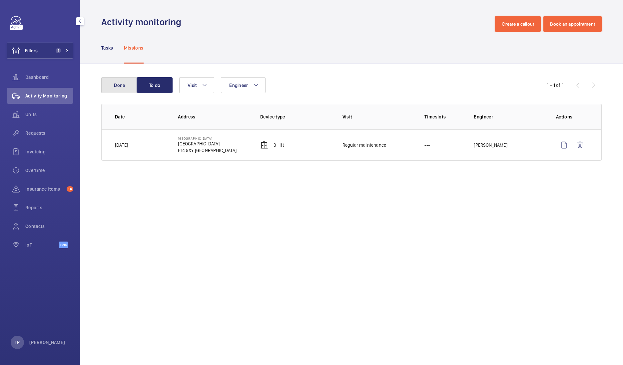
click at [130, 80] on button "Done" at bounding box center [119, 85] width 36 height 16
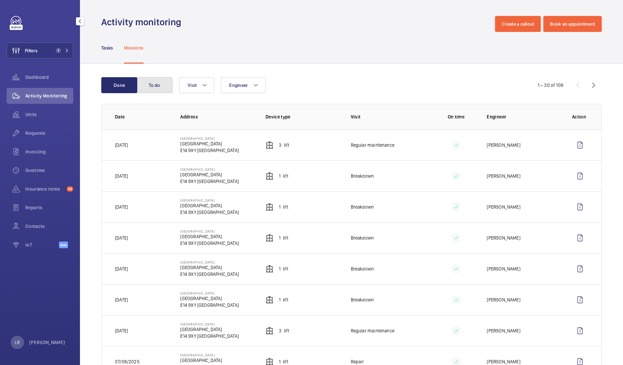
click at [153, 81] on button "To do" at bounding box center [154, 85] width 36 height 16
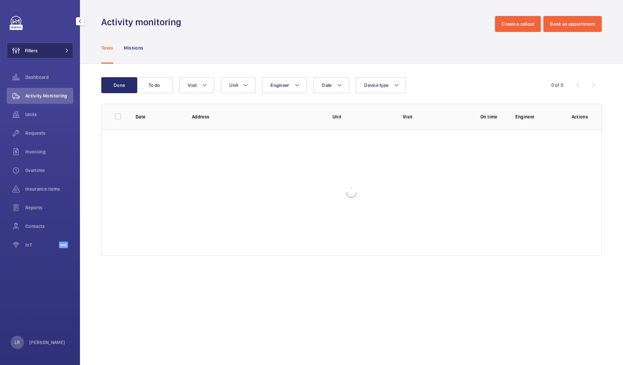
drag, startPoint x: 52, startPoint y: 46, endPoint x: 51, endPoint y: 42, distance: 4.7
click at [52, 46] on button "Filters" at bounding box center [40, 51] width 67 height 16
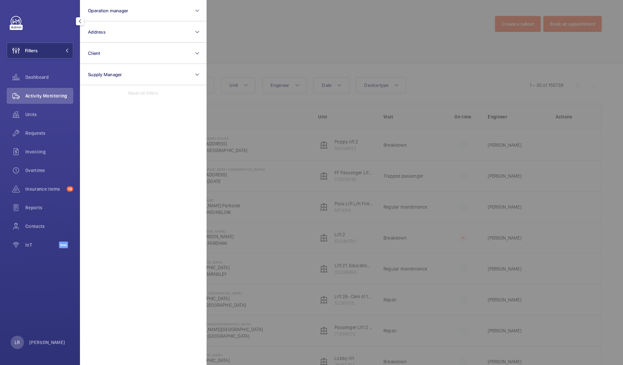
click at [311, 41] on div at bounding box center [517, 182] width 623 height 365
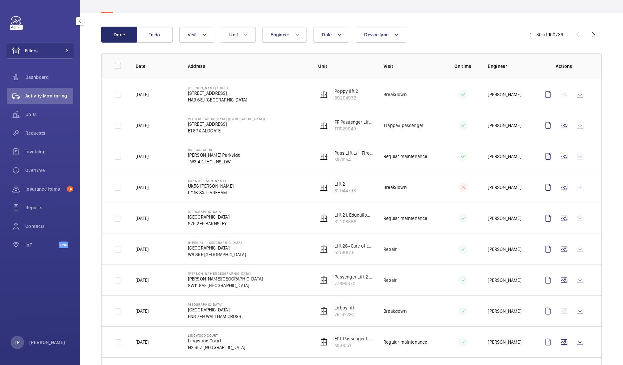
scroll to position [41, 0]
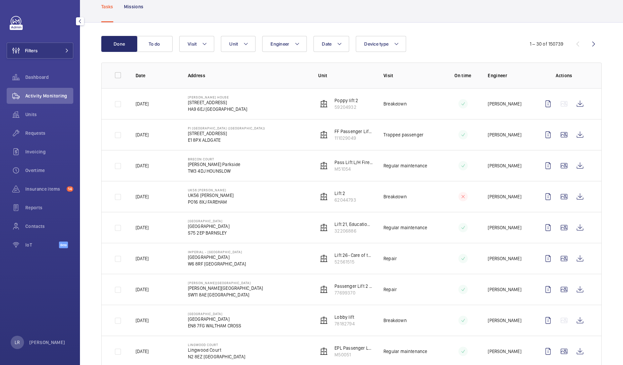
click at [136, 14] on div "Missions" at bounding box center [134, 7] width 20 height 32
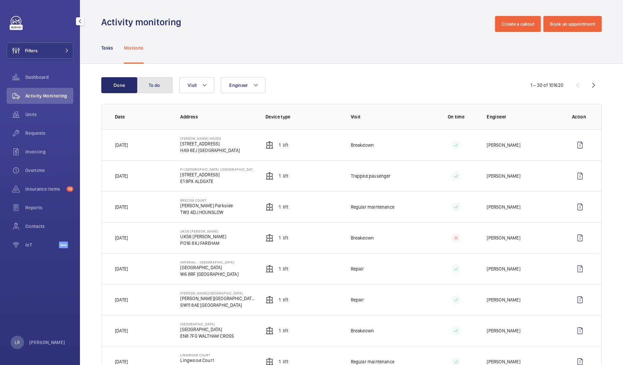
click at [164, 88] on button "To do" at bounding box center [154, 85] width 36 height 16
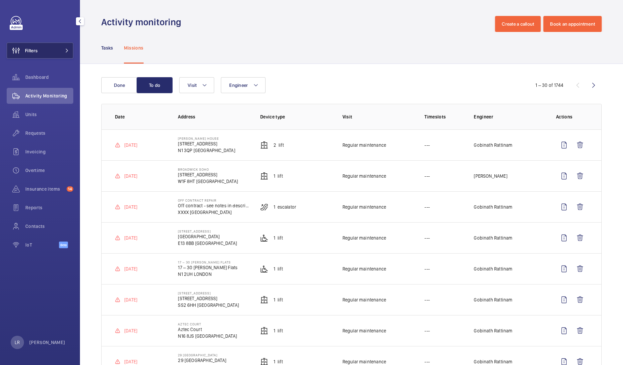
click at [58, 50] on button "Filters" at bounding box center [40, 51] width 67 height 16
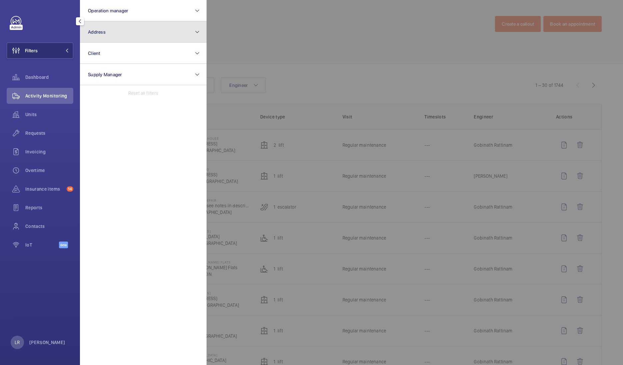
click at [125, 35] on button "Address" at bounding box center [143, 31] width 127 height 21
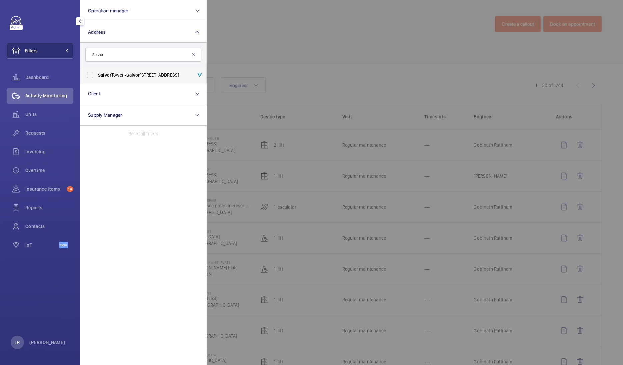
type input "Salvor"
click at [123, 74] on span "Salvor [STREET_ADDRESS]" at bounding box center [144, 75] width 92 height 7
click at [97, 74] on input "Salvor [STREET_ADDRESS]" at bounding box center [89, 74] width 13 height 13
checkbox input "true"
click at [244, 57] on div at bounding box center [517, 182] width 623 height 365
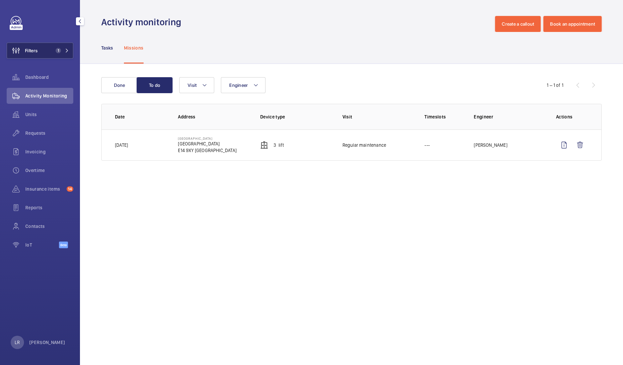
click at [67, 49] on button "Filters 1" at bounding box center [40, 51] width 67 height 16
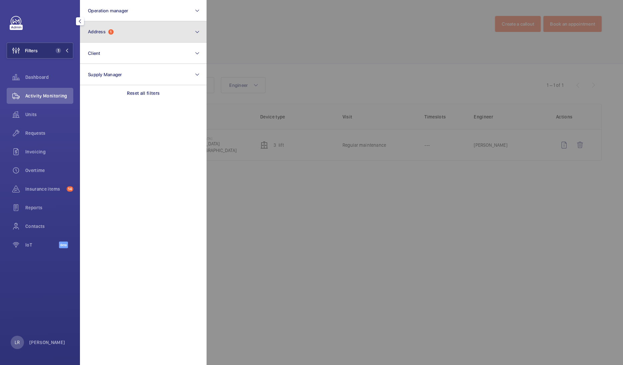
click at [125, 33] on button "Address 1" at bounding box center [143, 31] width 127 height 21
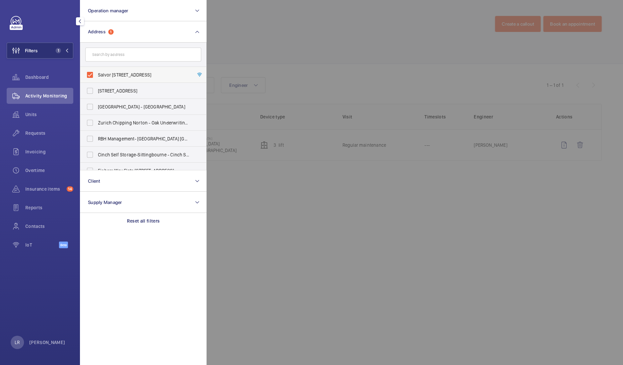
click at [119, 72] on span "Salvor [STREET_ADDRESS]" at bounding box center [144, 75] width 92 height 7
click at [97, 71] on input "Salvor [STREET_ADDRESS]" at bounding box center [89, 74] width 13 height 13
checkbox input "false"
click at [261, 42] on div at bounding box center [517, 182] width 623 height 365
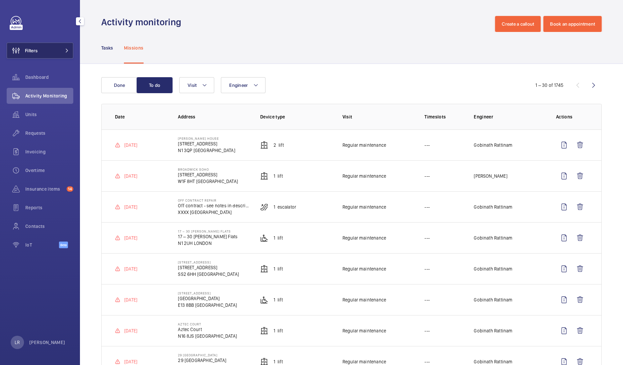
drag, startPoint x: 46, startPoint y: 115, endPoint x: 43, endPoint y: 55, distance: 60.0
click at [47, 116] on span "Units" at bounding box center [49, 114] width 48 height 7
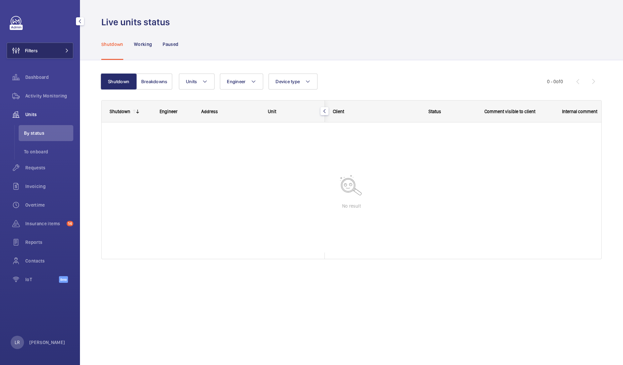
click at [45, 52] on button "Filters" at bounding box center [40, 51] width 67 height 16
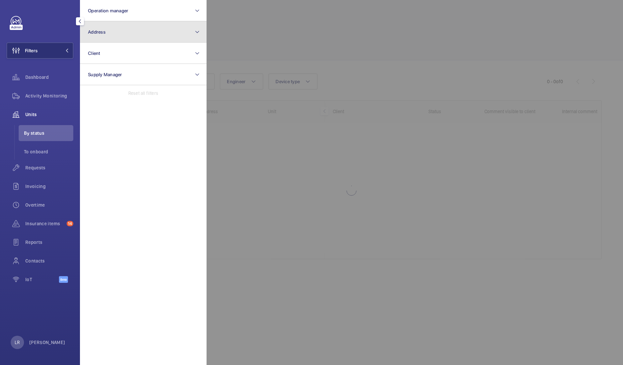
click at [109, 32] on button "Address" at bounding box center [143, 31] width 127 height 21
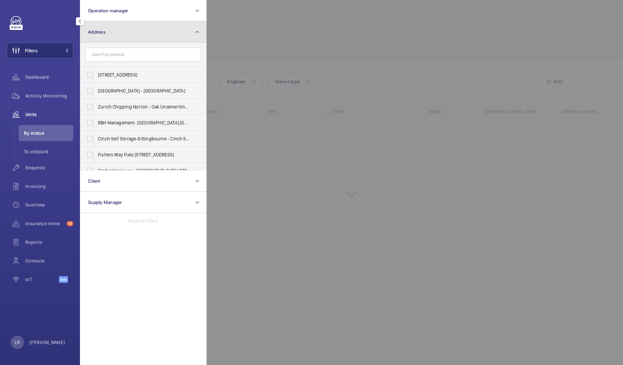
click at [122, 36] on button "Address" at bounding box center [143, 31] width 127 height 21
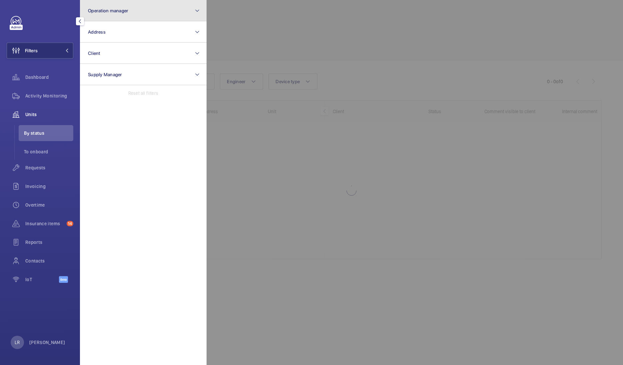
drag, startPoint x: 128, startPoint y: 11, endPoint x: 127, endPoint y: 20, distance: 9.3
click at [129, 10] on button "Operation manager" at bounding box center [143, 10] width 127 height 21
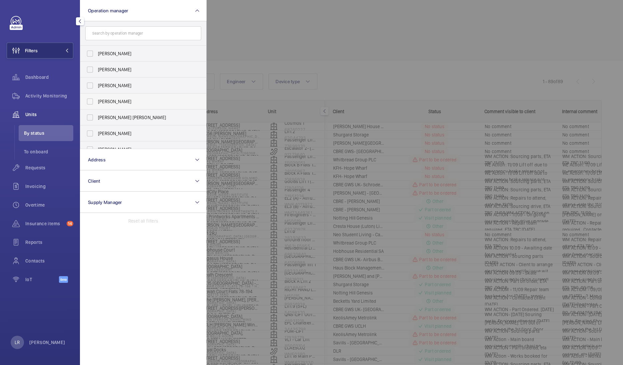
click at [117, 102] on span "[PERSON_NAME]" at bounding box center [144, 101] width 92 height 7
click at [97, 102] on input "[PERSON_NAME]" at bounding box center [89, 101] width 13 height 13
checkbox input "true"
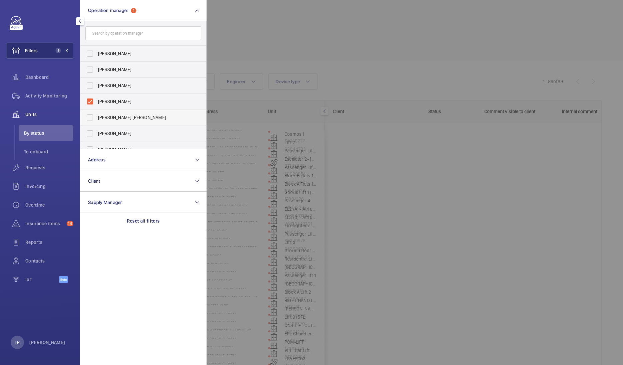
click at [116, 117] on span "[PERSON_NAME] [PERSON_NAME]" at bounding box center [144, 117] width 92 height 7
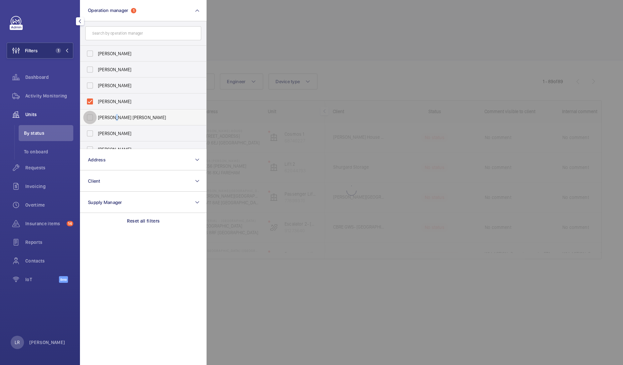
drag, startPoint x: 116, startPoint y: 117, endPoint x: 91, endPoint y: 118, distance: 25.4
click at [91, 118] on input "[PERSON_NAME] [PERSON_NAME]" at bounding box center [89, 117] width 13 height 13
checkbox input "true"
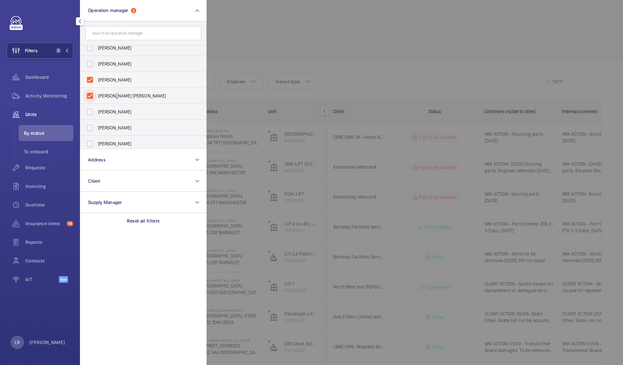
scroll to position [25, 0]
click at [250, 39] on div at bounding box center [517, 182] width 623 height 365
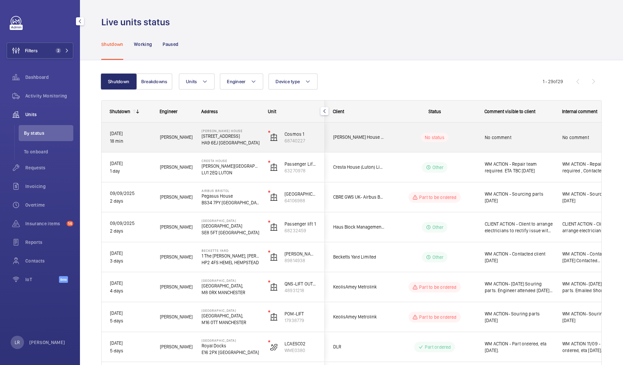
click at [406, 135] on wm-front-pills-cell "No status" at bounding box center [434, 137] width 83 height 9
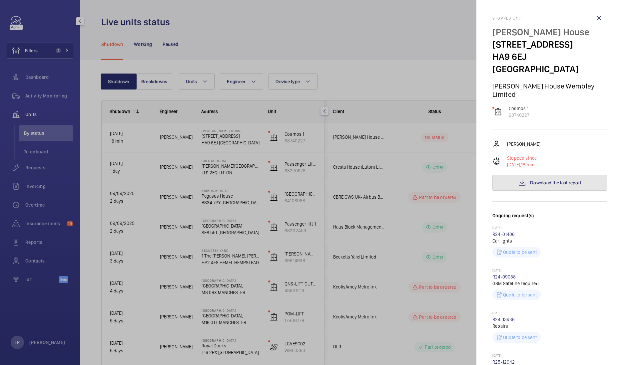
click at [530, 180] on span "Download the last report" at bounding box center [555, 182] width 51 height 5
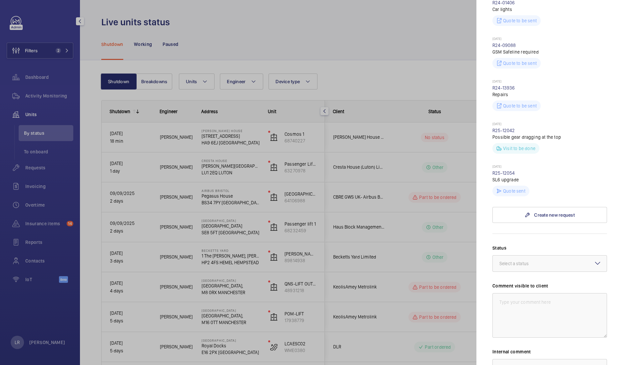
scroll to position [250, 0]
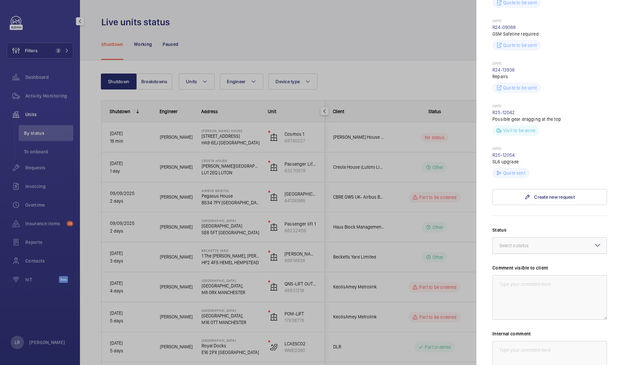
click at [537, 238] on div at bounding box center [549, 246] width 114 height 16
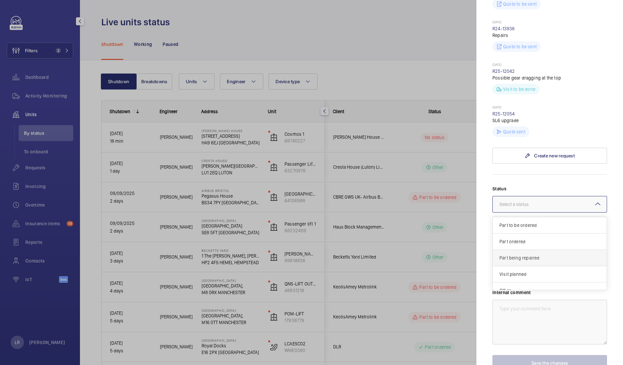
scroll to position [57, 0]
click at [530, 279] on span "Other" at bounding box center [549, 282] width 101 height 7
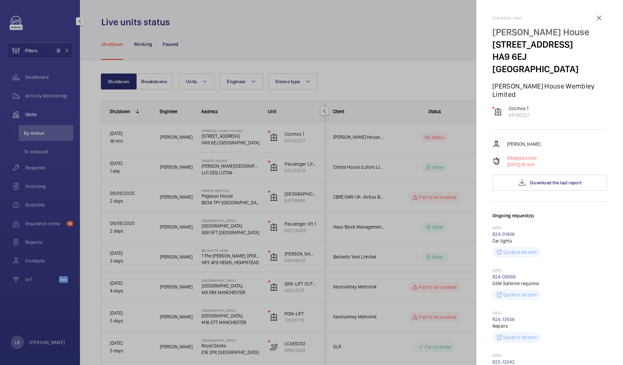
scroll to position [0, 0]
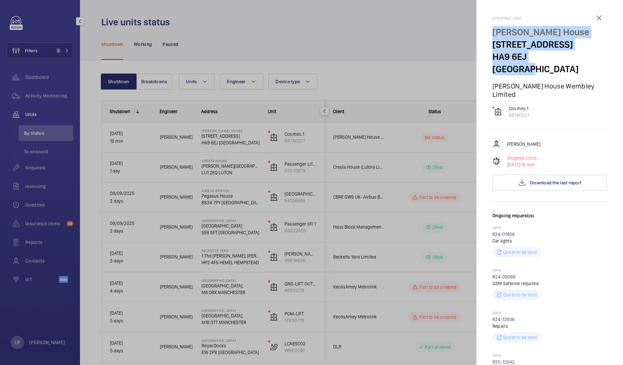
drag, startPoint x: 571, startPoint y: 55, endPoint x: 487, endPoint y: 28, distance: 88.3
click at [487, 28] on mat-sidenav "Stopped unit [PERSON_NAME][GEOGRAPHIC_DATA] [STREET_ADDRESS] [GEOGRAPHIC_DATA] …" at bounding box center [549, 182] width 146 height 365
copy div "[PERSON_NAME][GEOGRAPHIC_DATA] [STREET_ADDRESS]"
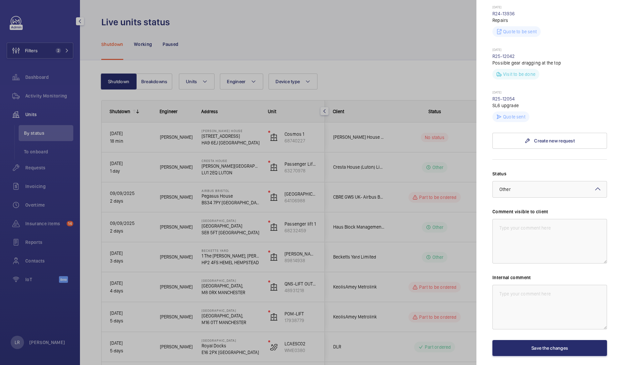
scroll to position [313, 0]
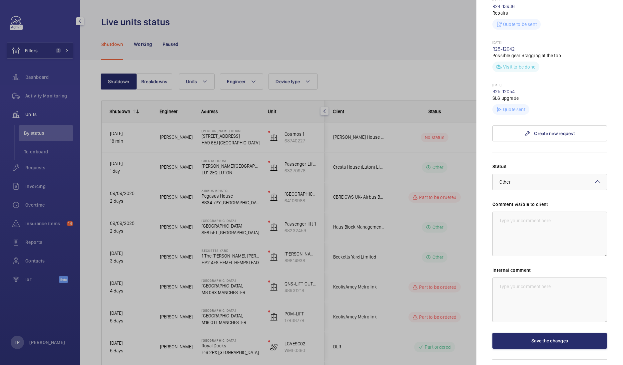
click at [443, 205] on div at bounding box center [311, 182] width 623 height 365
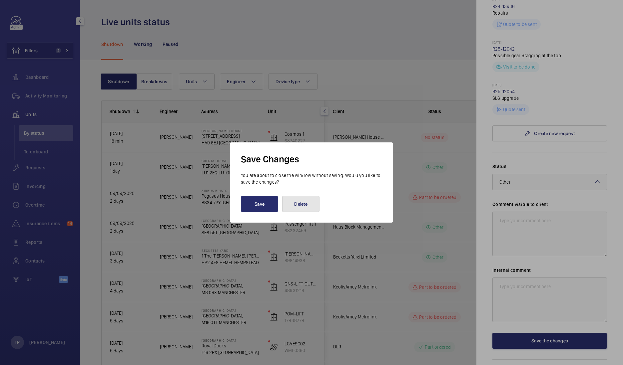
click at [303, 203] on button "Delete" at bounding box center [300, 204] width 37 height 16
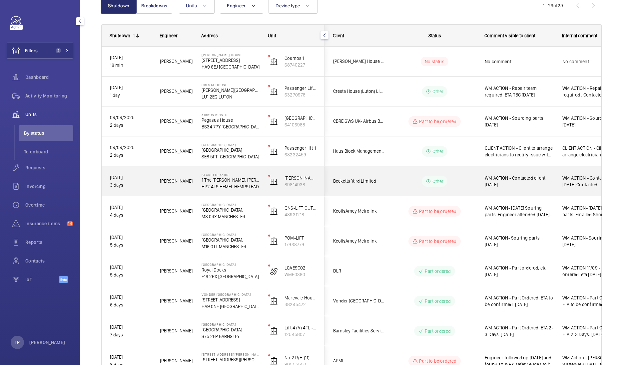
scroll to position [83, 0]
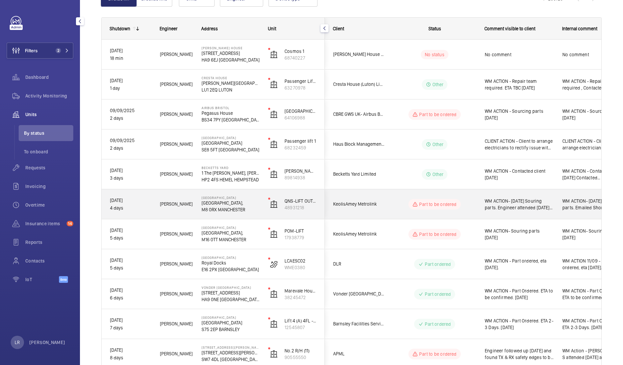
click at [535, 208] on span "WM ACTION- [DATE] Souring parts. Engineer attended [DATE] Replacement parts req…" at bounding box center [518, 204] width 69 height 13
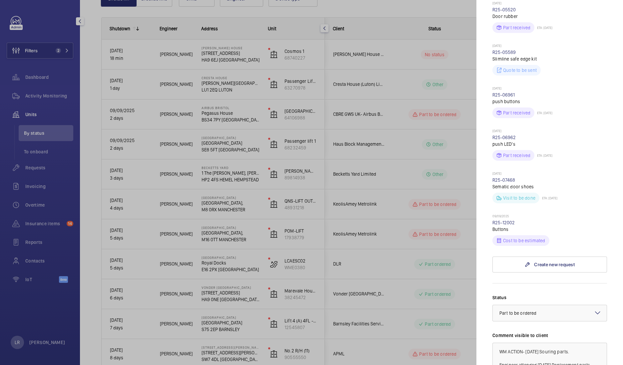
scroll to position [416, 0]
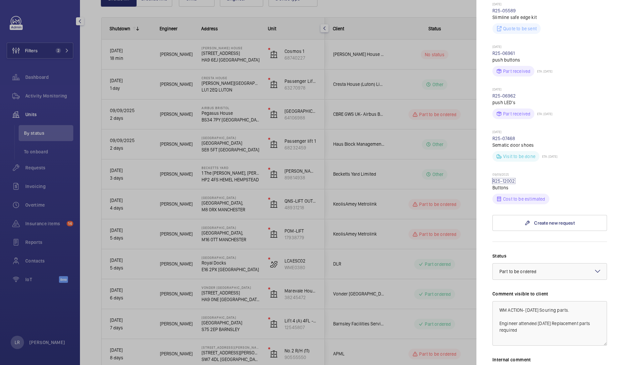
click at [499, 184] on link "R25-12002" at bounding box center [503, 180] width 23 height 5
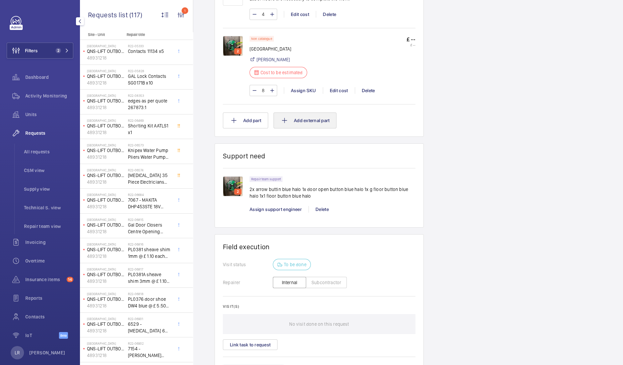
scroll to position [458, 0]
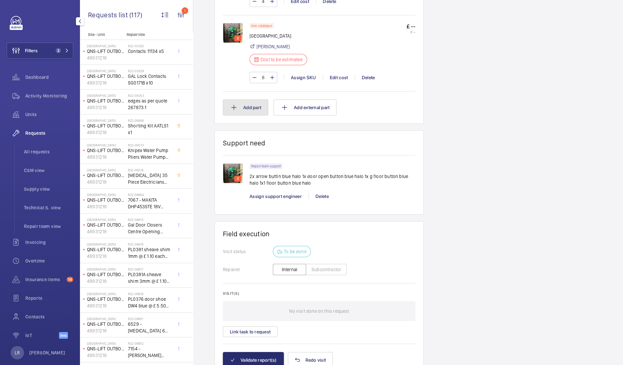
click at [252, 111] on button "Add part" at bounding box center [245, 108] width 45 height 16
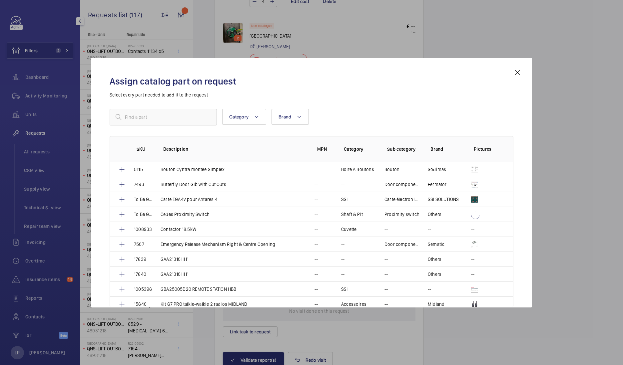
click at [511, 70] on div "Assign catalog part on request Select every part needed to add it to the reques…" at bounding box center [311, 188] width 419 height 239
click at [513, 72] on div "Assign catalog part on request Select every part needed to add it to the reques…" at bounding box center [311, 188] width 419 height 239
click at [521, 70] on div "Assign catalog part on request Select every part needed to add it to the reques…" at bounding box center [311, 183] width 441 height 250
click at [512, 70] on div "Assign catalog part on request Select every part needed to add it to the reques…" at bounding box center [311, 188] width 419 height 239
click at [516, 70] on mat-icon at bounding box center [517, 73] width 8 height 8
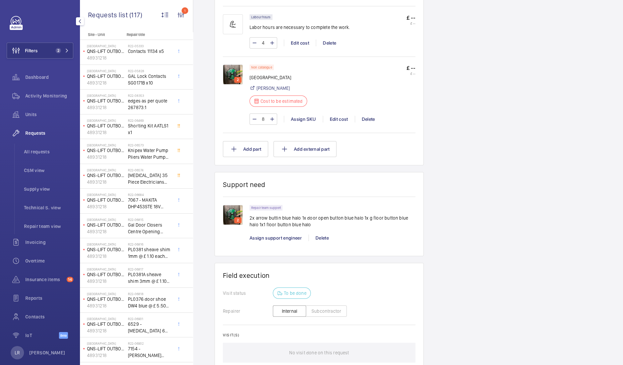
scroll to position [375, 0]
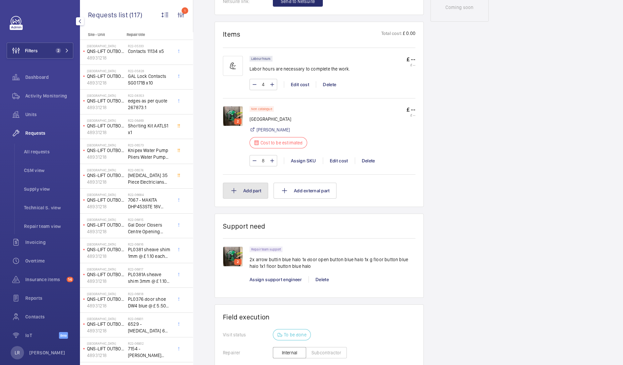
click at [239, 192] on button "Add part" at bounding box center [245, 191] width 45 height 16
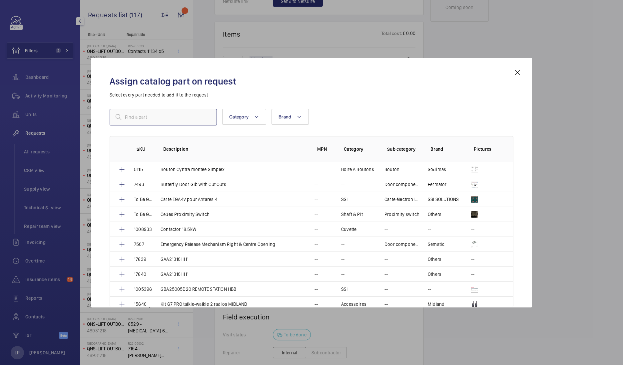
click at [168, 118] on input "text" at bounding box center [163, 117] width 107 height 17
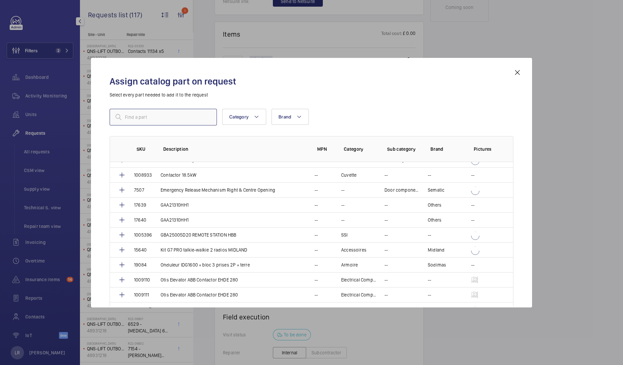
scroll to position [41, 0]
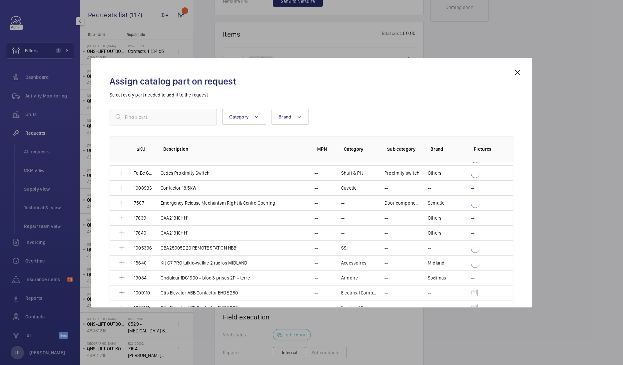
click at [529, 70] on div "Assign catalog part on request Select every part needed to add it to the reques…" at bounding box center [311, 183] width 441 height 250
click at [519, 73] on mat-icon at bounding box center [517, 73] width 8 height 8
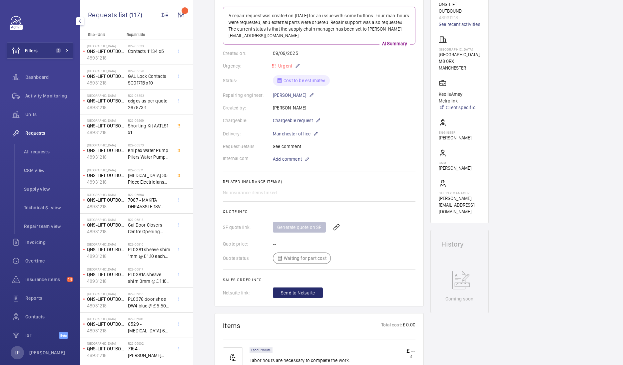
scroll to position [0, 0]
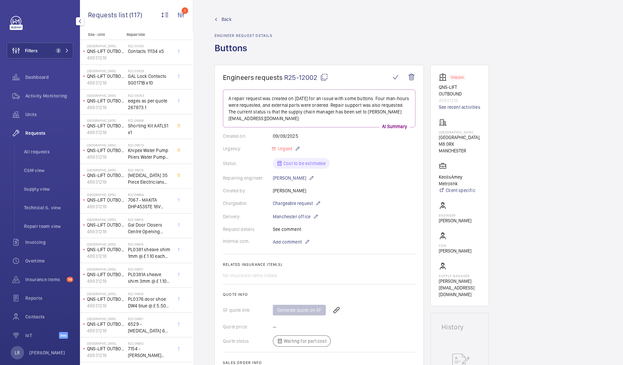
click at [221, 20] on span "Back" at bounding box center [226, 19] width 10 height 7
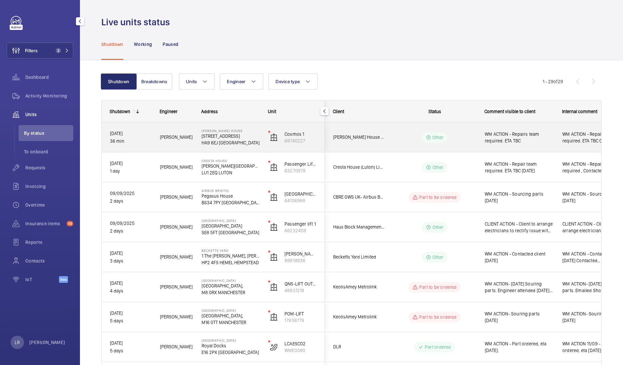
click at [418, 139] on wm-front-pills-cell "Other" at bounding box center [434, 137] width 83 height 11
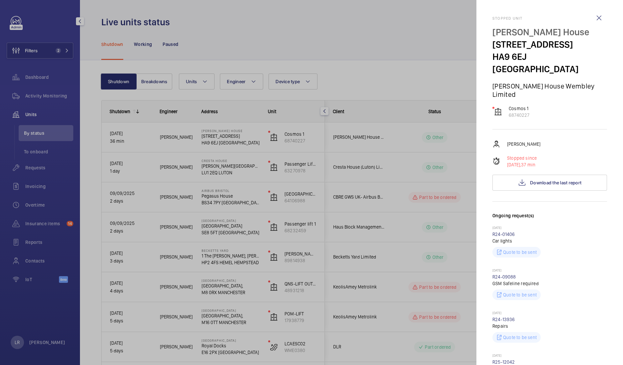
click at [420, 181] on div at bounding box center [311, 182] width 623 height 365
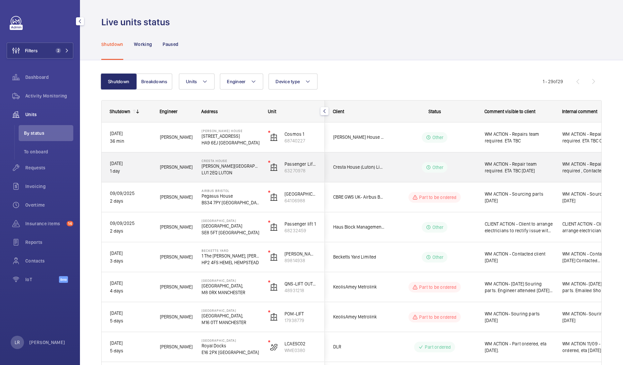
scroll to position [41, 0]
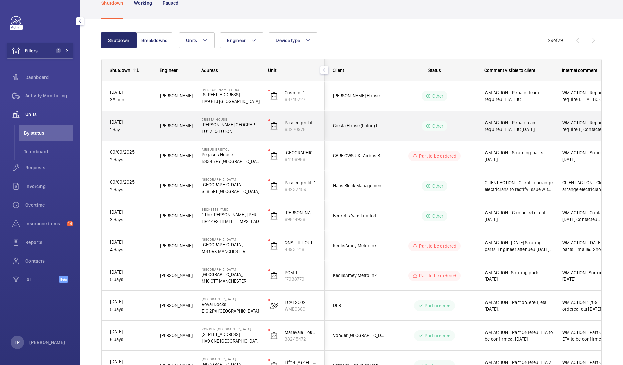
click at [402, 124] on wm-front-pills-cell "Other" at bounding box center [434, 126] width 83 height 11
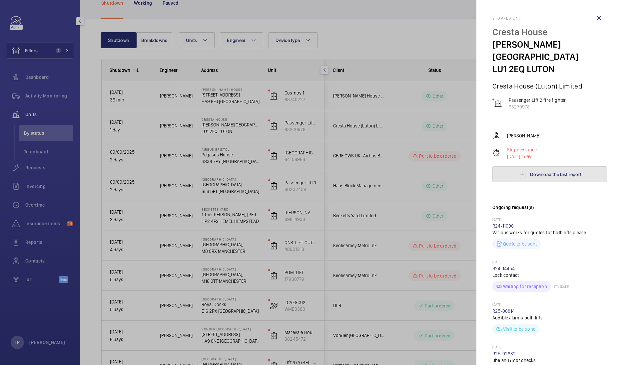
click at [530, 172] on span "Download the last report" at bounding box center [555, 174] width 51 height 5
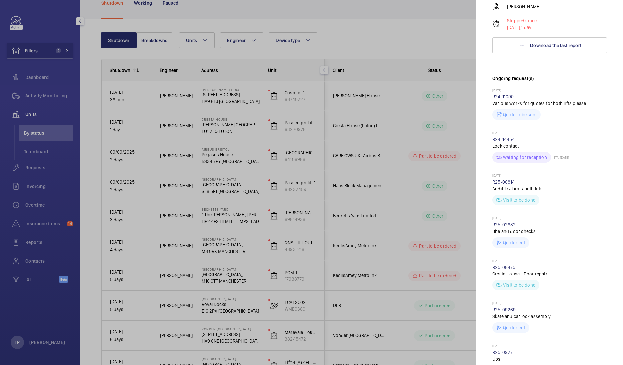
scroll to position [166, 0]
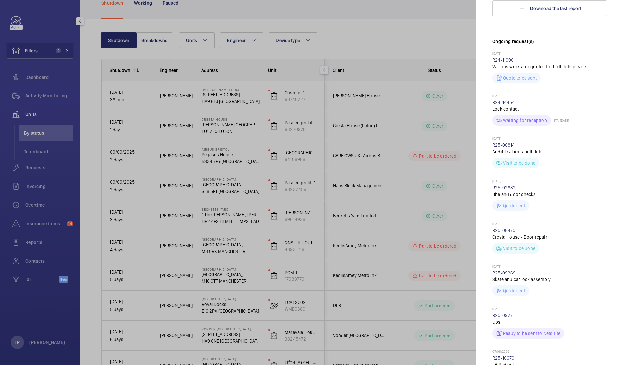
click at [346, 157] on div at bounding box center [311, 182] width 623 height 365
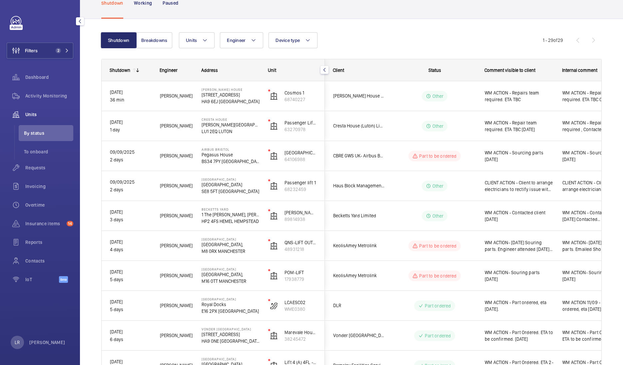
scroll to position [0, 0]
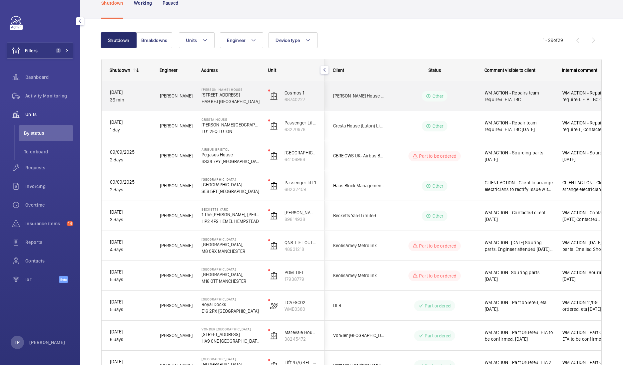
click at [449, 88] on div "Other" at bounding box center [430, 96] width 91 height 24
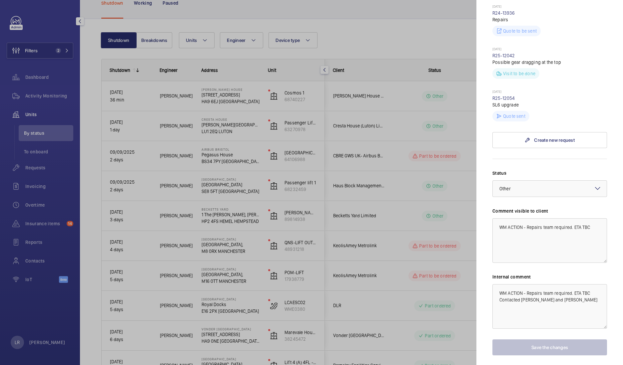
scroll to position [313, 0]
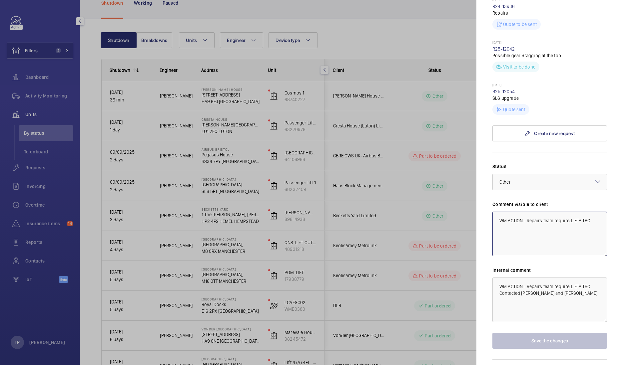
drag, startPoint x: 593, startPoint y: 201, endPoint x: 554, endPoint y: 203, distance: 38.3
click at [554, 212] on textarea "WM ACTION - Repairs team required. ETA TBC" at bounding box center [549, 234] width 115 height 45
drag, startPoint x: 594, startPoint y: 202, endPoint x: 485, endPoint y: 195, distance: 109.5
click at [484, 193] on mat-sidenav "Stopped unit Brent House 349 High Rd HA9 6EJ WEMBLEY Brent House Wembley Limite…" at bounding box center [549, 182] width 146 height 365
type textarea "WM ACTION - Repairs team attending 12.09.25"
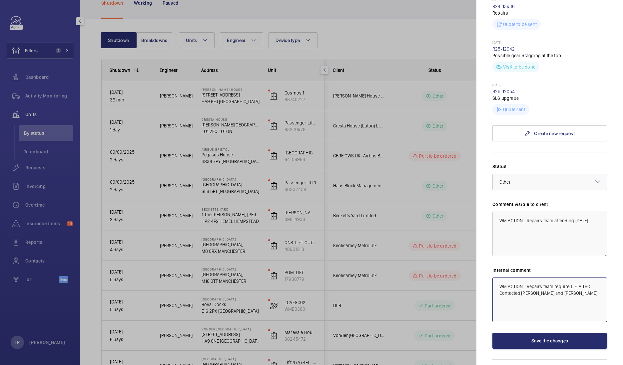
drag, startPoint x: 563, startPoint y: 274, endPoint x: 462, endPoint y: 262, distance: 101.6
click at [462, 262] on mat-sidenav-container "Filters 2 Dashboard Activity Monitoring Units By status To onboard Requests Inv…" at bounding box center [311, 182] width 623 height 365
paste textarea "attending 12.09.25"
type textarea "WM ACTION - Repairs team attending 12.09.25"
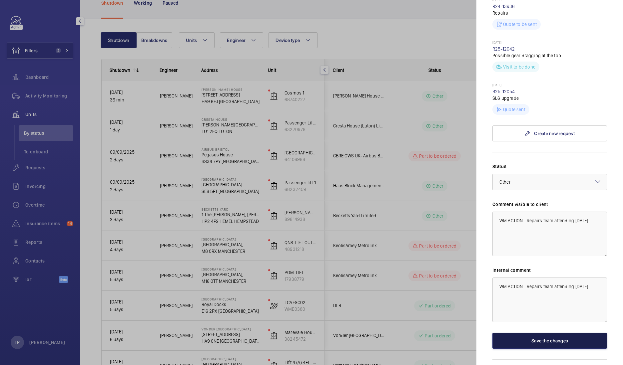
click at [537, 333] on button "Save the changes" at bounding box center [549, 341] width 115 height 16
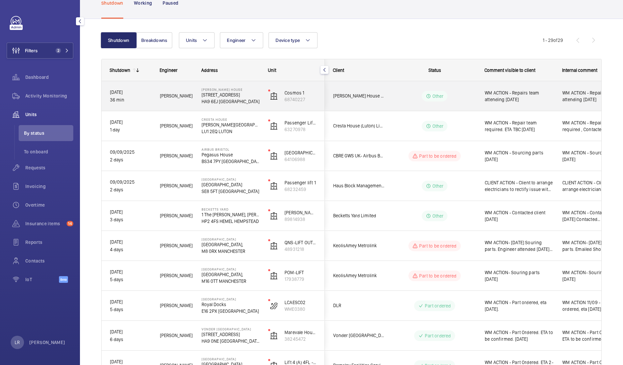
click at [483, 92] on div "WM ACTION - Repairs team attending 12.09.25" at bounding box center [514, 96] width 77 height 29
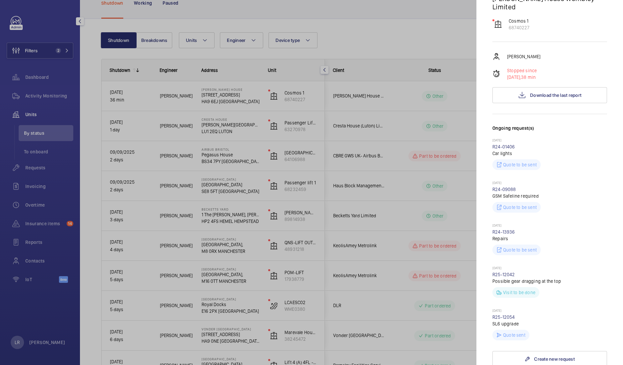
scroll to position [166, 0]
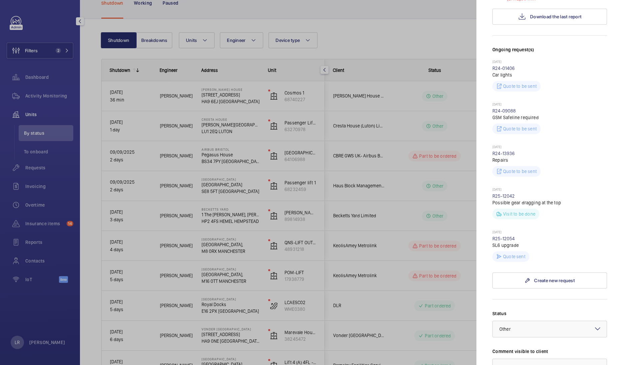
click at [538, 321] on div at bounding box center [549, 329] width 114 height 16
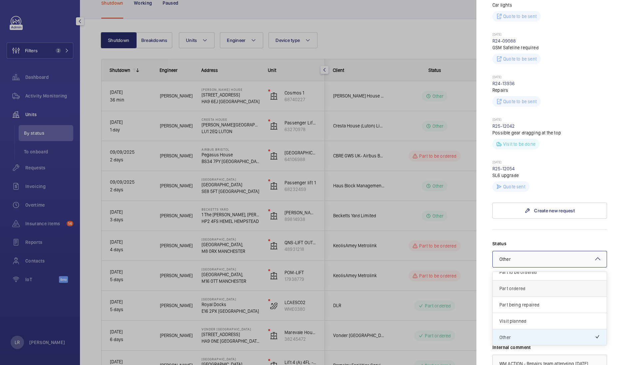
scroll to position [250, 0]
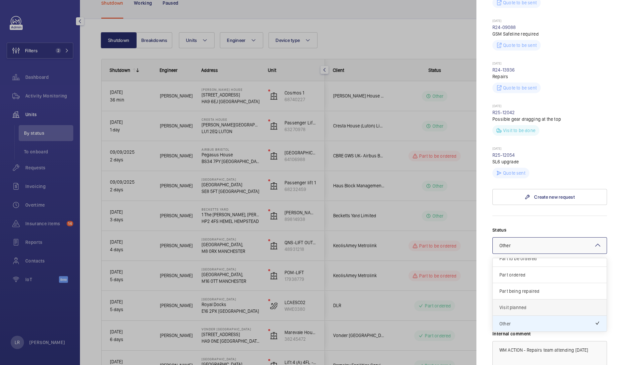
click at [526, 304] on span "Visit planned" at bounding box center [549, 307] width 101 height 7
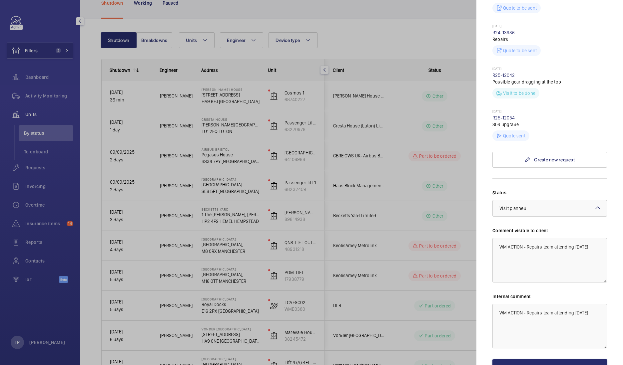
scroll to position [313, 0]
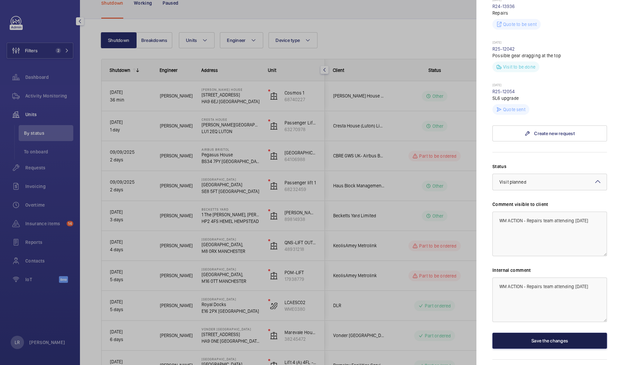
click at [539, 333] on button "Save the changes" at bounding box center [549, 341] width 115 height 16
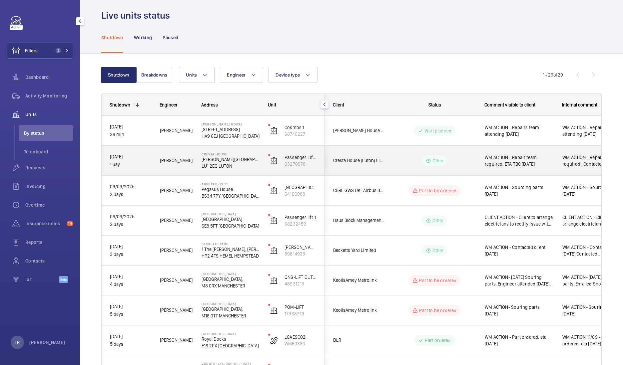
scroll to position [0, 0]
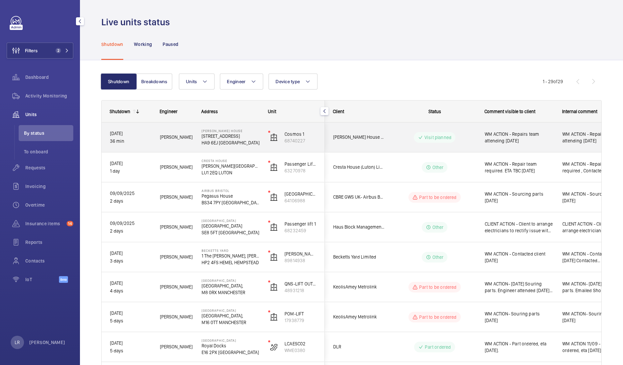
click at [429, 140] on p "Visit planned" at bounding box center [437, 137] width 27 height 7
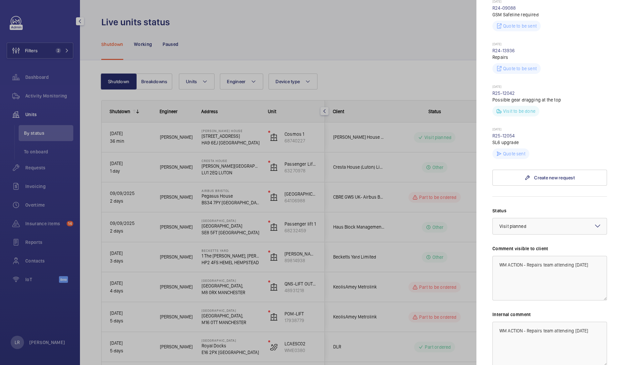
scroll to position [313, 0]
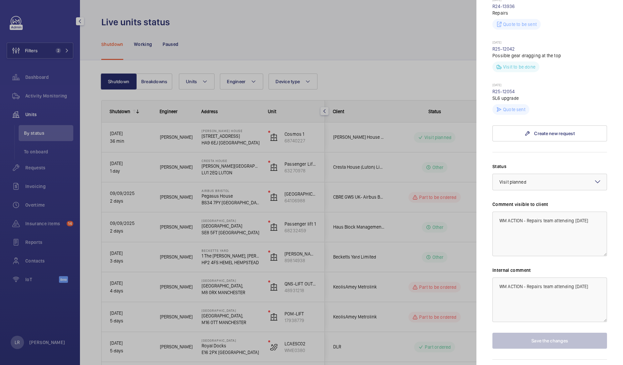
click at [476, 158] on mat-sidenav "Stopped unit Brent House 349 High Rd HA9 6EJ WEMBLEY Brent House Wembley Limite…" at bounding box center [549, 182] width 146 height 365
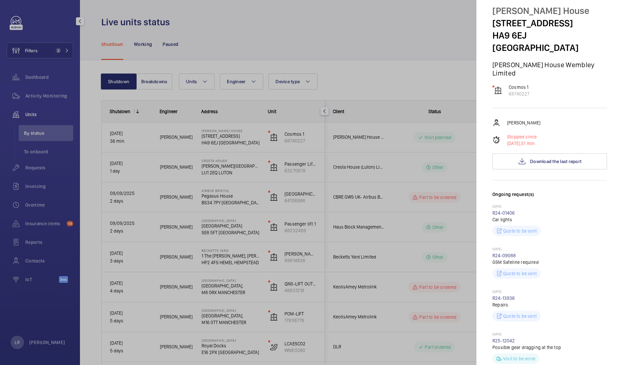
scroll to position [0, 0]
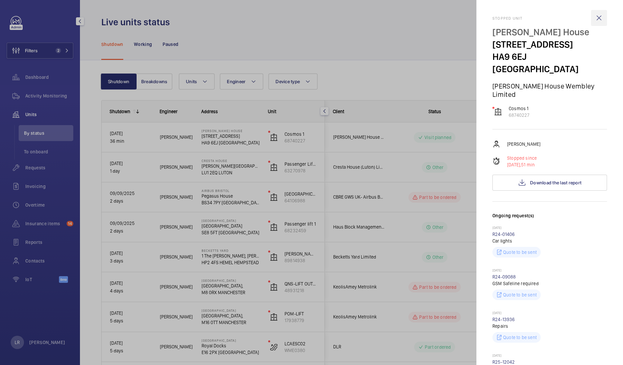
click at [593, 16] on wm-front-icon-button at bounding box center [599, 18] width 16 height 16
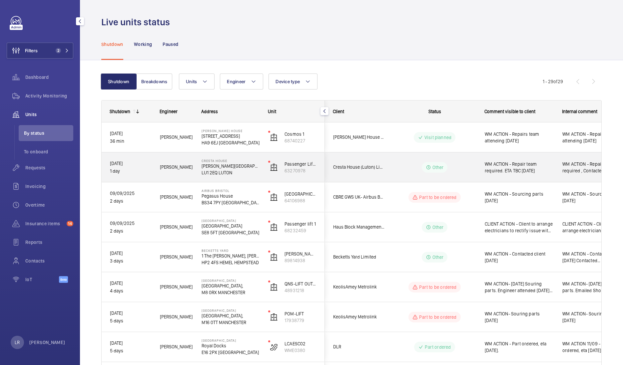
scroll to position [41, 0]
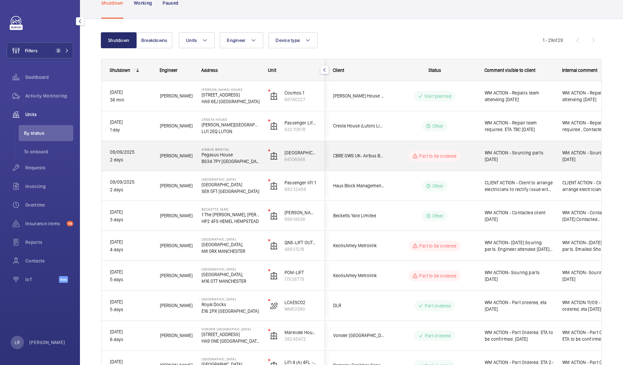
click at [398, 145] on div "Part to be ordered" at bounding box center [430, 156] width 91 height 24
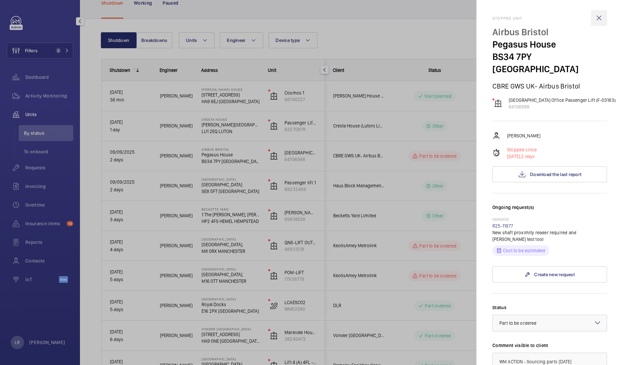
click at [594, 20] on wm-front-icon-button at bounding box center [599, 18] width 16 height 16
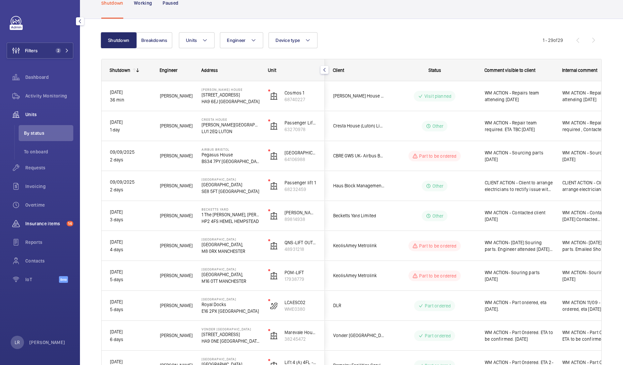
click at [43, 230] on div "Insurance items 14" at bounding box center [40, 224] width 67 height 16
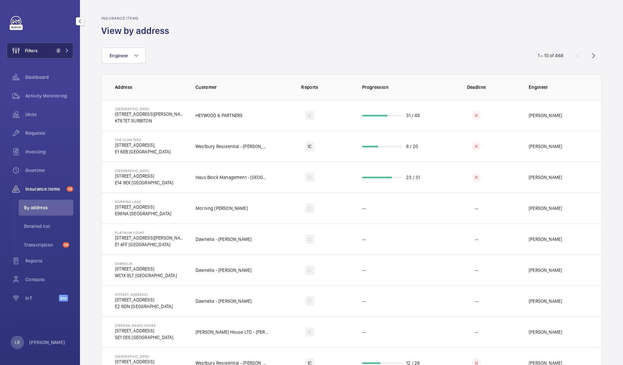
click at [56, 49] on span "2" at bounding box center [57, 50] width 8 height 5
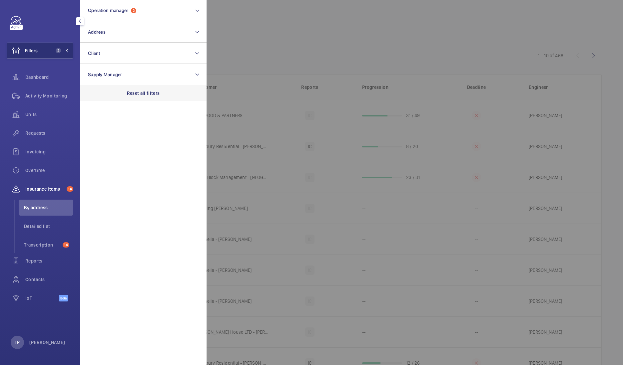
click at [117, 93] on div "Reset all filters" at bounding box center [143, 93] width 127 height 16
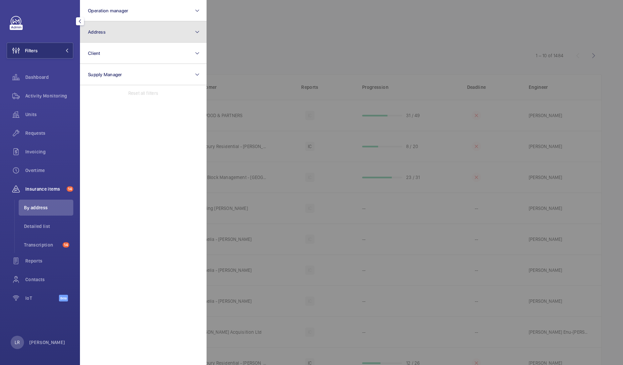
click at [113, 36] on button "Address" at bounding box center [143, 31] width 127 height 21
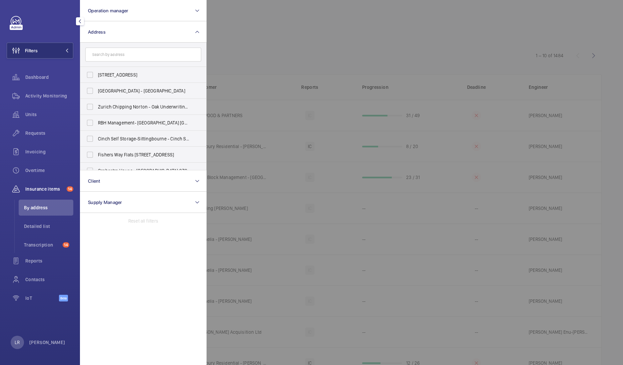
click at [131, 53] on input "text" at bounding box center [143, 55] width 116 height 14
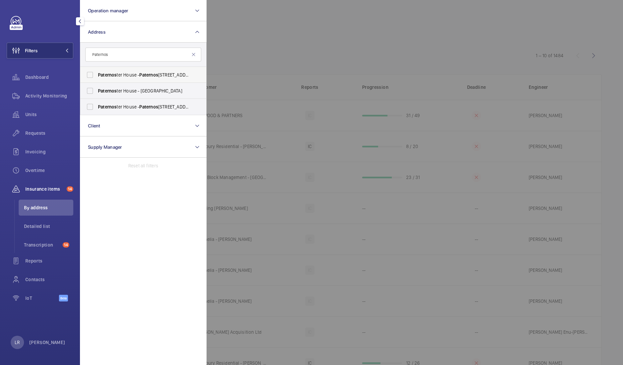
type input "Paternos"
click at [144, 73] on span "Paternos" at bounding box center [148, 74] width 19 height 5
click at [97, 73] on input "Paternos ter House - Paternos ter House, LONDON EC4M 8AB" at bounding box center [89, 74] width 13 height 13
checkbox input "true"
click at [151, 86] on label "Paternos ter House - Saint Paul's Churchyard, LONDON EC4M 8AB" at bounding box center [138, 91] width 116 height 16
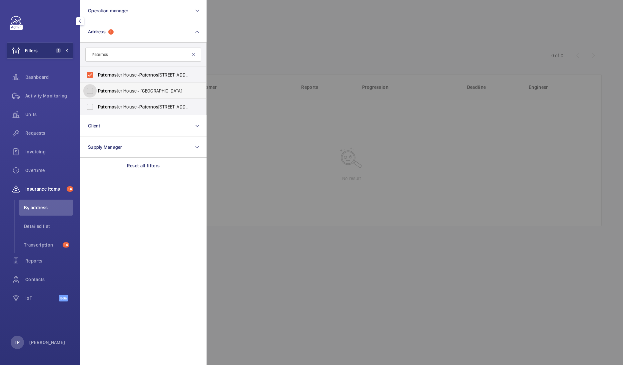
click at [97, 86] on input "Paternos ter House - Saint Paul's Churchyard, LONDON EC4M 8AB" at bounding box center [89, 90] width 13 height 13
checkbox input "true"
click at [155, 105] on span "Paternos" at bounding box center [148, 106] width 19 height 5
click at [97, 105] on input "Paternos ter House - Paternos ter House, LONDON EC4M 8AB" at bounding box center [89, 106] width 13 height 13
checkbox input "true"
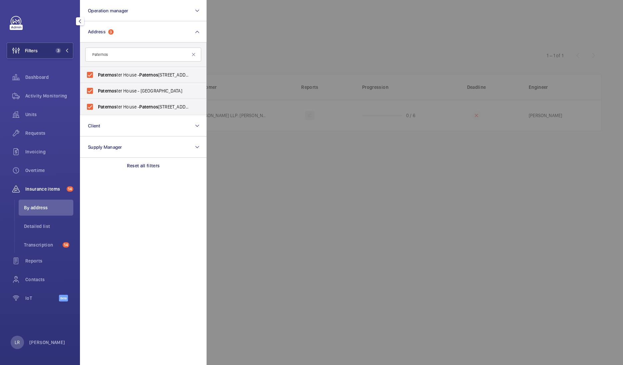
click at [267, 39] on div at bounding box center [517, 182] width 623 height 365
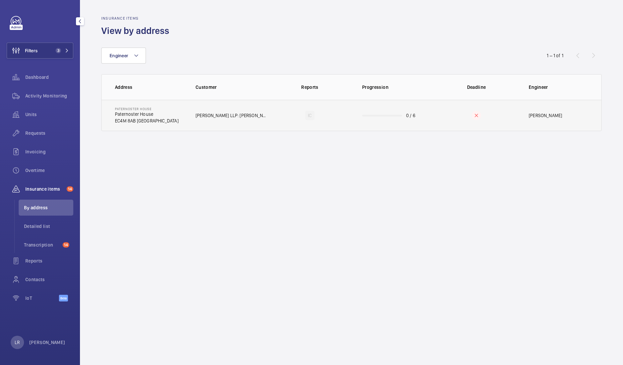
click at [229, 115] on p "Knight Frank LLP: Paternoster" at bounding box center [231, 115] width 73 height 7
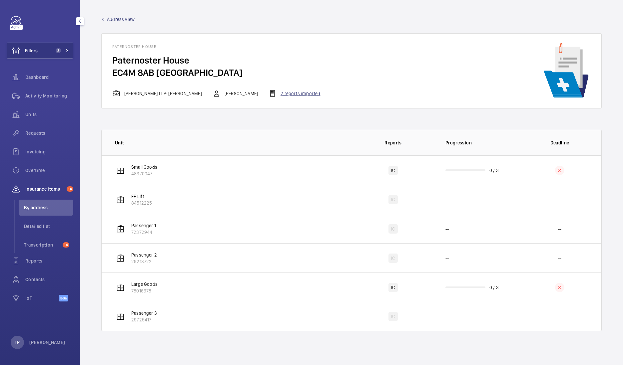
click at [275, 94] on div "2 reports imported" at bounding box center [294, 94] width 52 height 8
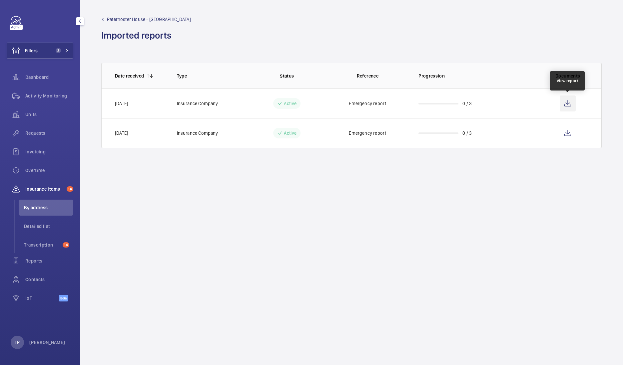
click at [564, 105] on wm-front-icon-button at bounding box center [567, 104] width 16 height 16
click at [571, 101] on wm-front-icon-button at bounding box center [567, 104] width 16 height 16
click at [115, 18] on span "Paternoster House - Paternoster House" at bounding box center [149, 19] width 84 height 7
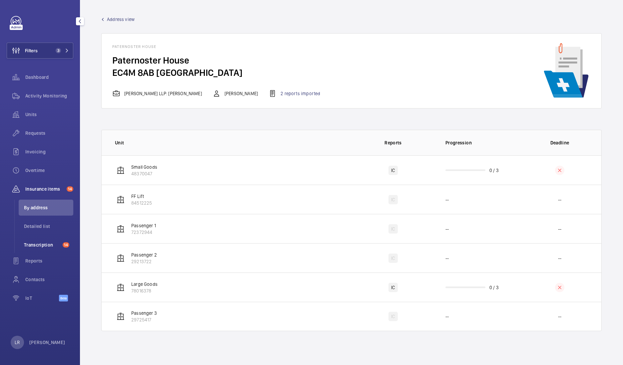
click at [54, 245] on span "Transcription" at bounding box center [42, 245] width 36 height 7
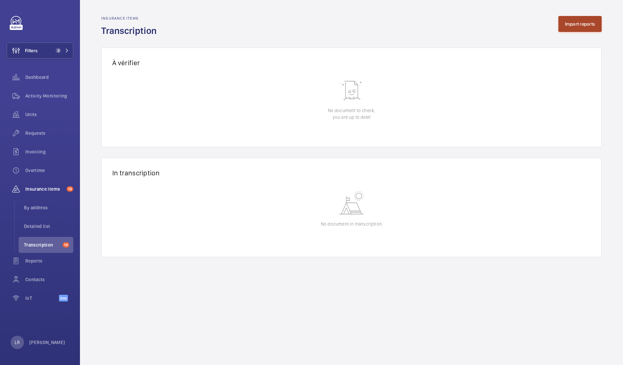
click at [574, 27] on button "Import reports" at bounding box center [580, 24] width 44 height 16
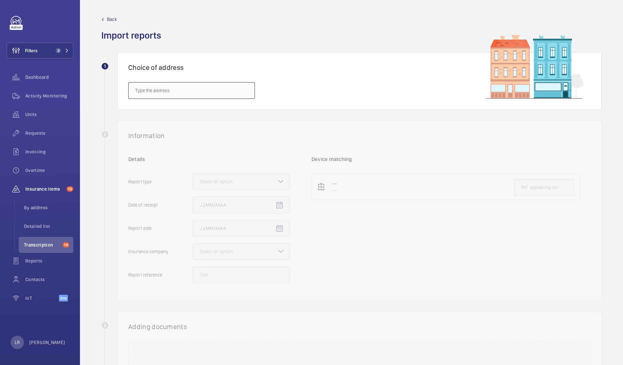
click at [150, 94] on input "text" at bounding box center [191, 90] width 127 height 17
type input "p"
click at [222, 117] on mat-option "Paternoster House - Paternoster House, LONDON EC4M 8AB" at bounding box center [192, 111] width 126 height 16
type input "Paternoster House - Paternoster House, LONDON EC4M 8AB"
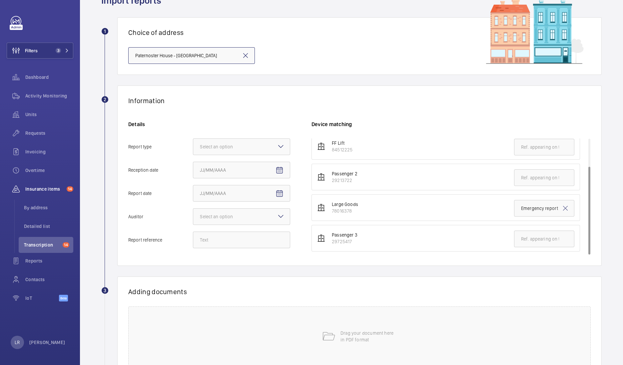
scroll to position [48, 0]
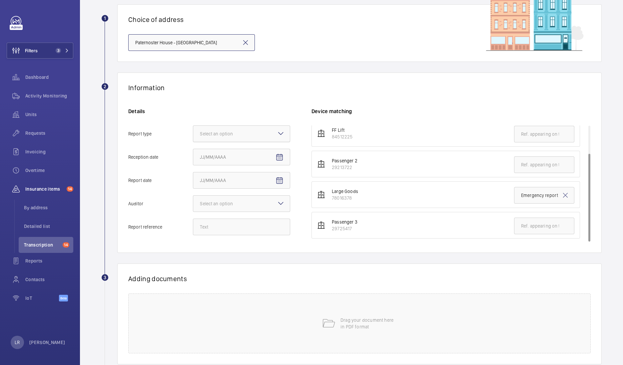
click at [268, 131] on div at bounding box center [241, 134] width 97 height 16
click at [193, 131] on input "Report type Select an option" at bounding box center [193, 134] width 0 height 16
click at [263, 152] on span "Insurance company" at bounding box center [241, 154] width 83 height 7
click at [193, 142] on input "Report type Select an option Insurance company Consultant" at bounding box center [193, 134] width 0 height 16
click at [279, 161] on mat-icon "Open calendar" at bounding box center [279, 157] width 8 height 8
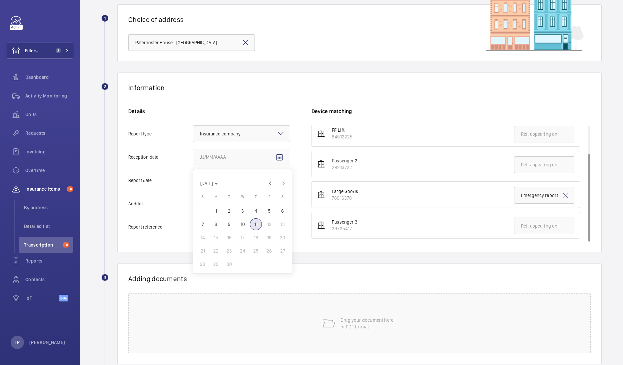
click at [258, 223] on span "11" at bounding box center [256, 224] width 12 height 12
type input "9/11/2025"
click at [279, 180] on mat-icon "Open calendar" at bounding box center [279, 181] width 8 height 8
click at [243, 246] on span "10" at bounding box center [242, 248] width 12 height 12
type input "9/10/2025"
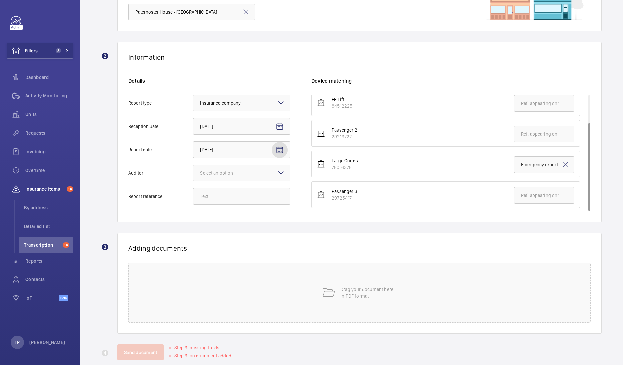
scroll to position [90, 0]
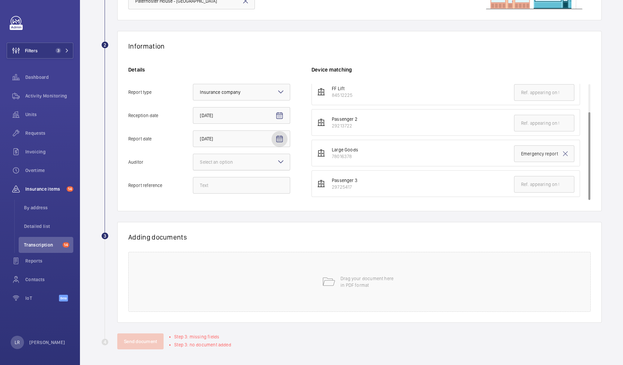
click at [246, 162] on div "Select an option" at bounding box center [225, 162] width 50 height 7
click at [193, 162] on input "Auditor Select an option" at bounding box center [193, 162] width 0 height 16
click at [225, 194] on div "Zurich" at bounding box center [241, 199] width 97 height 16
click at [193, 170] on input "Auditor Select an option Veritas Zurich British Engineering Allianz Other" at bounding box center [193, 162] width 0 height 16
click at [275, 160] on div at bounding box center [241, 162] width 97 height 16
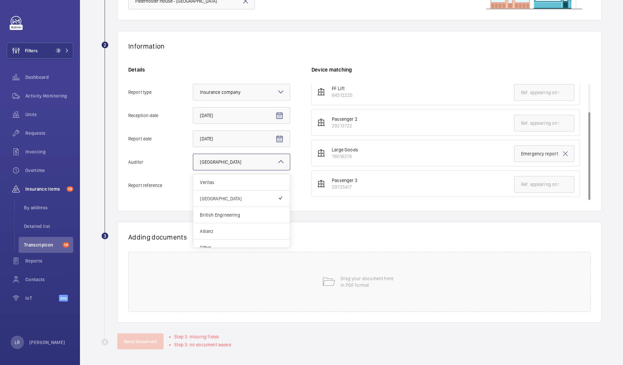
click at [193, 160] on input "Auditor Select an option × Zurich × Veritas Zurich British Engineering Allianz …" at bounding box center [193, 162] width 0 height 16
click at [238, 229] on span "Allianz" at bounding box center [241, 231] width 83 height 7
click at [193, 170] on input "Auditor Select an option × Zurich × Veritas Zurich British Engineering Allianz …" at bounding box center [193, 162] width 0 height 16
click at [224, 190] on input "Report reference" at bounding box center [241, 185] width 97 height 17
paste input "E42356020717"
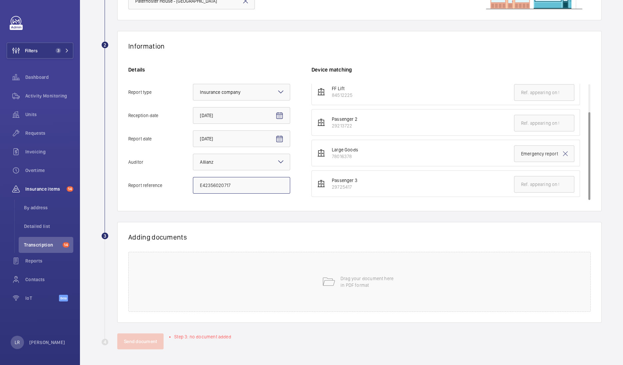
type input "E42356020717"
click at [246, 200] on div "Information Details Report type Select an option × Insurance company × Receptio…" at bounding box center [359, 121] width 484 height 180
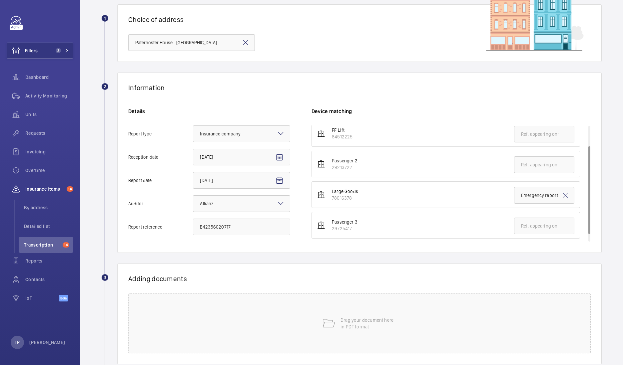
scroll to position [0, 0]
click at [242, 44] on mat-icon at bounding box center [245, 43] width 8 height 8
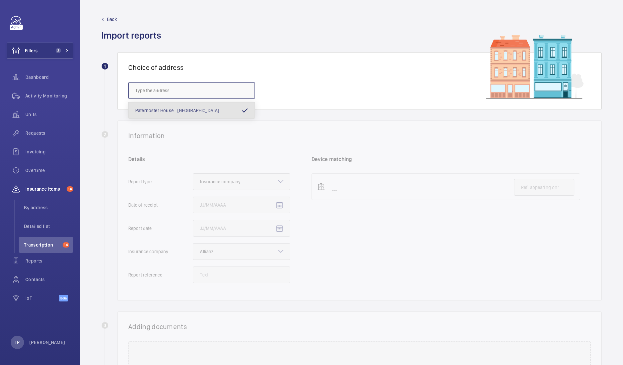
click at [190, 89] on input "text" at bounding box center [191, 90] width 127 height 17
paste input ", EC4M 7EJ"
click at [139, 91] on input ", EC4M 7EJ" at bounding box center [191, 90] width 127 height 17
click at [137, 90] on input ", EC4M 7EJ" at bounding box center [191, 90] width 127 height 17
click at [164, 87] on input "EC4M 7EJ" at bounding box center [191, 90] width 127 height 17
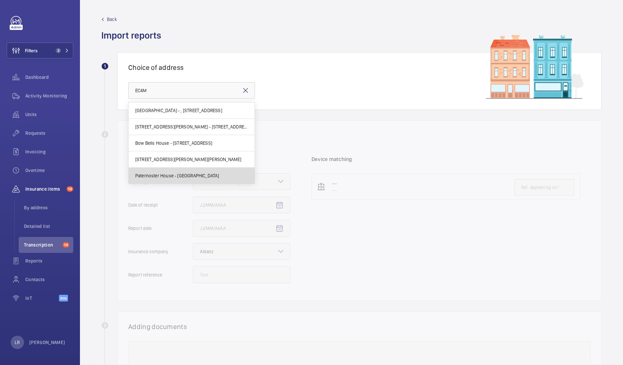
click at [219, 177] on span "Paternoster House - Paternoster House, LONDON EC4M 8AB" at bounding box center [177, 175] width 84 height 7
type input "Paternoster House - Paternoster House, LONDON EC4M 8AB"
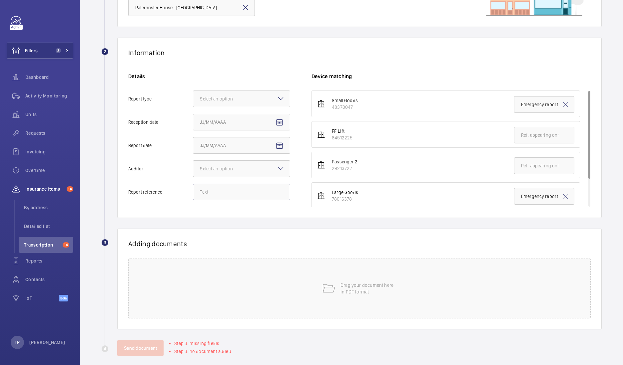
click at [235, 193] on input "Report reference" at bounding box center [241, 192] width 97 height 17
paste input "E42356020718"
type input "E42356020718"
click at [279, 164] on mat-icon at bounding box center [281, 168] width 8 height 8
click at [193, 164] on input "Auditor Select an option" at bounding box center [193, 169] width 0 height 16
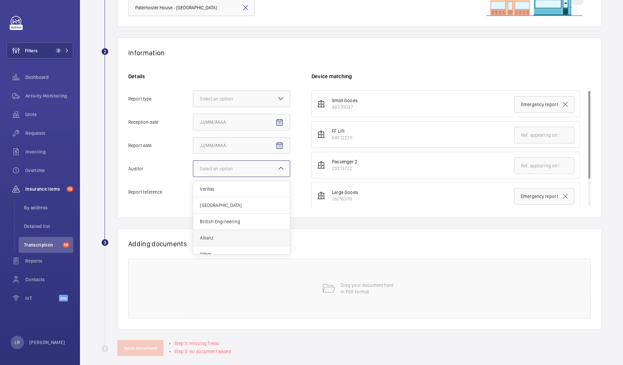
click at [237, 235] on span "Allianz" at bounding box center [241, 238] width 83 height 7
click at [193, 177] on input "Auditor Select an option Veritas Zurich British Engineering Allianz Other" at bounding box center [193, 169] width 0 height 16
click at [283, 144] on span "Open calendar" at bounding box center [279, 146] width 16 height 16
click at [256, 211] on span "11" at bounding box center [256, 212] width 12 height 12
type input "9/11/2025"
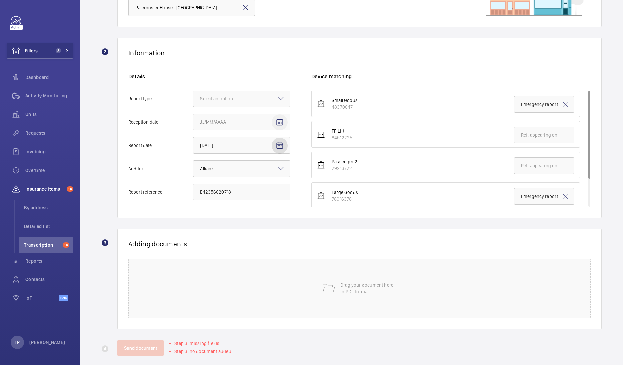
click at [279, 126] on mat-icon "Open calendar" at bounding box center [279, 123] width 8 height 8
click at [255, 190] on span "11" at bounding box center [256, 189] width 12 height 12
type input "9/11/2025"
click at [284, 144] on span "Open calendar" at bounding box center [279, 146] width 16 height 16
click at [241, 208] on span "10" at bounding box center [242, 212] width 12 height 12
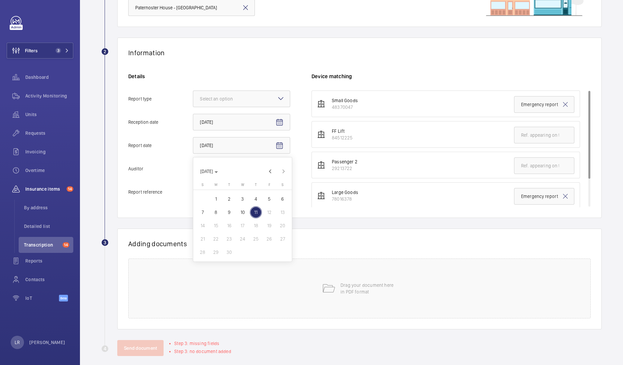
type input "9/10/2025"
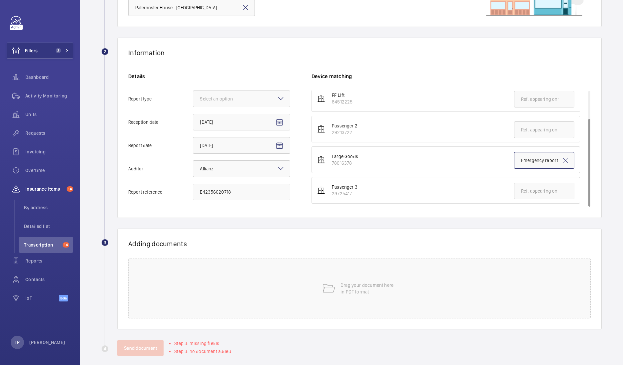
click at [537, 160] on input "Emergency report" at bounding box center [544, 160] width 60 height 17
click at [538, 160] on input "Emergency report" at bounding box center [544, 160] width 60 height 17
click at [539, 159] on input "Emergency report" at bounding box center [544, 160] width 60 height 17
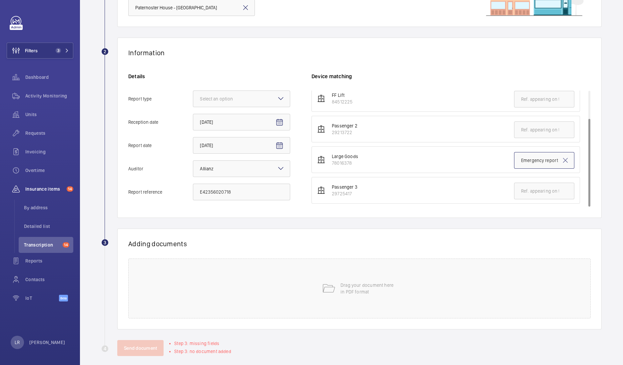
click at [524, 162] on input "Emergency report" at bounding box center [544, 160] width 60 height 17
paste input "E42356020718"
type input "E42356020718"
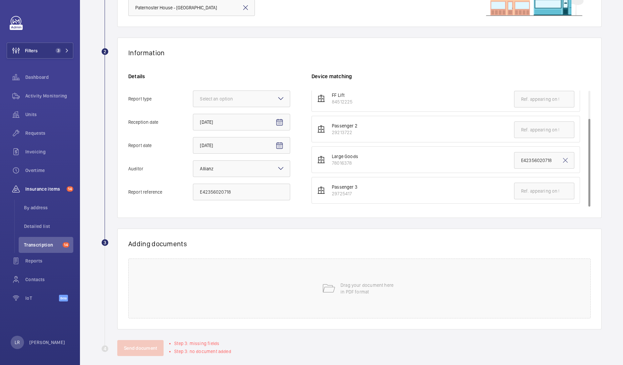
click at [277, 96] on mat-icon at bounding box center [281, 99] width 8 height 8
click at [193, 96] on input "Report type Select an option" at bounding box center [193, 99] width 0 height 16
click at [264, 118] on span "Insurance company" at bounding box center [241, 119] width 83 height 7
click at [193, 107] on input "Report type Select an option Insurance company Consultant" at bounding box center [193, 99] width 0 height 16
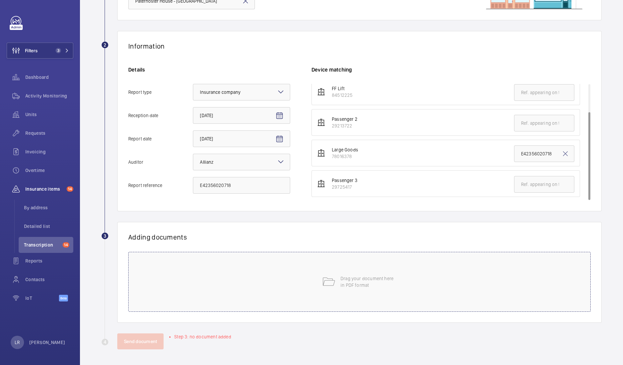
drag, startPoint x: 353, startPoint y: 273, endPoint x: 356, endPoint y: 274, distance: 3.5
click at [356, 274] on div "Drag your document here in PDF format" at bounding box center [359, 282] width 462 height 60
click at [322, 286] on mat-icon at bounding box center [328, 281] width 13 height 13
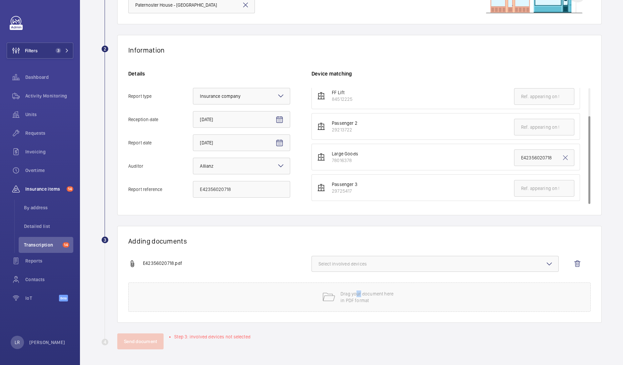
click at [356, 261] on span "Select involved devices" at bounding box center [434, 264] width 233 height 7
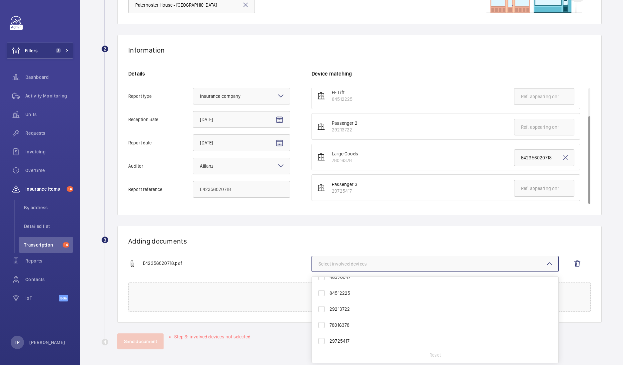
scroll to position [10, 0]
click at [347, 318] on label "78016378" at bounding box center [430, 323] width 236 height 16
click at [328, 318] on input "78016378" at bounding box center [321, 323] width 13 height 13
checkbox input "true"
click at [383, 220] on wm-front-report-upload-form "2 Information Details Report type Select an option × Insurance company × Recept…" at bounding box center [351, 192] width 500 height 315
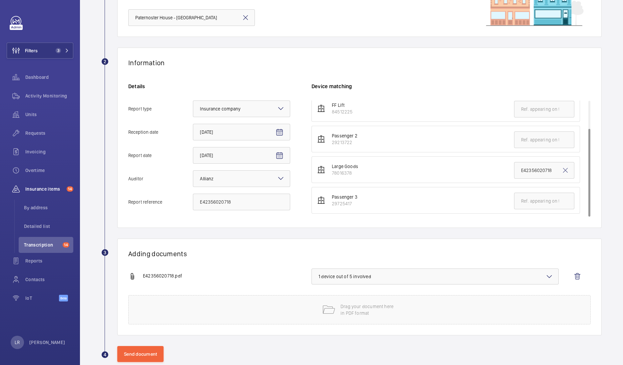
scroll to position [86, 0]
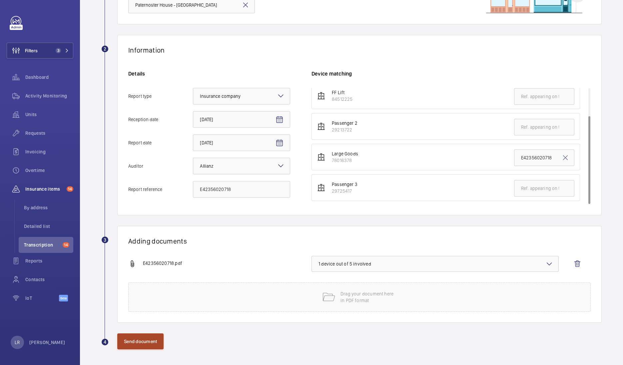
click at [130, 337] on button "Send document" at bounding box center [140, 342] width 46 height 16
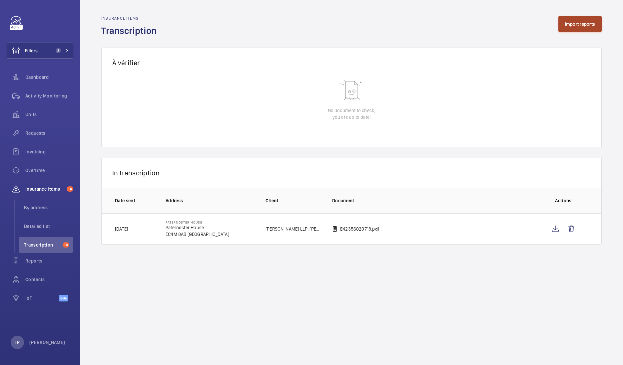
click at [584, 25] on button "Import reports" at bounding box center [580, 24] width 44 height 16
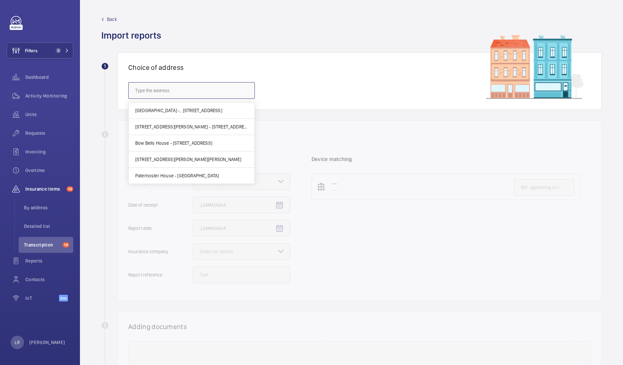
click at [210, 88] on input "text" at bounding box center [191, 90] width 127 height 17
click at [212, 174] on span "Paternoster House - Paternoster House, LONDON EC4M 8AB" at bounding box center [177, 175] width 84 height 7
type input "Paternoster House - Paternoster House, LONDON EC4M 8AB"
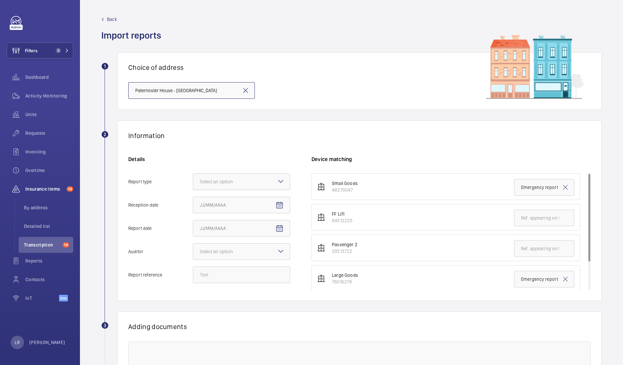
scroll to position [0, 13]
click at [251, 181] on div at bounding box center [241, 182] width 97 height 16
click at [193, 181] on input "Report type Select an option" at bounding box center [193, 182] width 0 height 16
click at [258, 199] on span "Insurance company" at bounding box center [241, 202] width 83 height 7
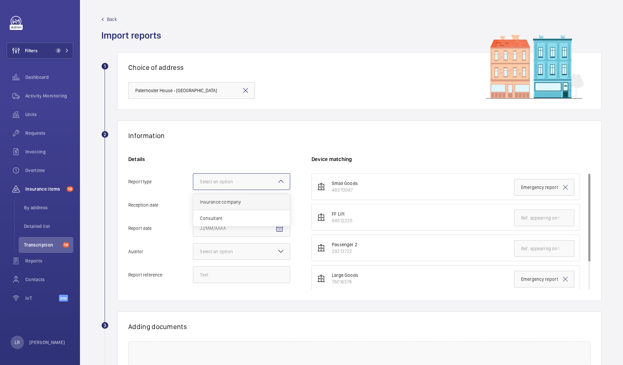
click at [193, 190] on input "Report type Select an option Insurance company Consultant" at bounding box center [193, 182] width 0 height 16
click at [281, 206] on mat-icon "Open calendar" at bounding box center [279, 205] width 8 height 8
click at [251, 268] on span "11" at bounding box center [256, 272] width 12 height 12
type input "9/11/2025"
click at [278, 223] on span "Open calendar" at bounding box center [279, 229] width 16 height 16
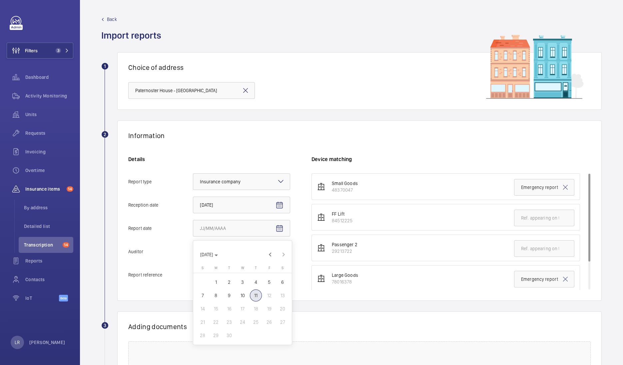
click at [238, 297] on span "10" at bounding box center [242, 296] width 12 height 12
type input "9/10/2025"
click at [260, 256] on div at bounding box center [241, 252] width 97 height 16
click at [193, 256] on input "Auditor Select an option" at bounding box center [193, 252] width 0 height 16
click at [241, 318] on span "Allianz" at bounding box center [241, 321] width 83 height 7
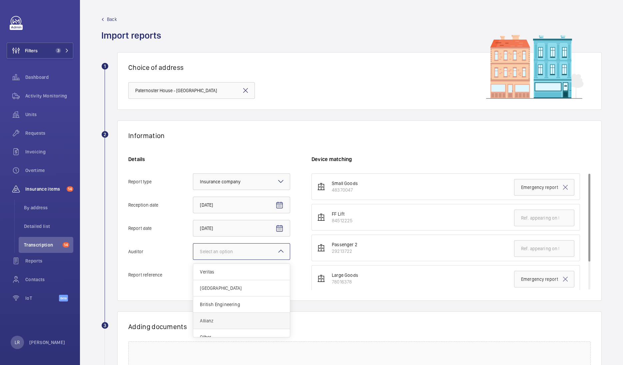
click at [193, 260] on input "Auditor Select an option Veritas Zurich British Engineering Allianz Other" at bounding box center [193, 252] width 0 height 16
click at [254, 274] on input "Report reference" at bounding box center [241, 275] width 97 height 17
paste input "E42356020717"
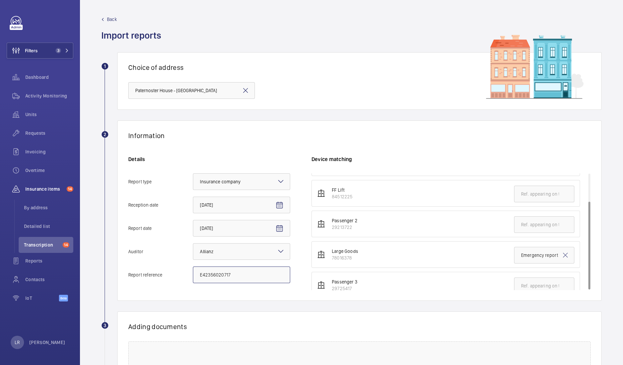
scroll to position [36, 0]
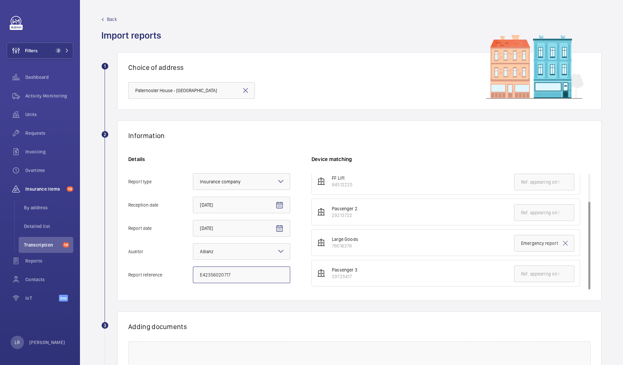
type input "E42356020717"
click at [542, 213] on input "text" at bounding box center [544, 212] width 60 height 17
paste input "E42356020717"
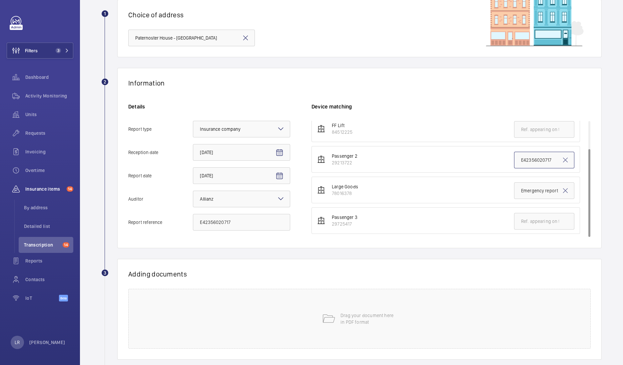
scroll to position [90, 0]
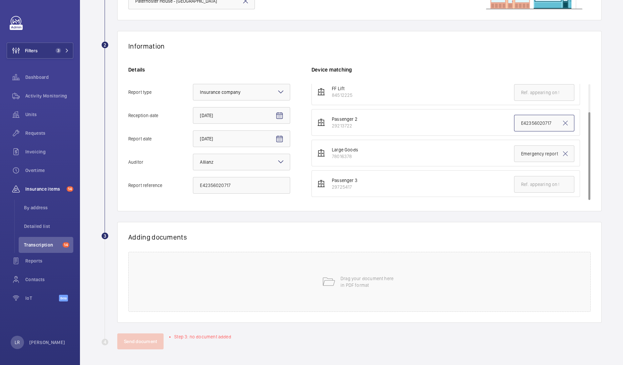
type input "E42356020717"
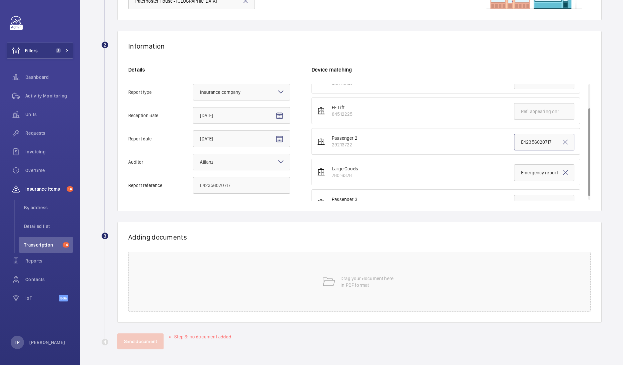
scroll to position [0, 0]
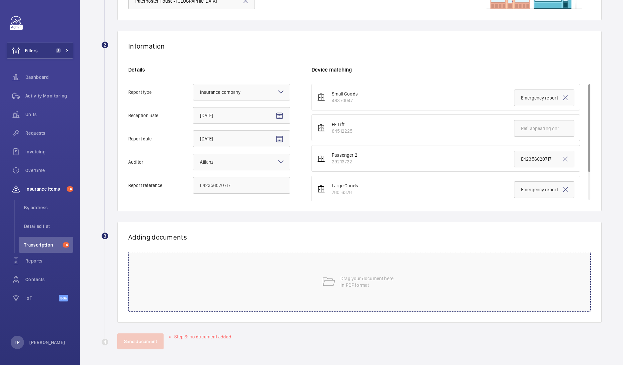
click at [322, 276] on mat-icon at bounding box center [328, 281] width 13 height 13
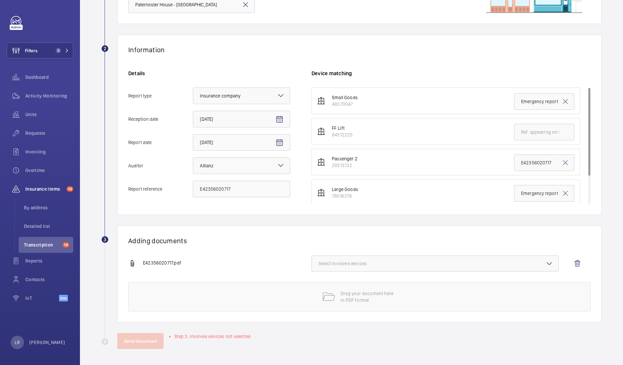
scroll to position [86, 0]
click at [341, 271] on button "Select involved devices" at bounding box center [434, 264] width 247 height 16
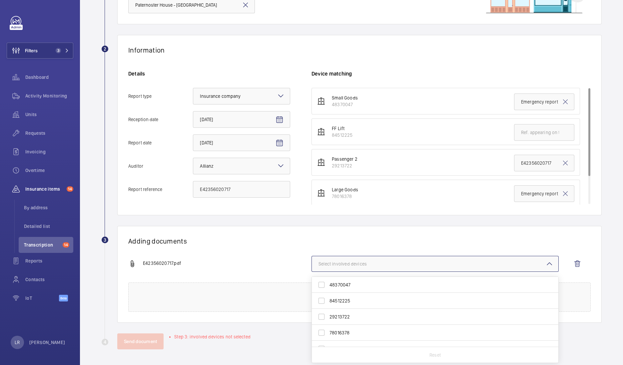
click at [358, 318] on span "29213722" at bounding box center [435, 317] width 212 height 7
click at [328, 318] on input "29213722" at bounding box center [321, 316] width 13 height 13
checkbox input "true"
click at [373, 236] on div "Adding documents E42356020717.pdf 1 device out of 5 involved 48370047 84512225 …" at bounding box center [359, 274] width 484 height 97
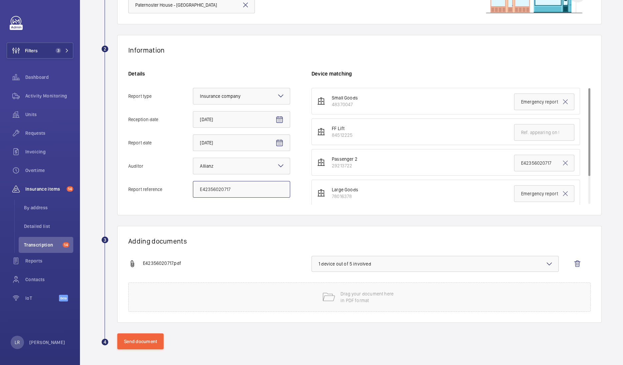
click at [201, 188] on input "E42356020717" at bounding box center [241, 189] width 97 height 17
type input "E42356020717"
click at [514, 162] on input "E42356020717" at bounding box center [544, 163] width 60 height 17
type input "E42356020717"
click at [132, 350] on wm-front-admin-audit-upload "Back Import reports 1 Choice of address Paternoster House - Paternoster House, …" at bounding box center [351, 139] width 543 height 451
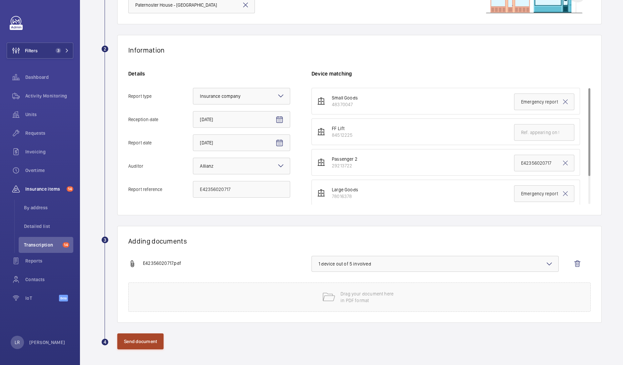
click at [139, 341] on button "Send document" at bounding box center [140, 342] width 46 height 16
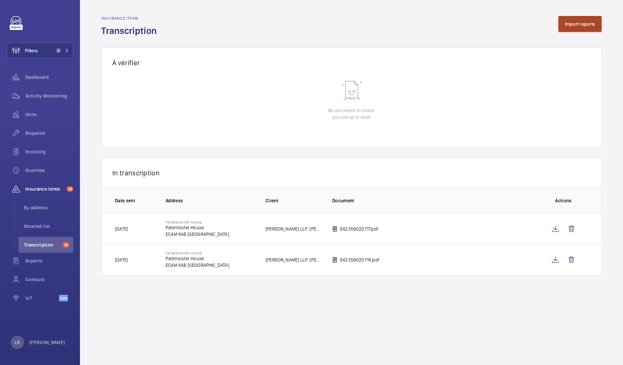
click at [586, 21] on button "Import reports" at bounding box center [580, 24] width 44 height 16
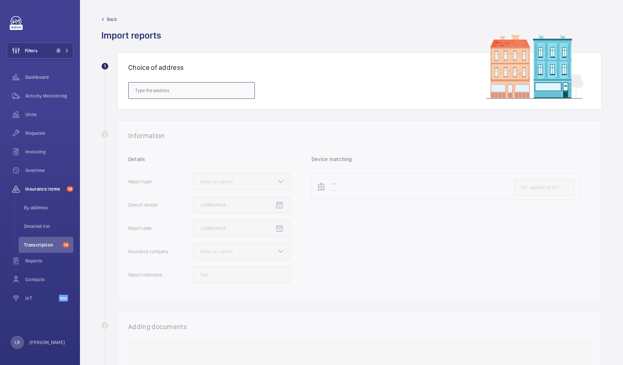
click at [225, 93] on input "text" at bounding box center [191, 90] width 127 height 17
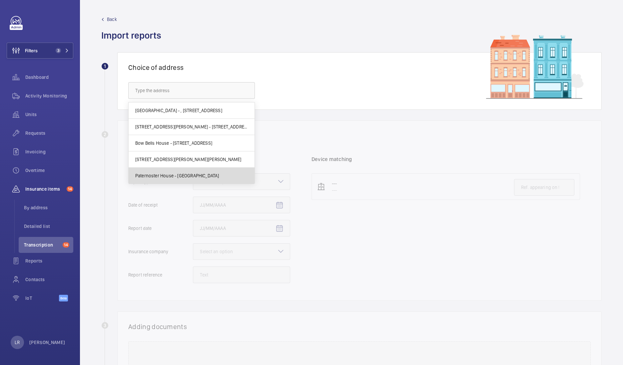
click at [182, 177] on span "Paternoster House - Paternoster House, LONDON EC4M 8AB" at bounding box center [177, 175] width 84 height 7
type input "Paternoster House - Paternoster House, LONDON EC4M 8AB"
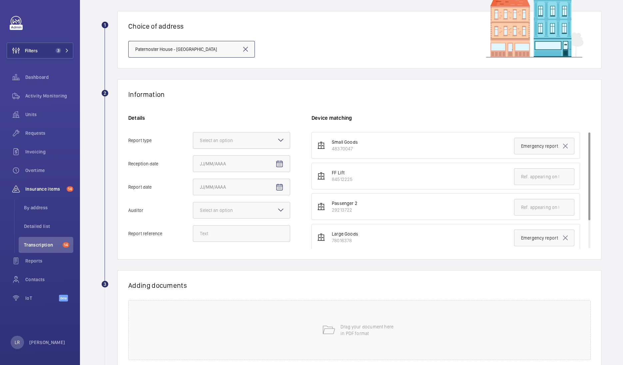
click at [269, 146] on div at bounding box center [241, 140] width 97 height 16
click at [193, 146] on input "Report type Select an option" at bounding box center [193, 140] width 0 height 16
click at [260, 157] on span "Insurance company" at bounding box center [241, 160] width 83 height 7
click at [193, 148] on input "Report type Select an option Insurance company Consultant" at bounding box center [193, 140] width 0 height 16
click at [280, 161] on mat-icon "Open calendar" at bounding box center [279, 164] width 8 height 8
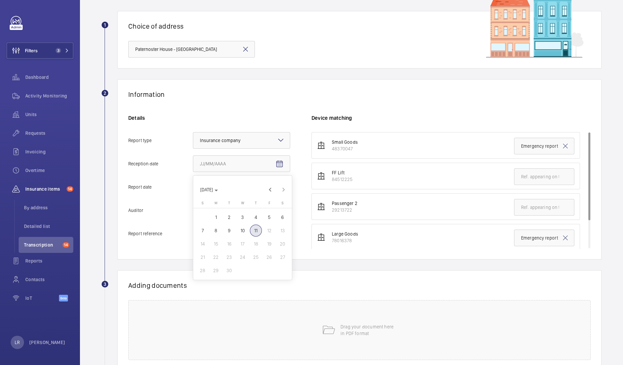
click at [256, 226] on span "11" at bounding box center [256, 231] width 12 height 12
type input "9/11/2025"
click at [280, 186] on mat-icon "Open calendar" at bounding box center [279, 187] width 8 height 8
click at [242, 253] on span "10" at bounding box center [242, 254] width 12 height 12
type input "9/10/2025"
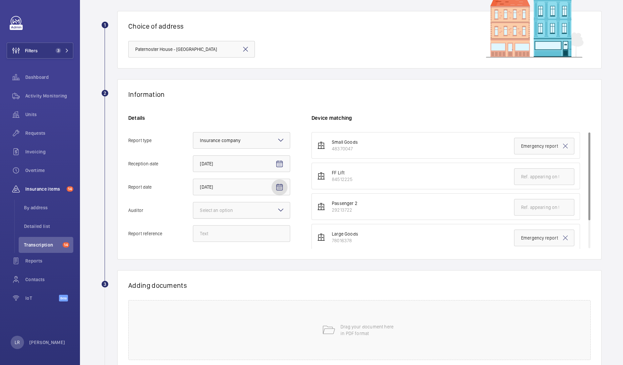
click at [242, 207] on div "Select an option" at bounding box center [225, 210] width 50 height 7
click at [193, 206] on input "Auditor Select an option" at bounding box center [193, 210] width 0 height 16
click at [223, 281] on span "Allianz" at bounding box center [241, 279] width 83 height 7
click at [193, 218] on input "Auditor Select an option Veritas Zurich British Engineering Allianz Other" at bounding box center [193, 210] width 0 height 16
click at [222, 231] on input "Report reference" at bounding box center [241, 233] width 97 height 17
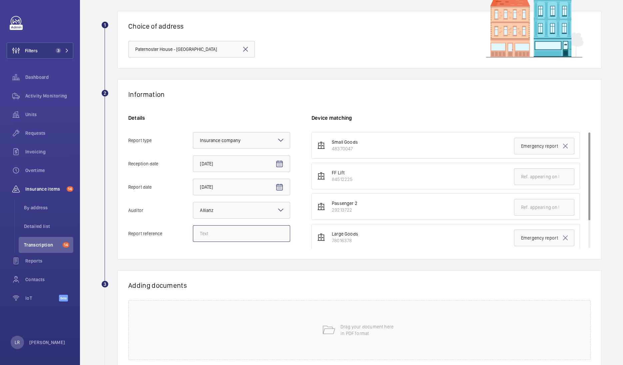
paste input "E42356020714"
click at [203, 233] on input "E42356020714" at bounding box center [241, 233] width 97 height 17
click at [199, 232] on input "E42356020714" at bounding box center [241, 233] width 97 height 17
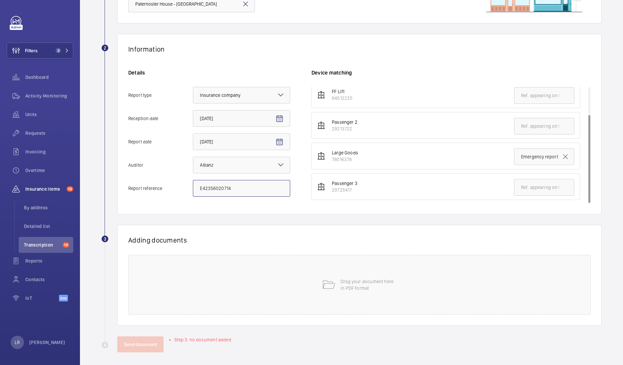
scroll to position [90, 0]
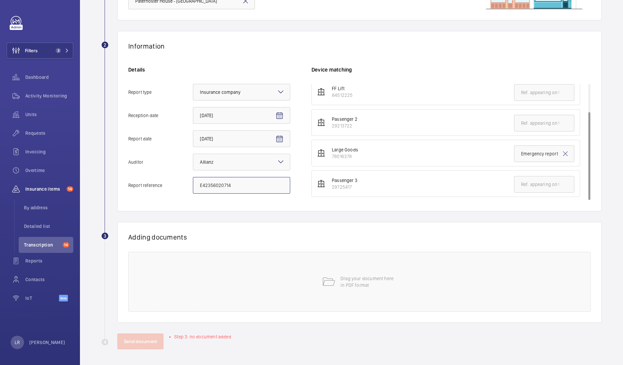
click at [240, 186] on input "E42356020714" at bounding box center [241, 185] width 97 height 17
paste input "E42356020715"
type input "E42356020715"
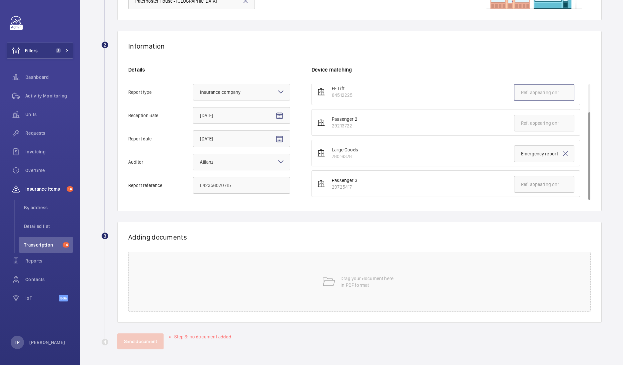
click at [523, 93] on input "text" at bounding box center [544, 92] width 60 height 17
paste input "E42356020715"
type input "E42356020715"
click at [308, 305] on div "Drag your document here in PDF format" at bounding box center [359, 282] width 462 height 60
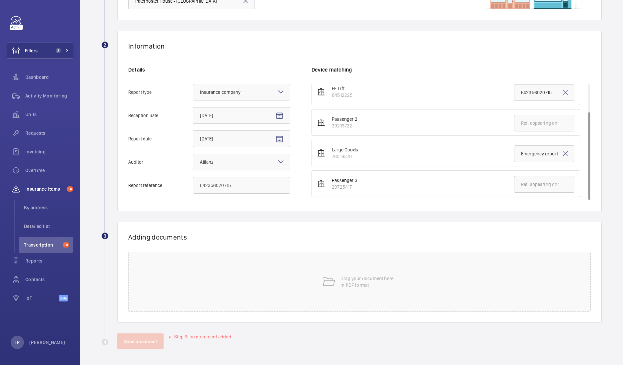
scroll to position [86, 0]
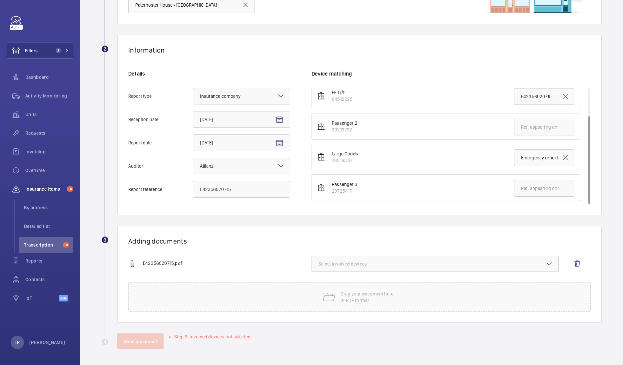
click at [376, 258] on button "Select involved devices" at bounding box center [434, 264] width 247 height 16
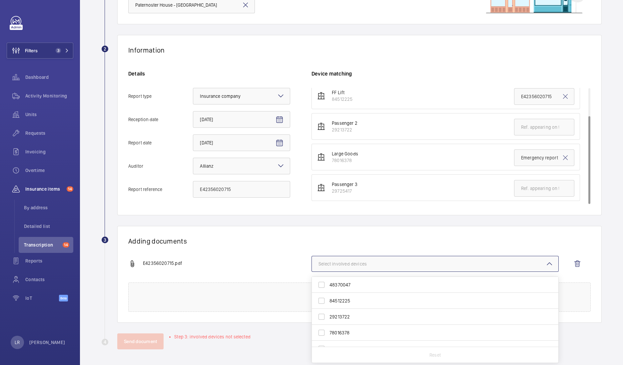
click at [355, 282] on span "48370047" at bounding box center [435, 285] width 212 height 7
click at [328, 281] on input "48370047" at bounding box center [321, 284] width 13 height 13
checkbox input "true"
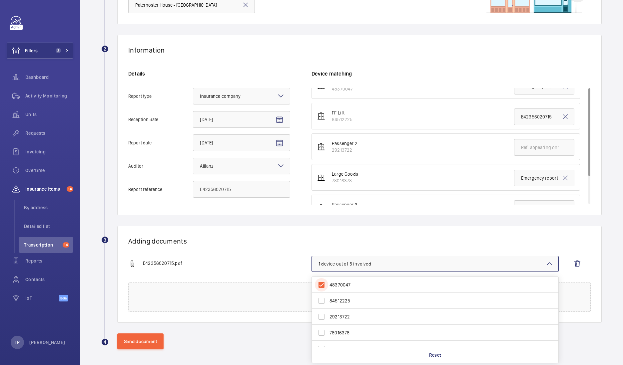
scroll to position [0, 0]
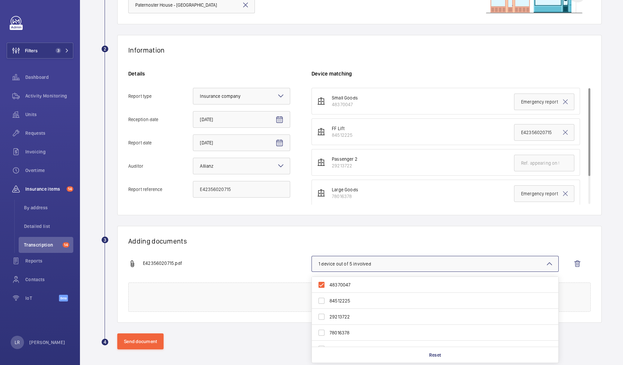
click at [346, 298] on span "84512225" at bounding box center [435, 301] width 212 height 7
click at [328, 298] on input "84512225" at bounding box center [321, 300] width 13 height 13
checkbox input "true"
click at [352, 285] on span "48370047" at bounding box center [435, 285] width 212 height 7
click at [328, 285] on input "48370047" at bounding box center [321, 284] width 13 height 13
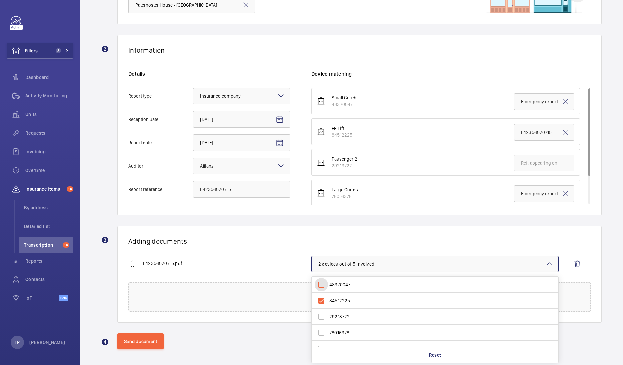
checkbox input "false"
click at [346, 240] on h1 "Adding documents" at bounding box center [359, 241] width 462 height 8
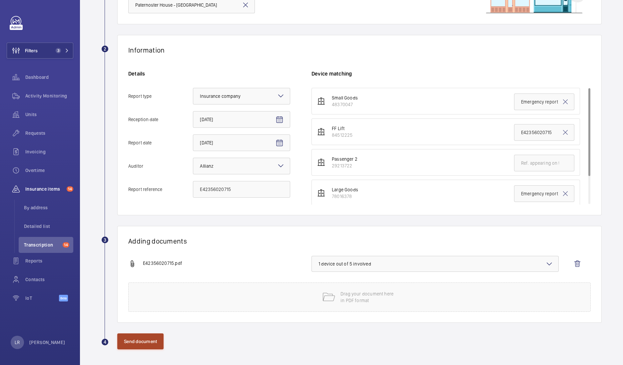
click at [143, 337] on button "Send document" at bounding box center [140, 342] width 46 height 16
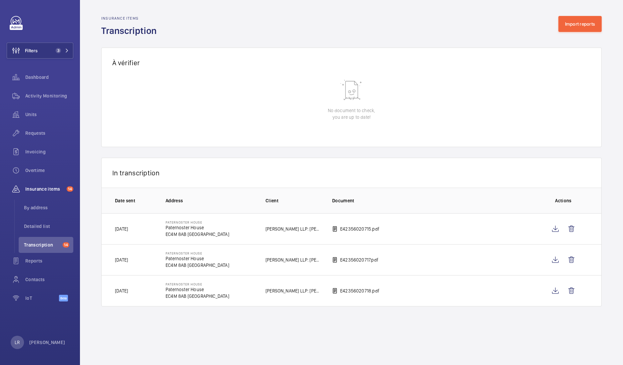
click at [335, 228] on mat-icon at bounding box center [334, 229] width 5 height 8
click at [350, 231] on p "E42356020715.pdf" at bounding box center [359, 229] width 39 height 7
click at [554, 290] on wm-front-icon-button at bounding box center [555, 291] width 16 height 16
click at [553, 257] on wm-front-icon-button at bounding box center [555, 260] width 16 height 16
click at [574, 29] on button "Import reports" at bounding box center [580, 24] width 44 height 16
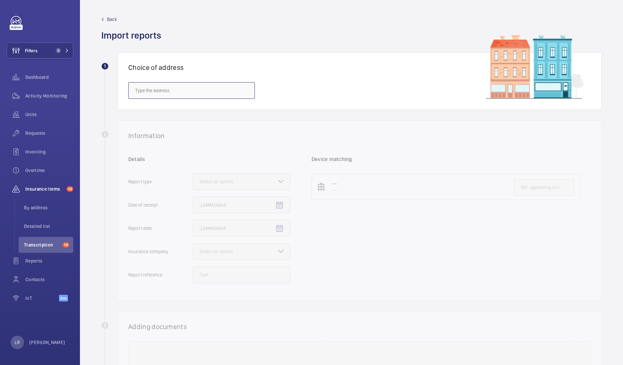
click at [201, 92] on input "text" at bounding box center [191, 90] width 127 height 17
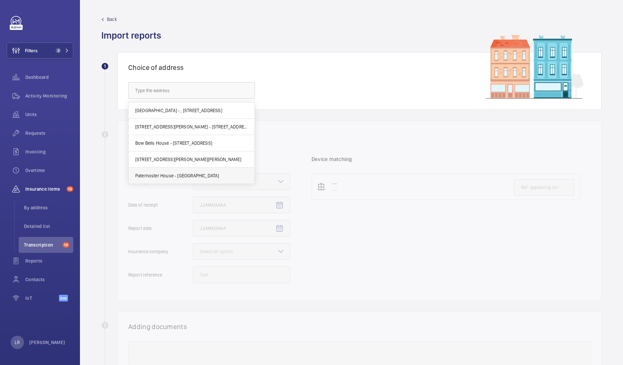
click at [207, 174] on span "Paternoster House - Paternoster House, LONDON EC4M 8AB" at bounding box center [177, 175] width 84 height 7
type input "Paternoster House - Paternoster House, LONDON EC4M 8AB"
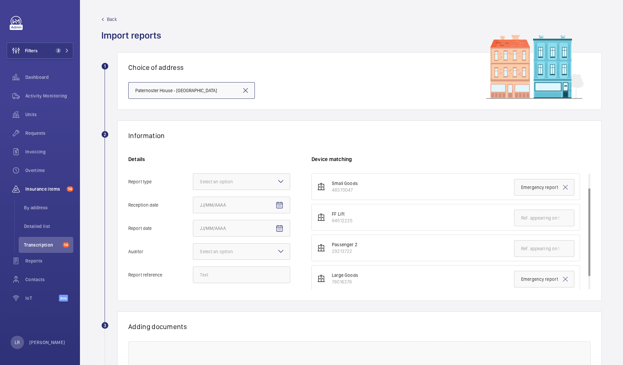
scroll to position [36, 0]
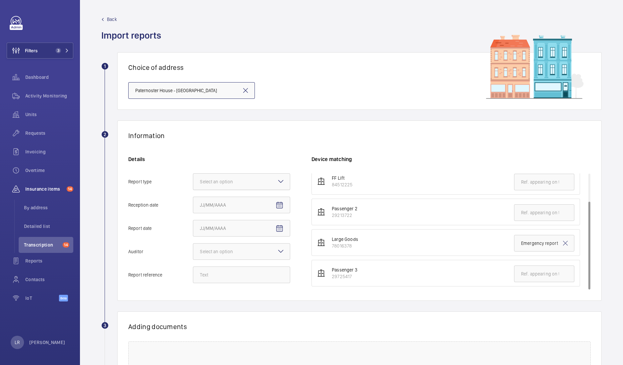
click at [248, 182] on div "Select an option" at bounding box center [225, 181] width 50 height 7
click at [193, 182] on input "Report type Select an option" at bounding box center [193, 182] width 0 height 16
click at [248, 199] on span "Insurance company" at bounding box center [241, 202] width 83 height 7
click at [193, 190] on input "Report type Select an option Insurance company Consultant" at bounding box center [193, 182] width 0 height 16
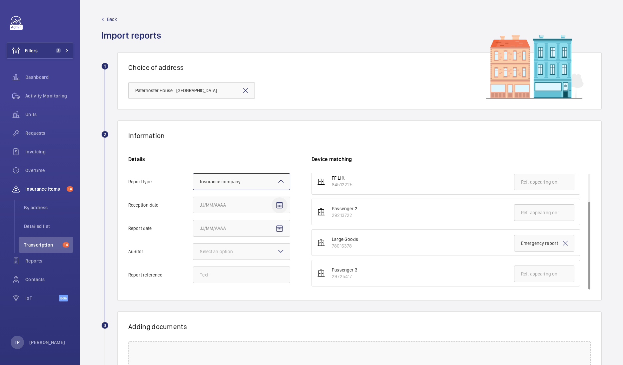
click at [279, 208] on mat-icon "Open calendar" at bounding box center [279, 205] width 8 height 8
click at [260, 270] on span "11" at bounding box center [256, 272] width 12 height 12
type input "9/11/2025"
click at [281, 229] on mat-icon "Open calendar" at bounding box center [279, 229] width 8 height 8
click at [241, 293] on span "10" at bounding box center [242, 296] width 12 height 12
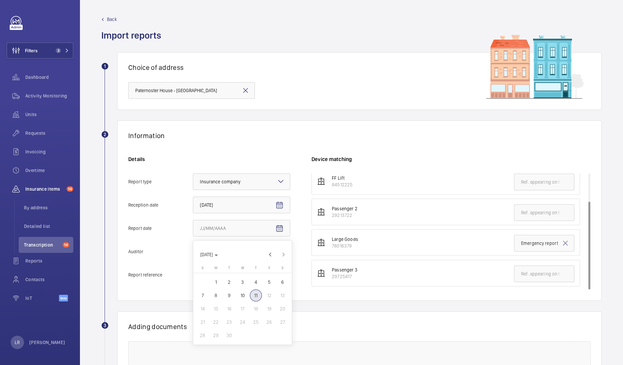
type input "9/10/2025"
click at [260, 256] on div at bounding box center [241, 252] width 97 height 16
click at [193, 256] on input "Auditor Select an option" at bounding box center [193, 252] width 0 height 16
click at [235, 322] on span "Allianz" at bounding box center [241, 321] width 83 height 7
click at [193, 260] on input "Auditor Select an option Veritas Zurich British Engineering Allianz Other" at bounding box center [193, 252] width 0 height 16
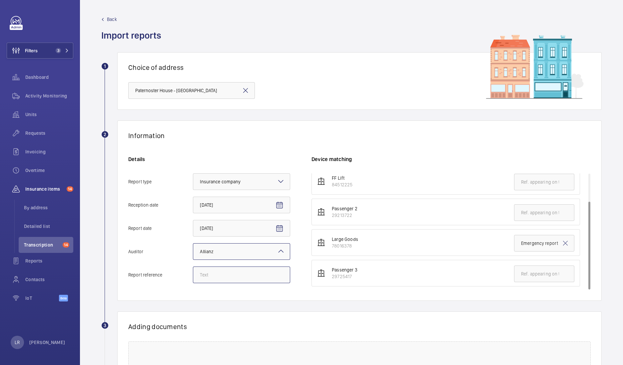
drag, startPoint x: 228, startPoint y: 267, endPoint x: 229, endPoint y: 278, distance: 11.0
click at [228, 267] on input "Report reference" at bounding box center [241, 275] width 97 height 17
paste input "E42356020716"
type input "E42356020716"
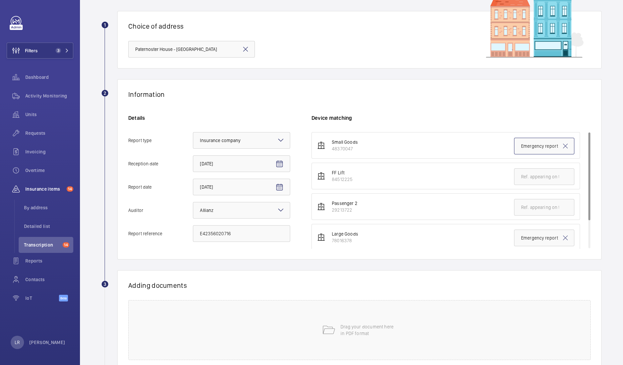
click at [540, 146] on input "Emergency report" at bounding box center [544, 146] width 60 height 17
paste input "42356020716"
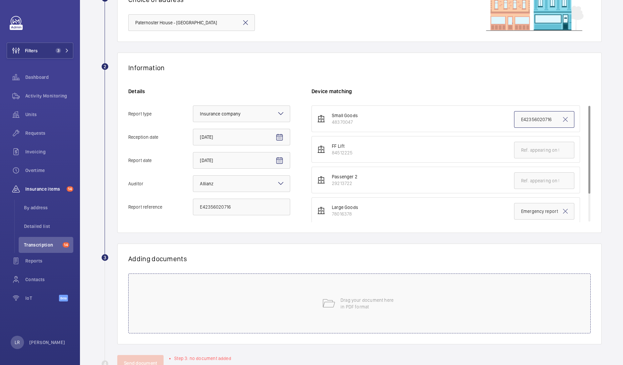
scroll to position [90, 0]
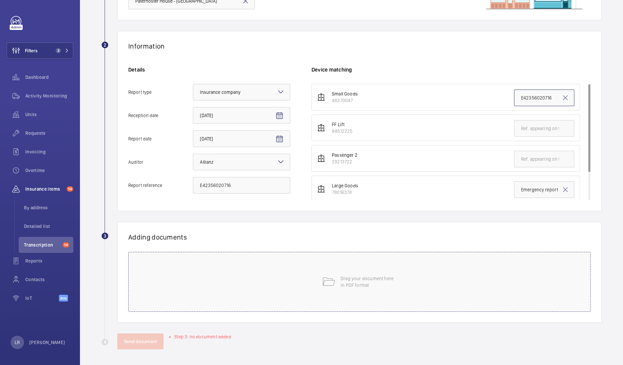
type input "E42356020716"
click at [331, 274] on div "Drag your document here in PDF format" at bounding box center [359, 282] width 462 height 60
click at [180, 276] on div "Drag your document here in PDF format" at bounding box center [359, 282] width 462 height 60
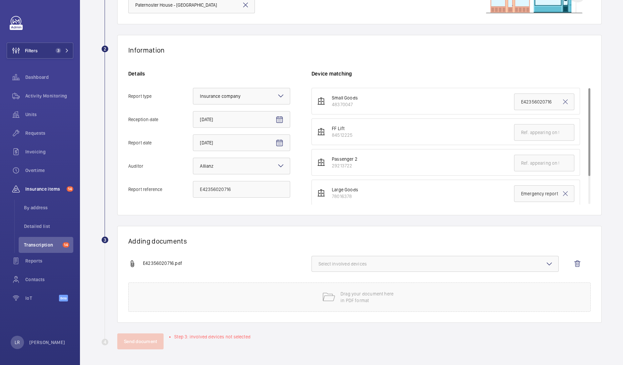
click at [373, 263] on span "Select involved devices" at bounding box center [434, 264] width 233 height 7
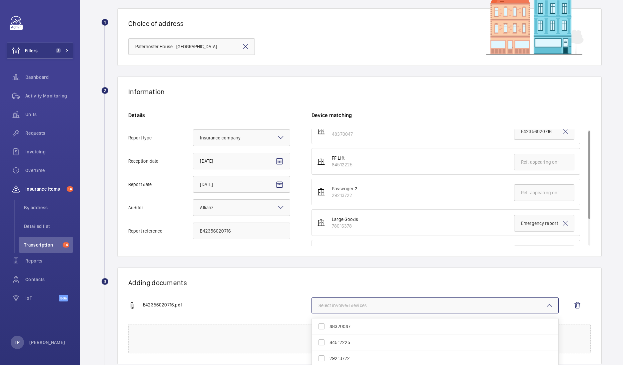
scroll to position [0, 0]
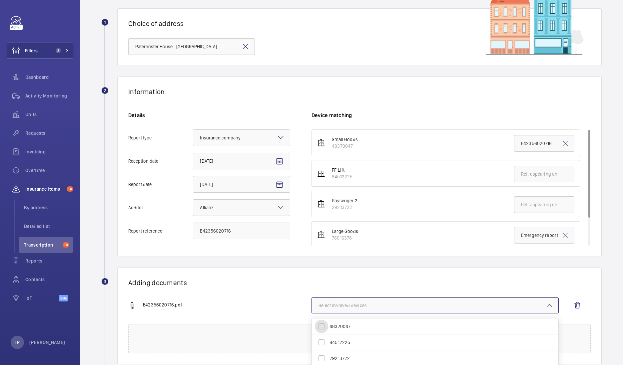
click at [324, 328] on input "48370047" at bounding box center [321, 326] width 13 height 13
checkbox input "true"
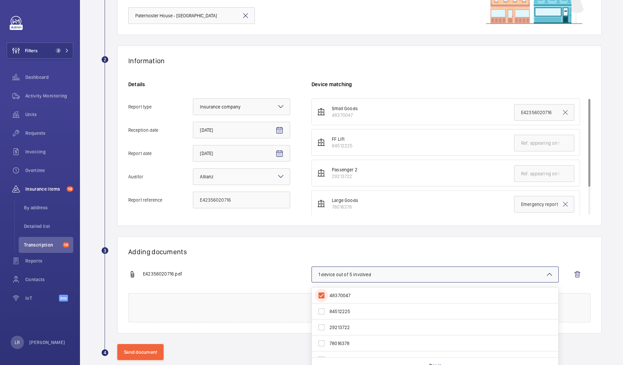
scroll to position [86, 0]
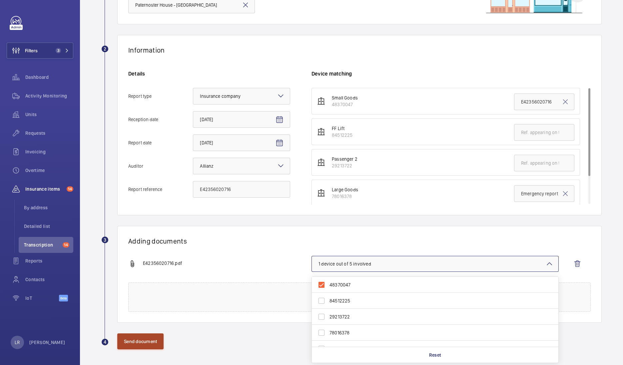
click at [152, 340] on button "Send document" at bounding box center [140, 342] width 46 height 16
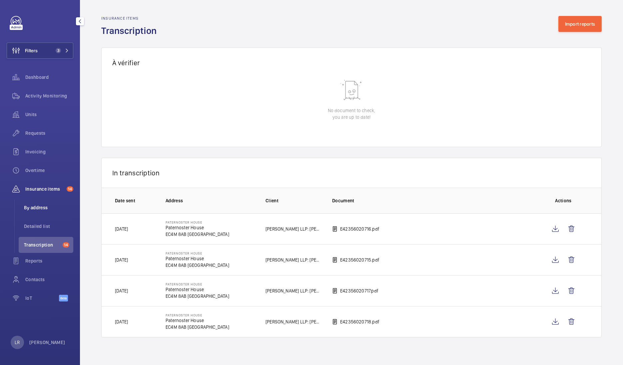
click at [43, 210] on span "By address" at bounding box center [48, 207] width 49 height 7
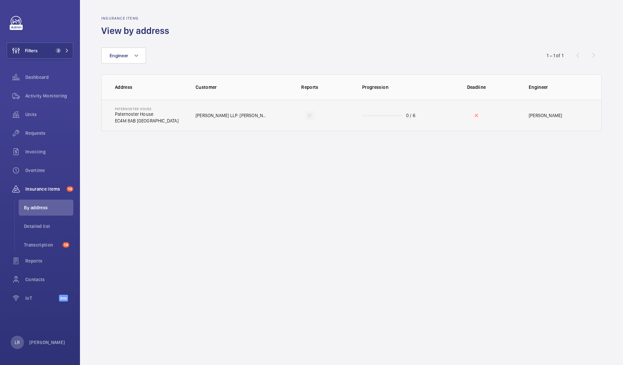
click at [296, 105] on td "IC" at bounding box center [309, 115] width 83 height 31
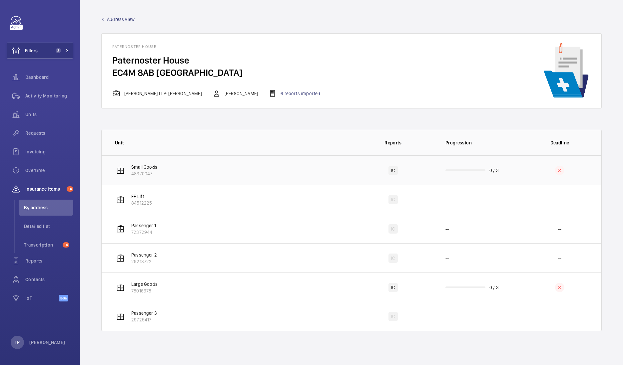
click at [355, 164] on td "IC" at bounding box center [392, 169] width 83 height 29
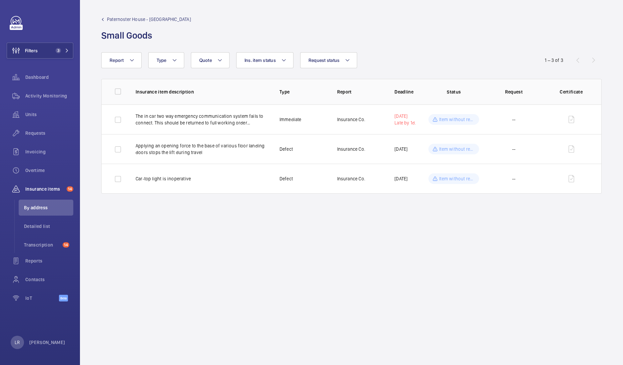
click at [125, 17] on span "Paternoster House - Paternoster House" at bounding box center [149, 19] width 84 height 7
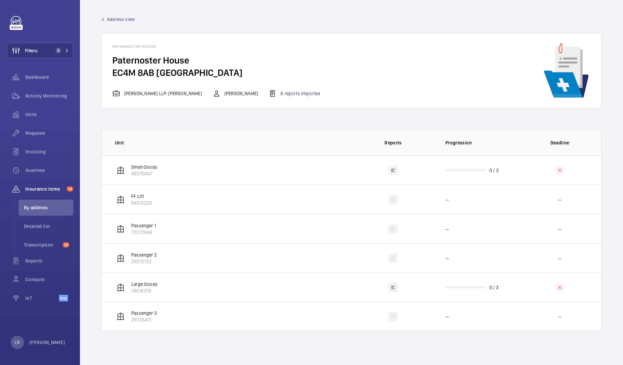
click at [127, 19] on span "Address view" at bounding box center [121, 19] width 28 height 7
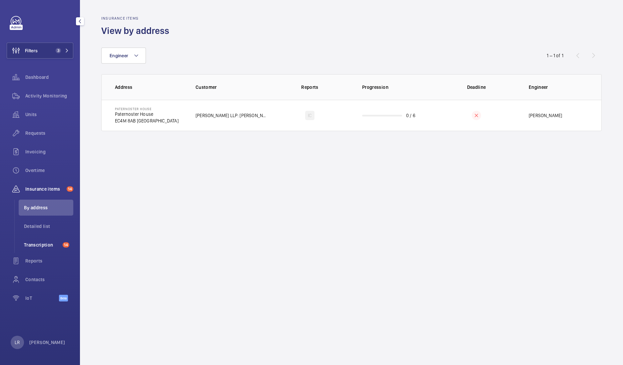
click at [45, 247] on span "Transcription" at bounding box center [42, 245] width 36 height 7
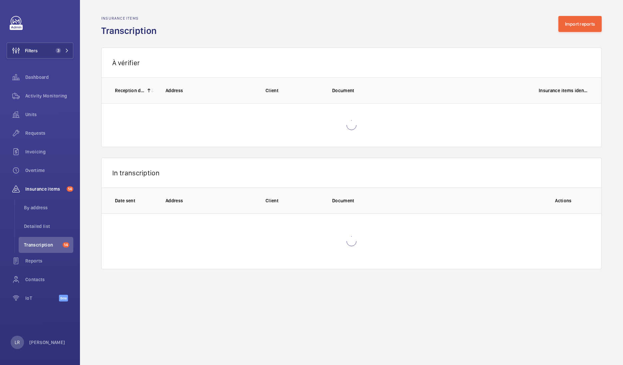
click at [570, 35] on div "Insurance items Transcription Import reports" at bounding box center [351, 26] width 500 height 21
click at [571, 22] on button "Import reports" at bounding box center [580, 24] width 44 height 16
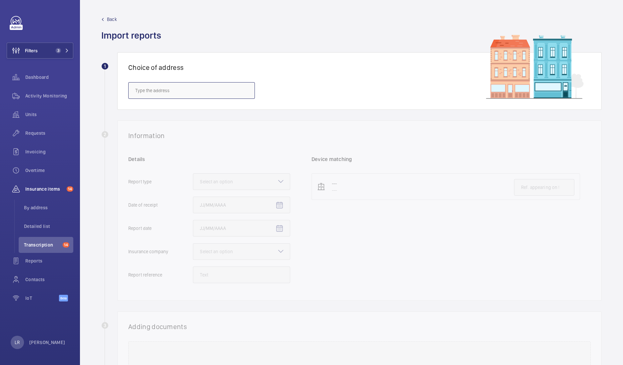
click at [233, 90] on input "text" at bounding box center [191, 90] width 127 height 17
click at [219, 112] on span "Paternoster House - Paternoster House, LONDON EC4M 8AB" at bounding box center [177, 110] width 84 height 7
type input "Paternoster House - Paternoster House, LONDON EC4M 8AB"
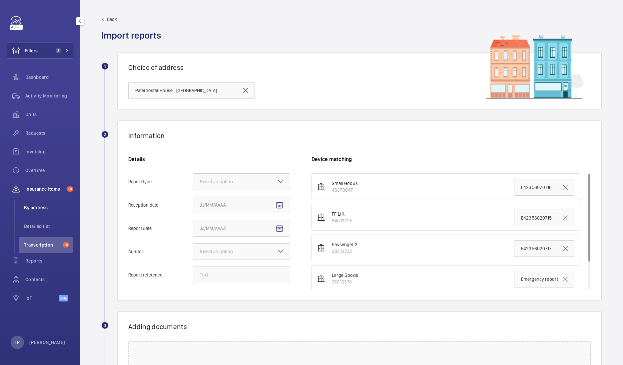
click at [35, 205] on span "By address" at bounding box center [48, 207] width 49 height 7
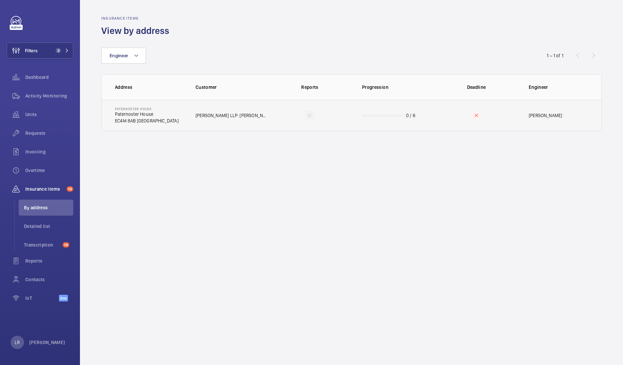
click at [233, 118] on p "Knight Frank LLP: Paternoster" at bounding box center [231, 115] width 73 height 7
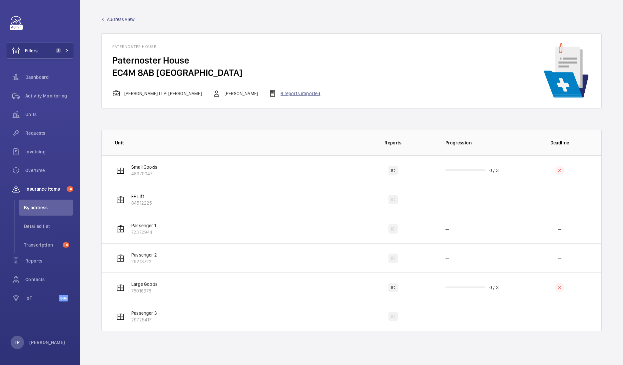
click at [278, 92] on div "6 reports imported" at bounding box center [294, 94] width 52 height 8
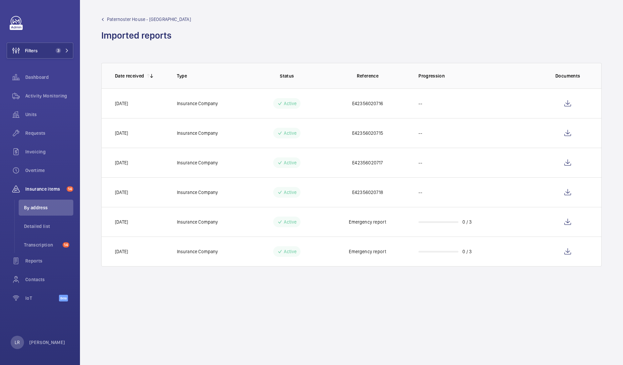
click at [216, 102] on p "Insurance Company" at bounding box center [197, 103] width 41 height 7
click at [290, 187] on div "Active" at bounding box center [286, 192] width 27 height 11
click at [282, 159] on mat-icon at bounding box center [279, 163] width 5 height 8
click at [288, 137] on div "Active" at bounding box center [286, 133] width 27 height 11
click at [292, 108] on div "Active" at bounding box center [286, 103] width 27 height 11
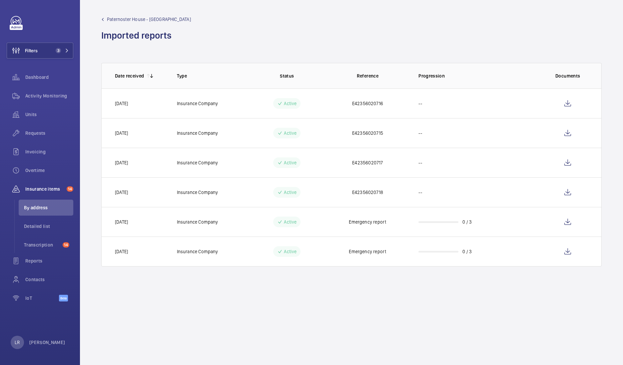
click at [123, 19] on span "Paternoster House - Paternoster House" at bounding box center [149, 19] width 84 height 7
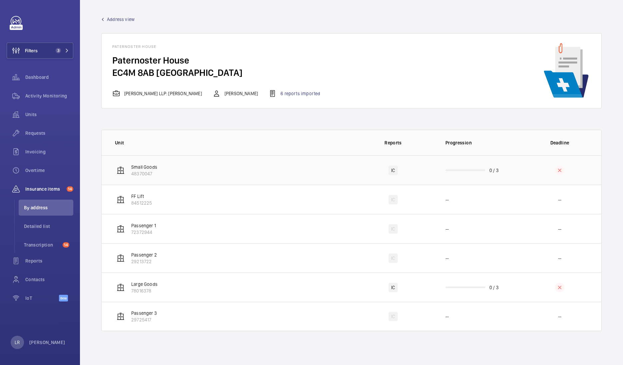
click at [411, 173] on td "IC" at bounding box center [392, 169] width 83 height 29
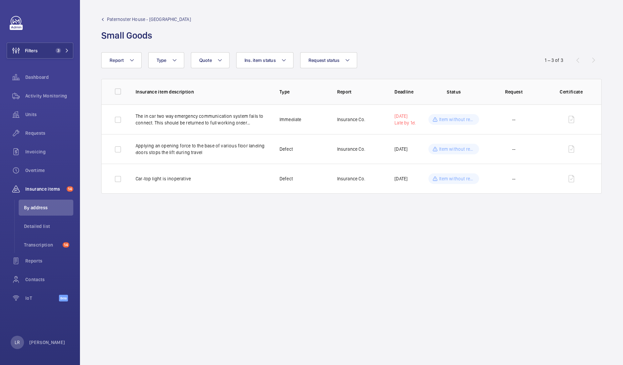
click at [132, 20] on span "Paternoster House - Paternoster House" at bounding box center [149, 19] width 84 height 7
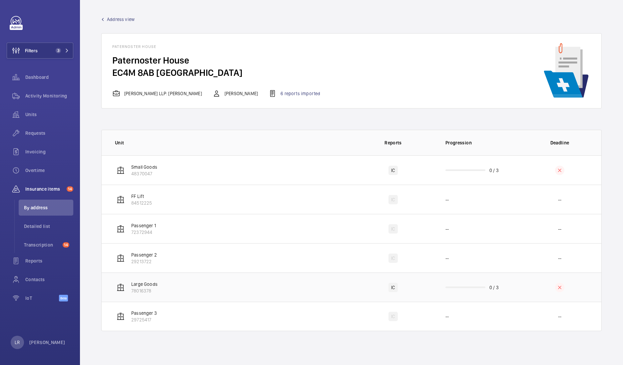
click at [331, 282] on td "Large Goods 78016378" at bounding box center [227, 287] width 250 height 29
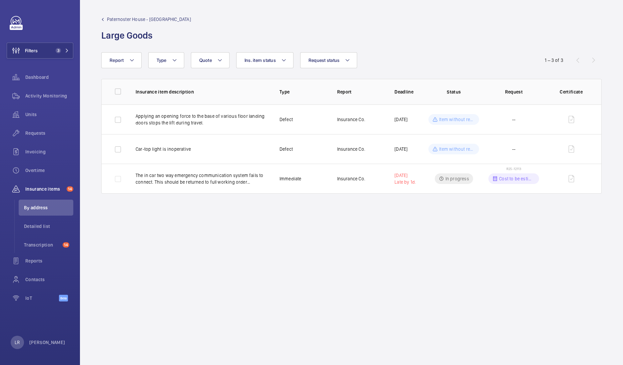
click at [142, 20] on span "Paternoster House - Paternoster House" at bounding box center [149, 19] width 84 height 7
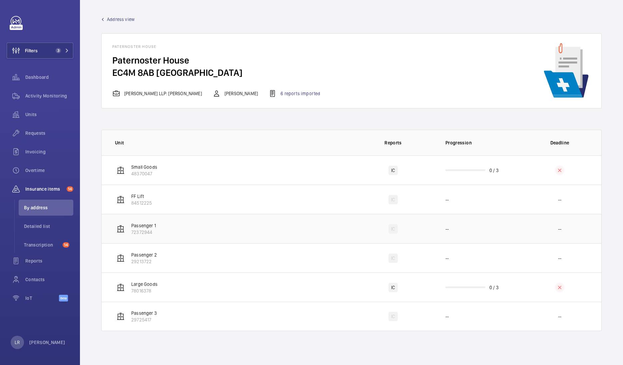
click at [247, 228] on td "Passenger 1 72372944" at bounding box center [227, 228] width 250 height 29
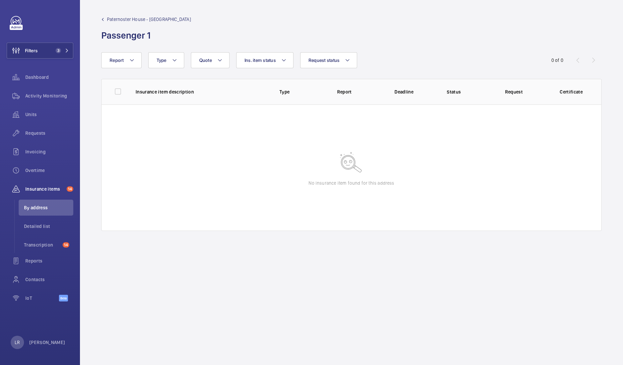
click at [138, 16] on span "Paternoster House - Paternoster House" at bounding box center [149, 19] width 84 height 7
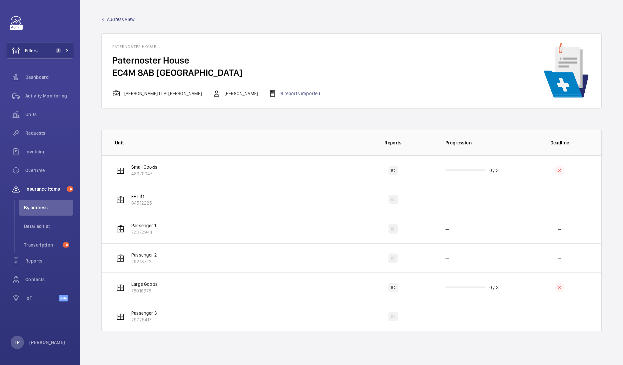
click at [130, 18] on span "Address view" at bounding box center [121, 19] width 28 height 7
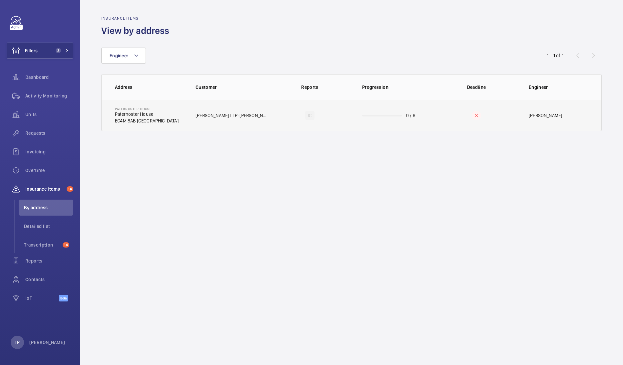
click at [177, 114] on td "Paternoster House Paternoster House EC4M 8AB LONDON" at bounding box center [143, 115] width 83 height 31
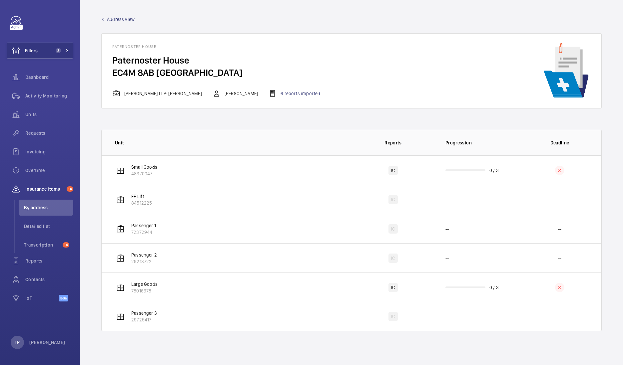
click at [120, 20] on span "Address view" at bounding box center [121, 19] width 28 height 7
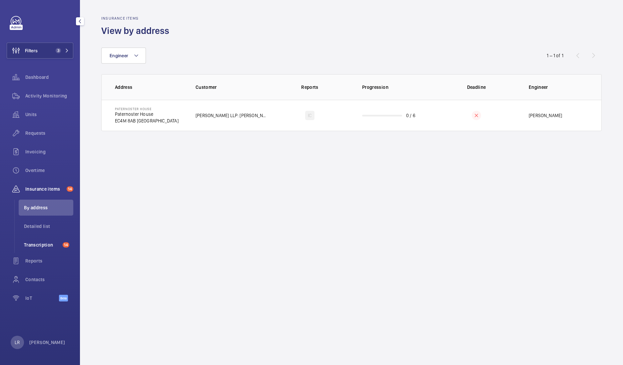
click at [60, 244] on span "Transcription" at bounding box center [42, 245] width 36 height 7
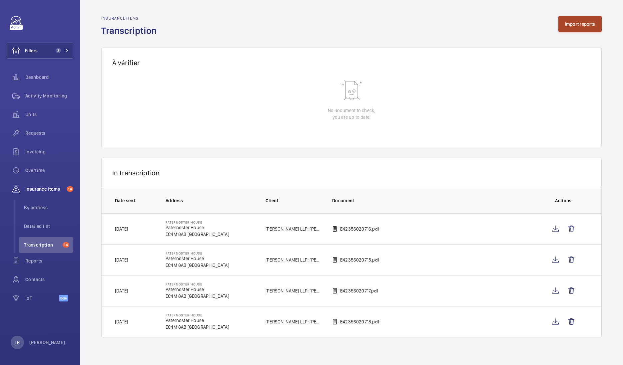
click at [571, 26] on button "Import reports" at bounding box center [580, 24] width 44 height 16
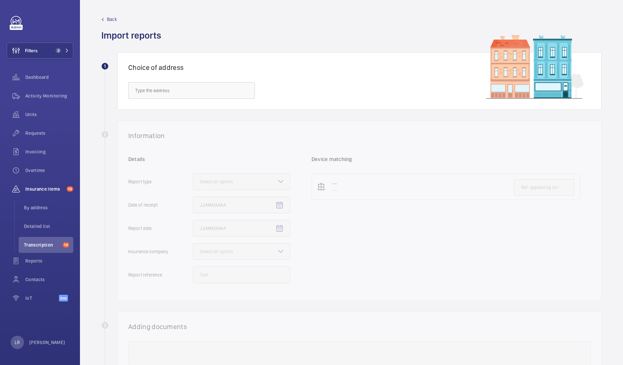
click at [202, 78] on div "Choice of address" at bounding box center [359, 81] width 484 height 58
click at [202, 85] on input "text" at bounding box center [191, 90] width 127 height 17
click at [203, 112] on span "Paternoster House - Paternoster House, LONDON EC4M 8AB" at bounding box center [177, 110] width 84 height 7
type input "Paternoster House - Paternoster House, LONDON EC4M 8AB"
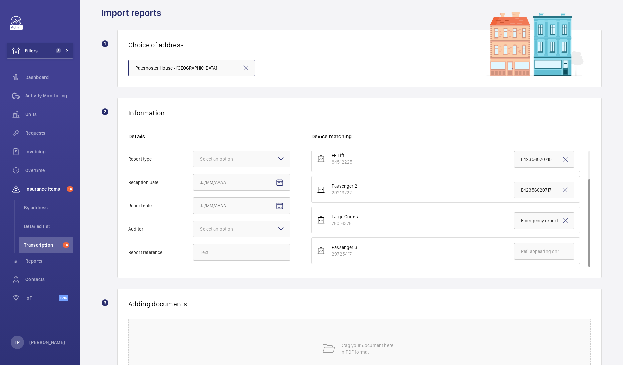
scroll to position [41, 0]
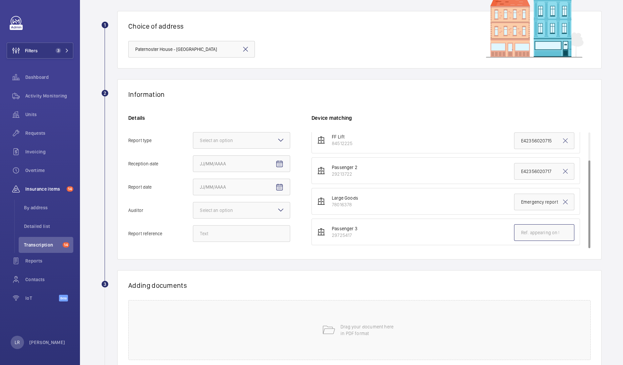
click at [536, 234] on input "text" at bounding box center [544, 232] width 60 height 17
paste input "E42356020714"
type input "E42356020714"
click at [258, 234] on input "Report reference" at bounding box center [241, 233] width 97 height 17
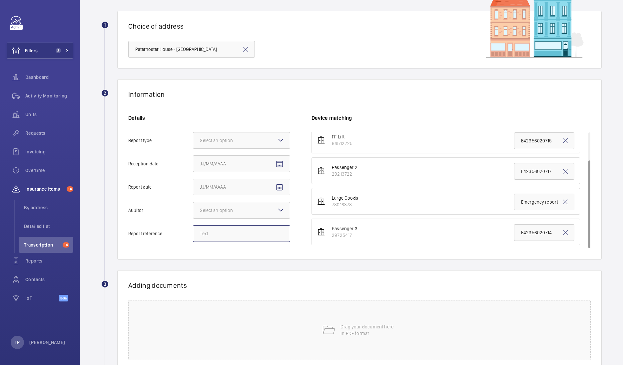
paste input "E42356020714"
type input "E42356020714"
click at [280, 138] on mat-icon at bounding box center [281, 140] width 8 height 8
click at [193, 138] on input "Report type Select an option Insurance company Consultant" at bounding box center [193, 140] width 0 height 16
click at [252, 160] on span "Insurance company" at bounding box center [241, 160] width 83 height 7
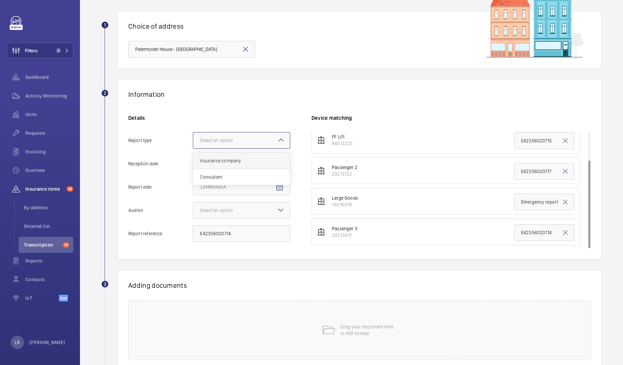
click at [193, 148] on input "Report type Select an option Insurance company Consultant" at bounding box center [193, 140] width 0 height 16
click at [280, 160] on mat-icon "Open calendar" at bounding box center [279, 164] width 8 height 8
click at [256, 228] on span "11" at bounding box center [256, 231] width 12 height 12
type input "9/11/2025"
click at [278, 183] on mat-icon "Open calendar" at bounding box center [279, 187] width 8 height 8
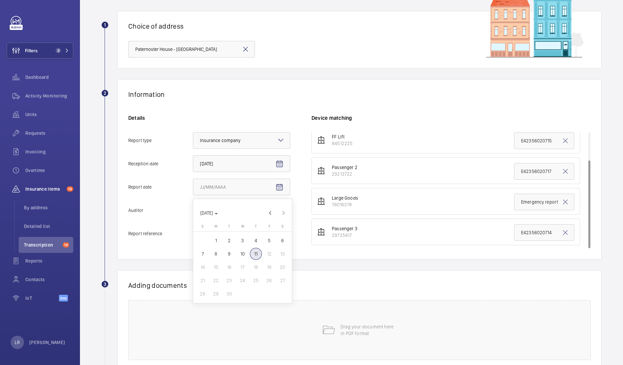
click at [240, 255] on span "10" at bounding box center [242, 254] width 12 height 12
type input "9/10/2025"
click at [251, 199] on div "Details Report type Select an option × Insurance company × Reception date 9/11/…" at bounding box center [219, 182] width 183 height 134
click at [252, 206] on div at bounding box center [241, 210] width 97 height 16
click at [193, 206] on input "Auditor Select an option" at bounding box center [193, 210] width 0 height 16
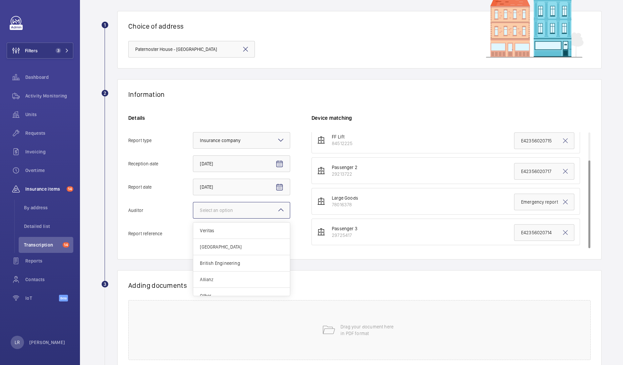
click at [222, 277] on span "Allianz" at bounding box center [241, 279] width 83 height 7
click at [193, 218] on input "Auditor Select an option Veritas Zurich British Engineering Allianz Other" at bounding box center [193, 210] width 0 height 16
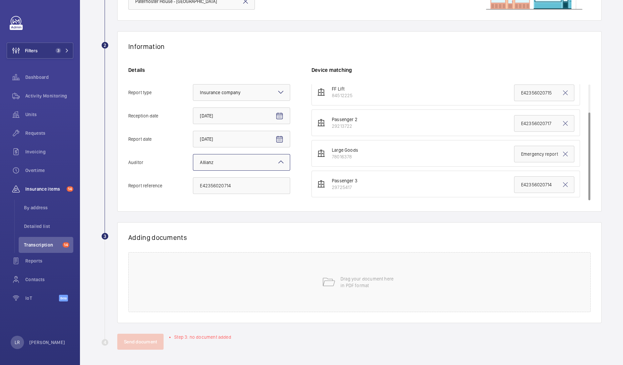
scroll to position [90, 0]
click at [348, 275] on p "Drag your document here in PDF format" at bounding box center [368, 281] width 57 height 13
click at [348, 280] on p "Drag your document here in PDF format" at bounding box center [368, 281] width 57 height 13
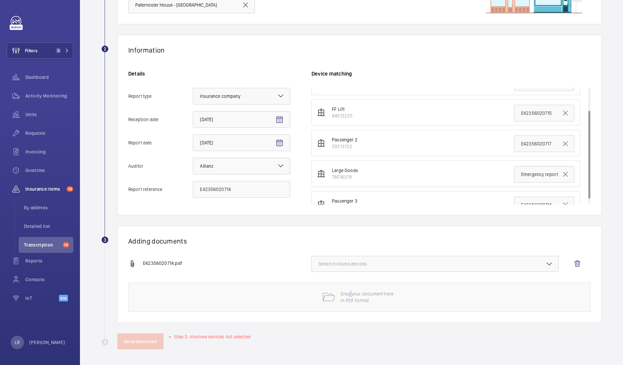
scroll to position [36, 0]
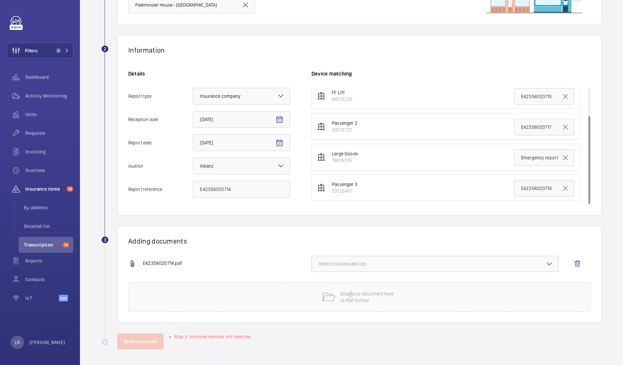
click at [339, 261] on span "Select involved devices" at bounding box center [434, 264] width 233 height 7
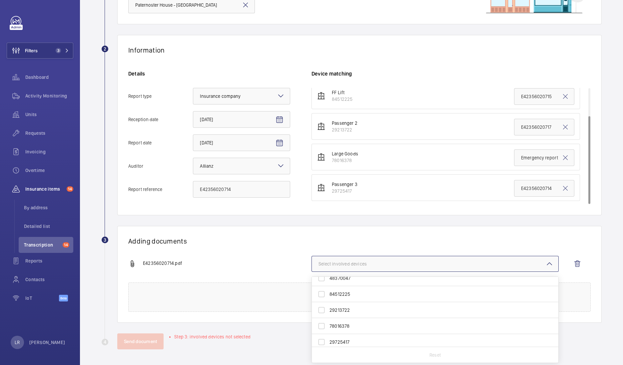
scroll to position [10, 0]
click at [338, 340] on span "29725417" at bounding box center [435, 339] width 212 height 7
click at [328, 340] on input "29725417" at bounding box center [321, 339] width 13 height 13
checkbox input "true"
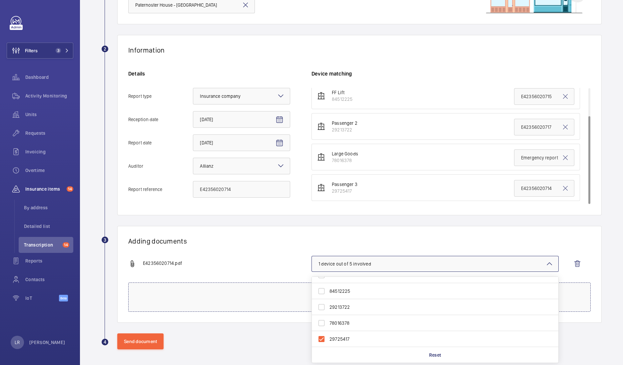
click at [275, 301] on div "Drag your document here in PDF format" at bounding box center [359, 297] width 462 height 29
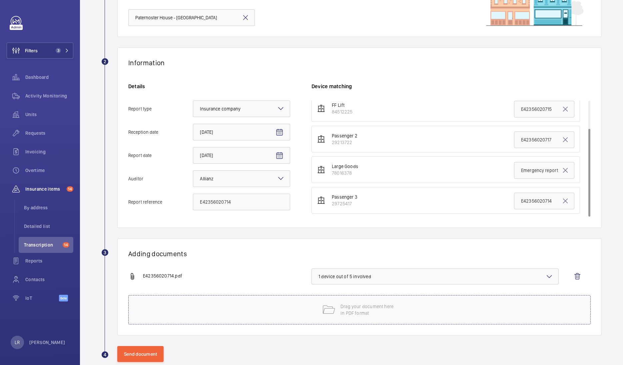
scroll to position [86, 0]
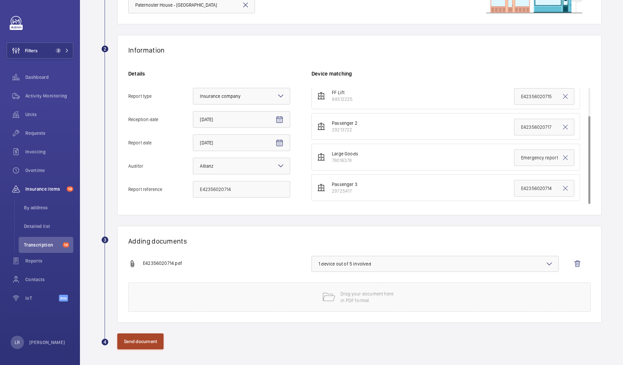
click at [140, 341] on button "Send document" at bounding box center [140, 342] width 46 height 16
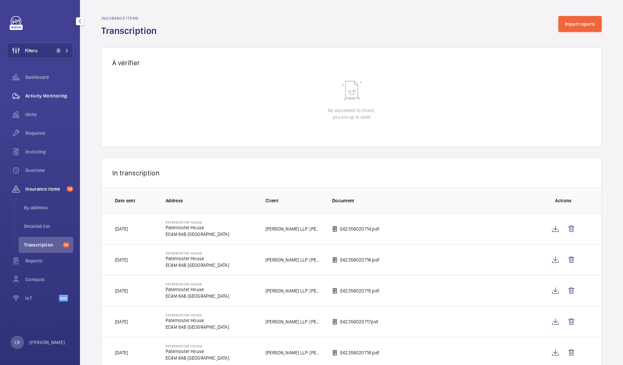
click at [55, 97] on span "Activity Monitoring" at bounding box center [49, 96] width 48 height 7
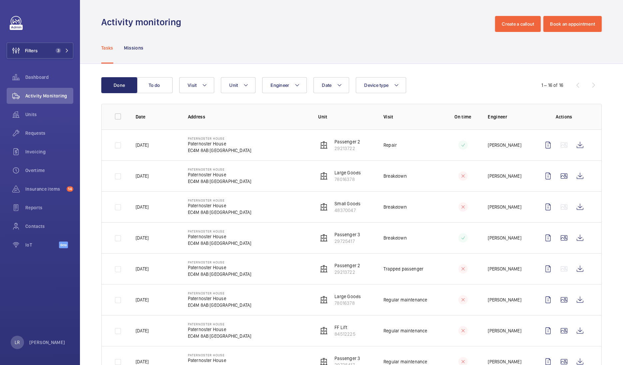
click at [144, 93] on wm-front-table "Done To do Date Engineer Unit Device type Visit 1 – 16 of 16 Date Address Unit …" at bounding box center [351, 351] width 500 height 548
click at [158, 85] on button "To do" at bounding box center [154, 85] width 36 height 16
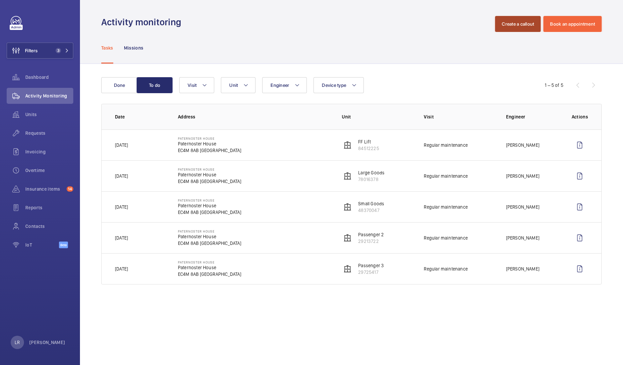
click at [511, 26] on button "Create a callout" at bounding box center [518, 24] width 46 height 16
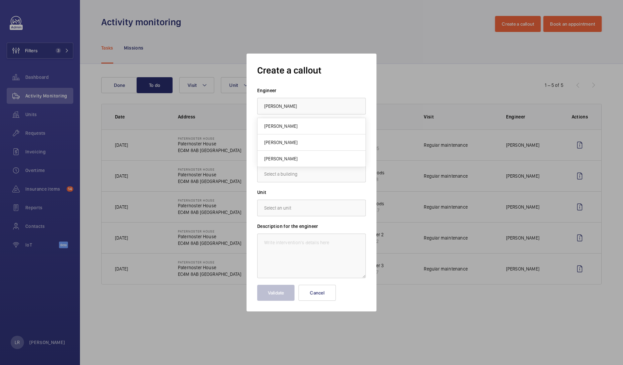
click at [331, 124] on mat-option "Josh James" at bounding box center [311, 126] width 108 height 16
type input "Josh James"
click at [324, 173] on input "text" at bounding box center [311, 174] width 109 height 17
click at [319, 200] on mat-option "Paternoster House, EC4M 8AB LONDON" at bounding box center [311, 194] width 108 height 16
type input "Paternoster House, EC4M 8AB LONDON"
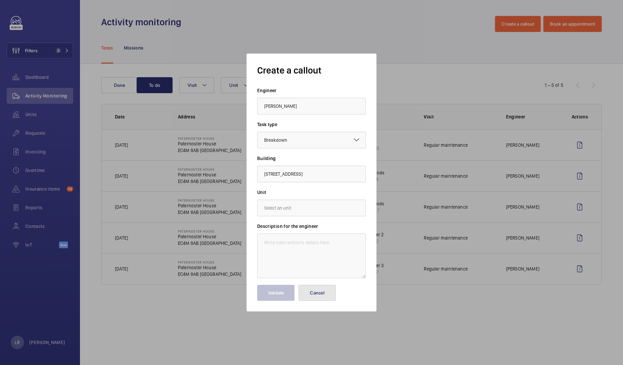
click at [321, 292] on button "Cancel" at bounding box center [316, 293] width 37 height 16
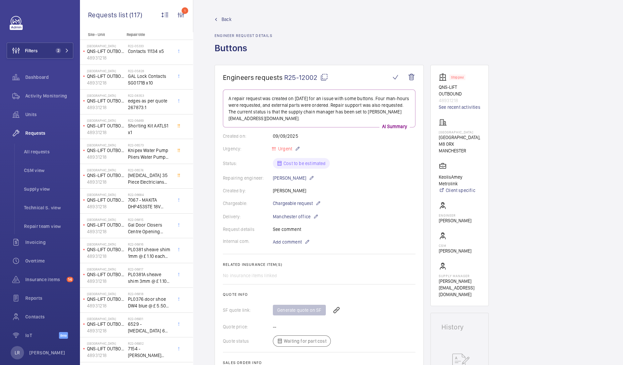
click at [228, 18] on span "Back" at bounding box center [226, 19] width 10 height 7
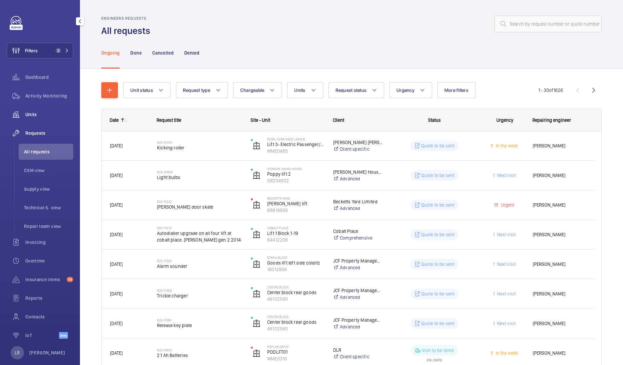
click at [48, 117] on span "Units" at bounding box center [49, 114] width 48 height 7
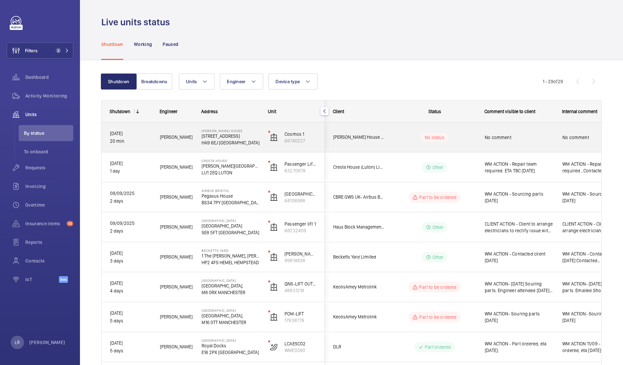
click at [386, 145] on div "No status" at bounding box center [430, 137] width 91 height 23
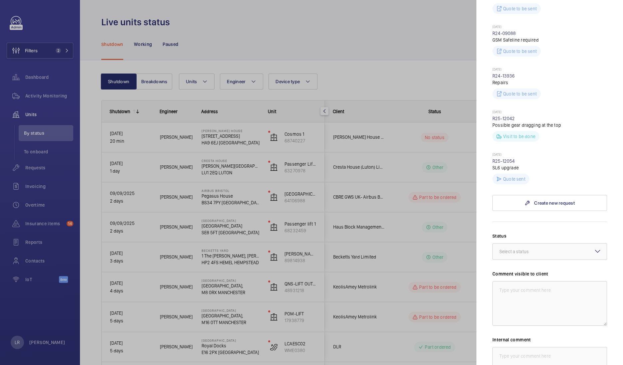
scroll to position [291, 0]
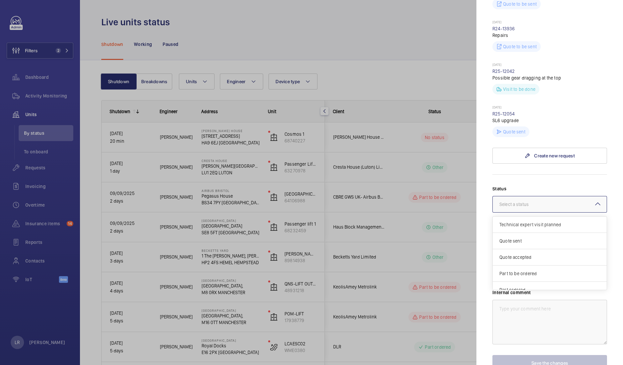
click at [550, 196] on div at bounding box center [549, 204] width 114 height 16
click at [524, 274] on div "Other" at bounding box center [549, 282] width 114 height 16
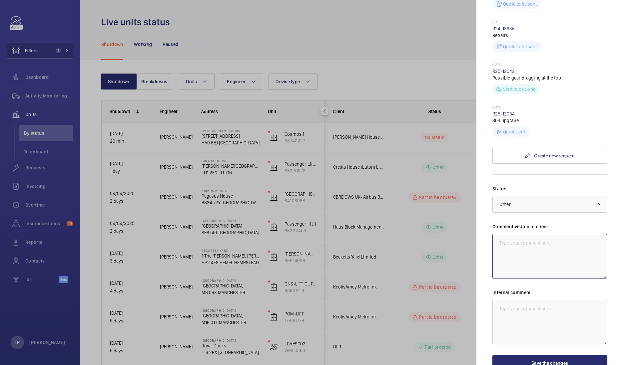
click at [524, 234] on textarea at bounding box center [549, 256] width 115 height 45
drag, startPoint x: 585, startPoint y: 224, endPoint x: 490, endPoint y: 230, distance: 95.0
click at [490, 230] on mat-sidenav "Stopped unit [PERSON_NAME][GEOGRAPHIC_DATA] [STREET_ADDRESS] [GEOGRAPHIC_DATA] …" at bounding box center [549, 182] width 146 height 365
type textarea "WM ACTION - Repairs team required"
click at [531, 300] on textarea at bounding box center [549, 322] width 115 height 45
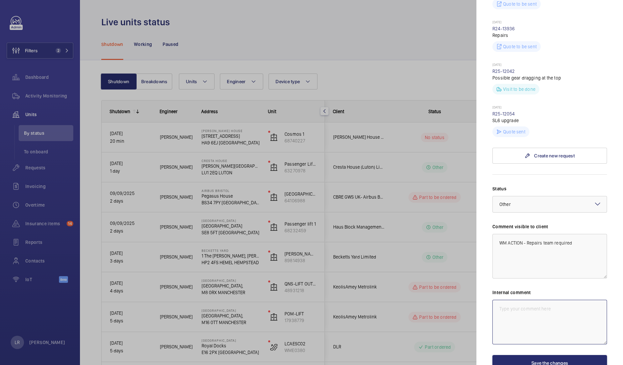
paste textarea "WM ACTION - Repairs team required"
type textarea "WM ACTION - Repairs team required"
click at [578, 234] on textarea "WM ACTION - Repairs team required" at bounding box center [549, 256] width 115 height 45
type textarea "WM ACTION - Repairs team required. ETA TBC"
click at [585, 300] on textarea "WM ACTION - Repairs team required" at bounding box center [549, 322] width 115 height 45
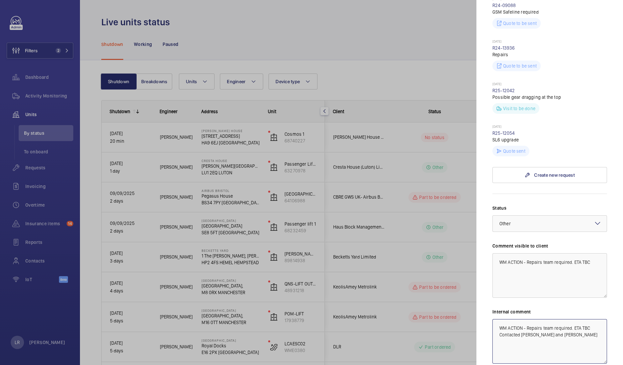
scroll to position [313, 0]
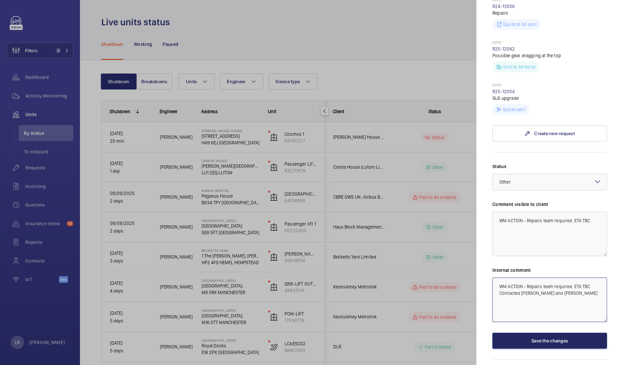
type textarea "WM ACTION - Repairs team required. ETA TBC Contacted [PERSON_NAME] and [PERSON_…"
click at [551, 333] on button "Save the changes" at bounding box center [549, 341] width 115 height 16
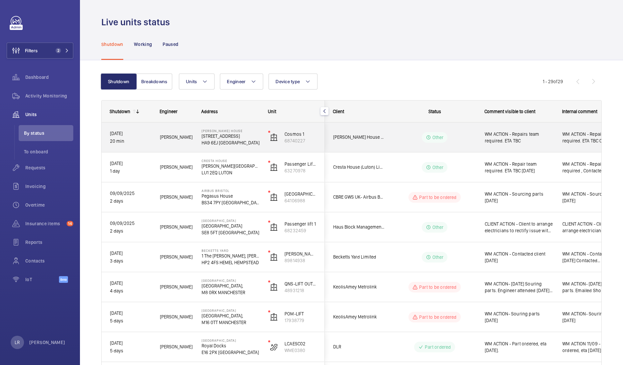
click at [471, 143] on div "Other" at bounding box center [430, 138] width 91 height 24
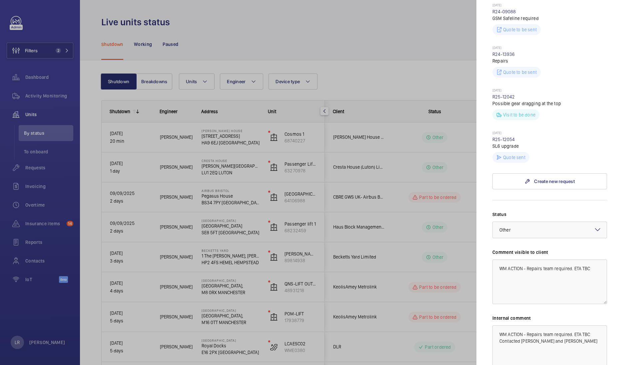
scroll to position [250, 0]
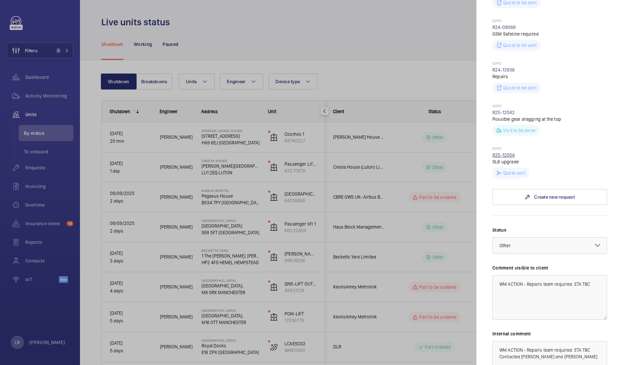
click at [511, 152] on link "R25-12054" at bounding box center [503, 154] width 23 height 5
